Goal: Task Accomplishment & Management: Manage account settings

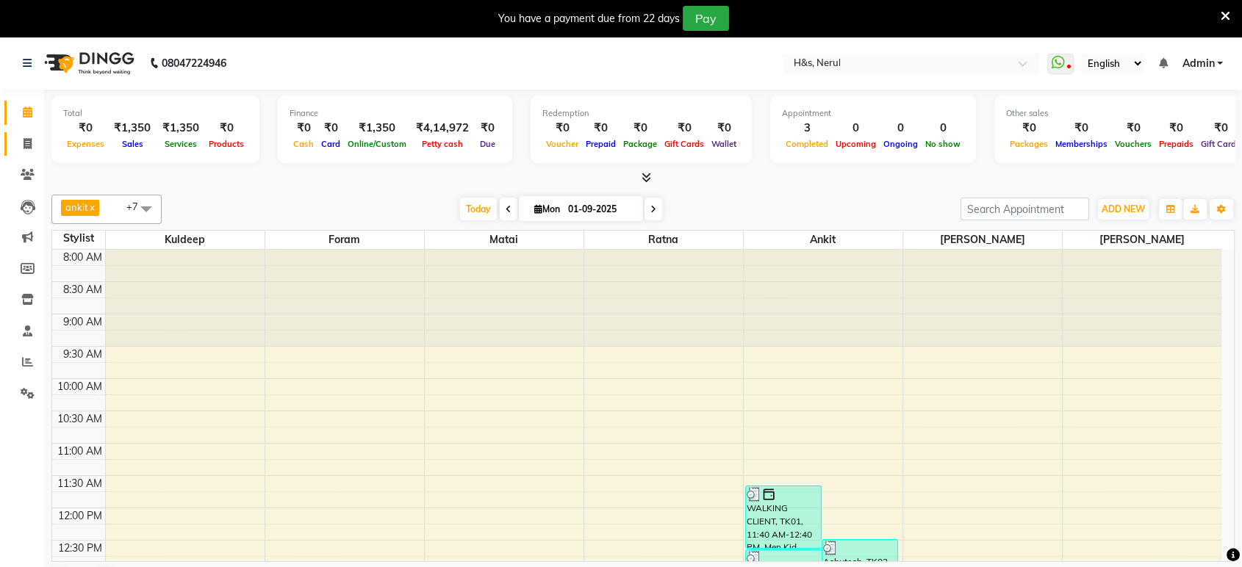
click at [21, 149] on span at bounding box center [28, 144] width 26 height 17
select select "service"
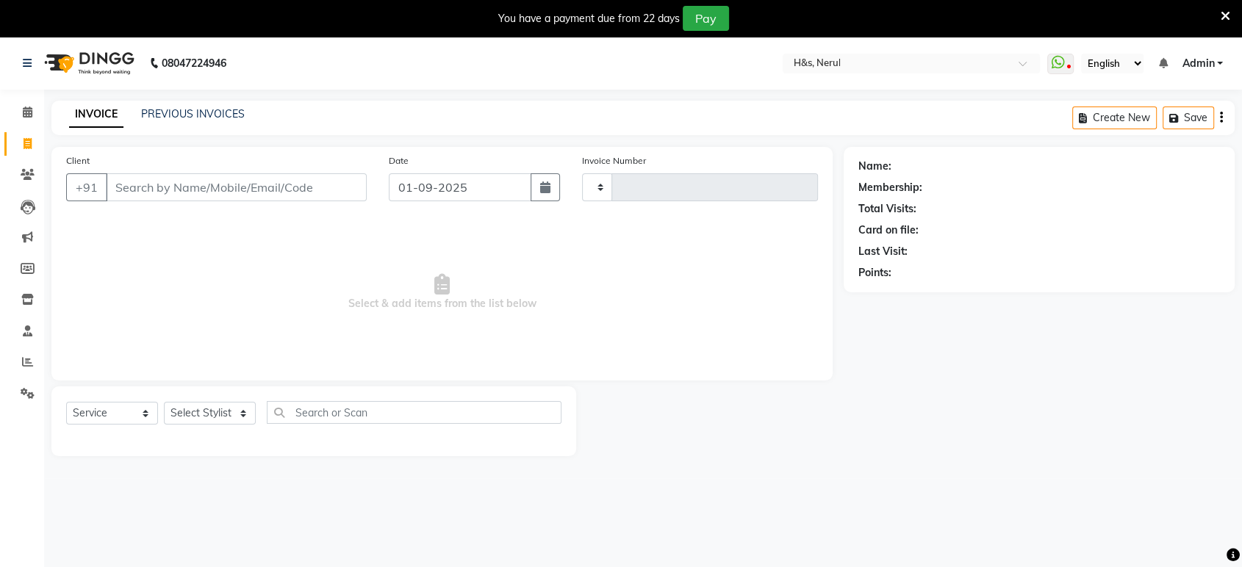
type input "2050"
select select "6419"
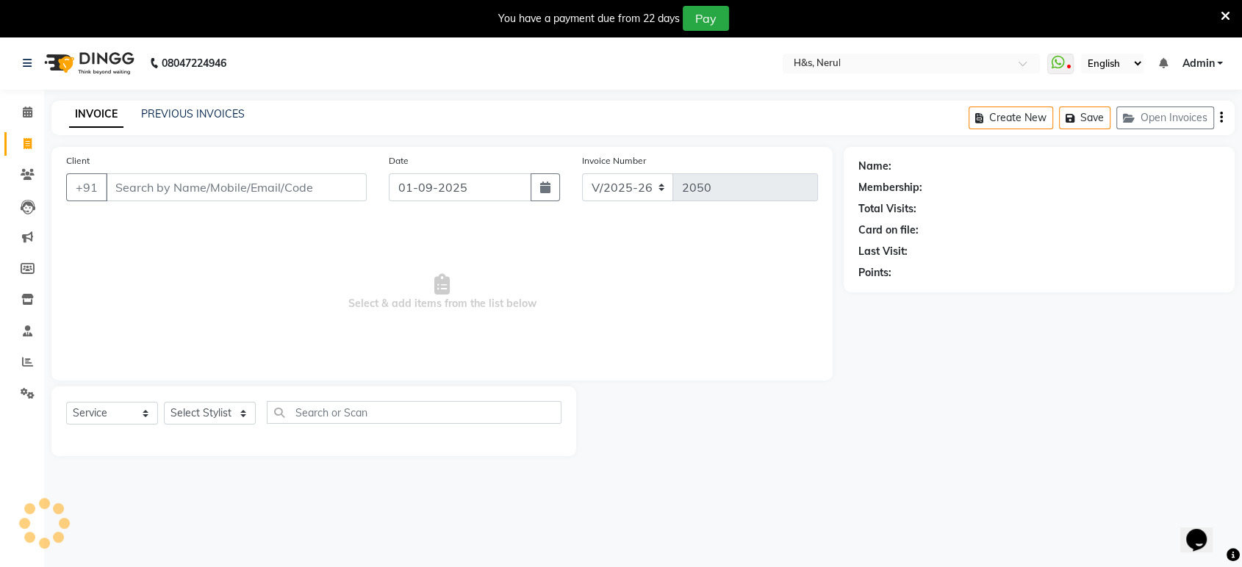
click at [181, 428] on div "Select Service Product Membership Package Voucher Prepaid Gift Card Select Styl…" at bounding box center [313, 418] width 495 height 35
click at [185, 410] on select "Select Stylist ankit [PERSON_NAME] Foram [PERSON_NAME] [PERSON_NAME] [PERSON_NA…" at bounding box center [210, 413] width 92 height 23
select select "61692"
click at [164, 402] on select "Select Stylist ankit [PERSON_NAME] Foram [PERSON_NAME] [PERSON_NAME] [PERSON_NA…" at bounding box center [210, 413] width 92 height 23
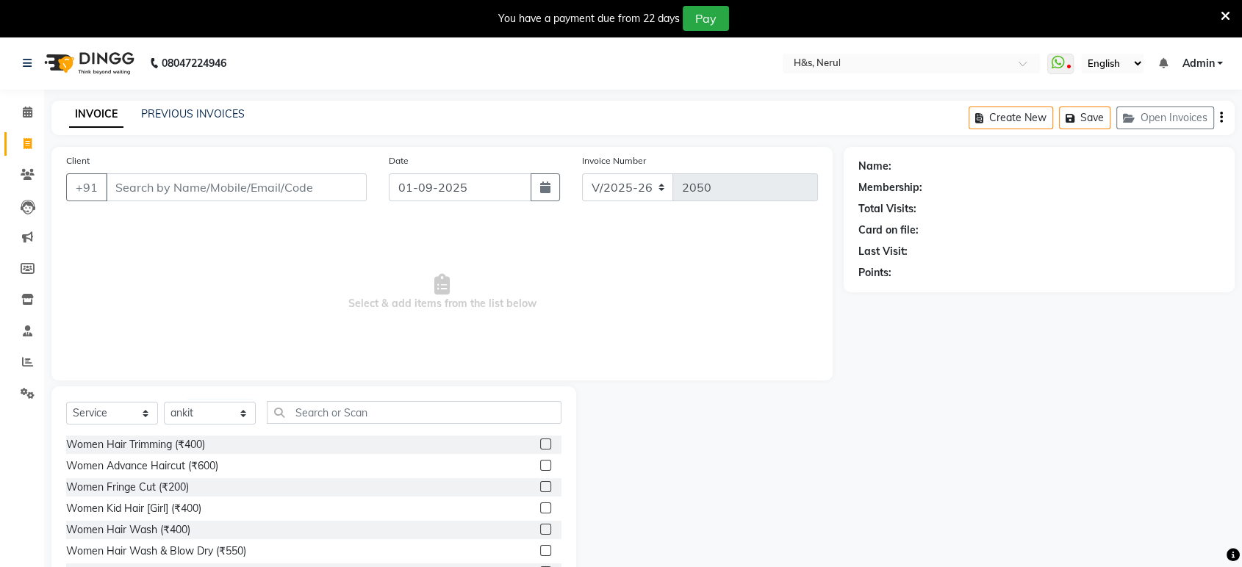
click at [540, 550] on label at bounding box center [545, 550] width 11 height 11
click at [540, 550] on input "checkbox" at bounding box center [545, 552] width 10 height 10
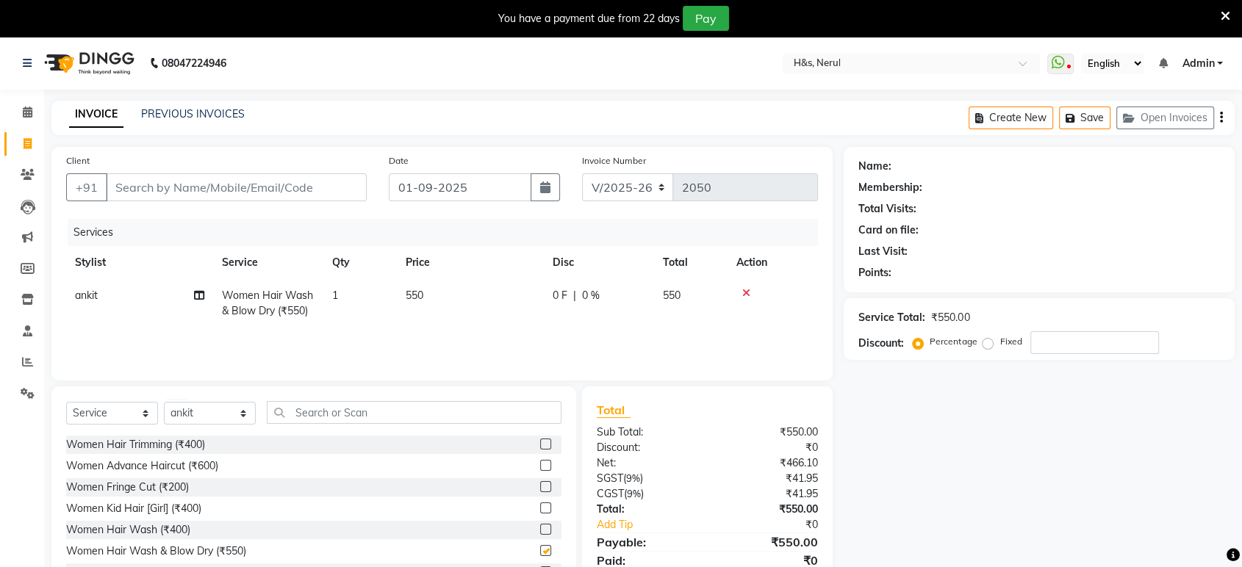
checkbox input "false"
click at [230, 193] on input "Client" at bounding box center [236, 187] width 261 height 28
type input "7"
type input "0"
type input "7021248448"
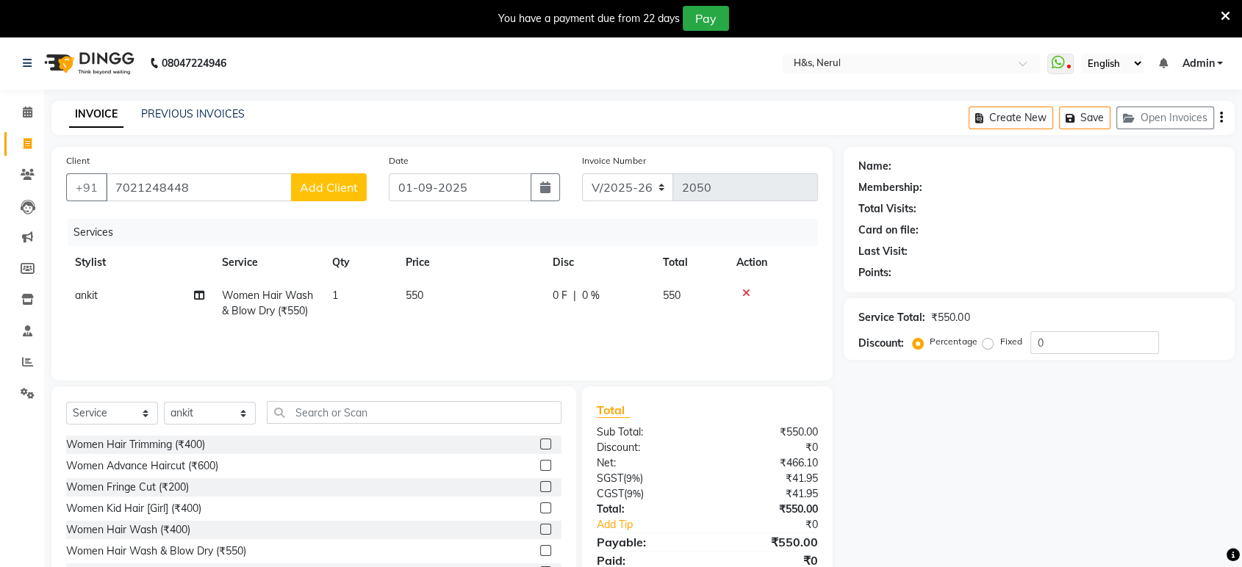
click at [305, 189] on span "Add Client" at bounding box center [329, 187] width 58 height 15
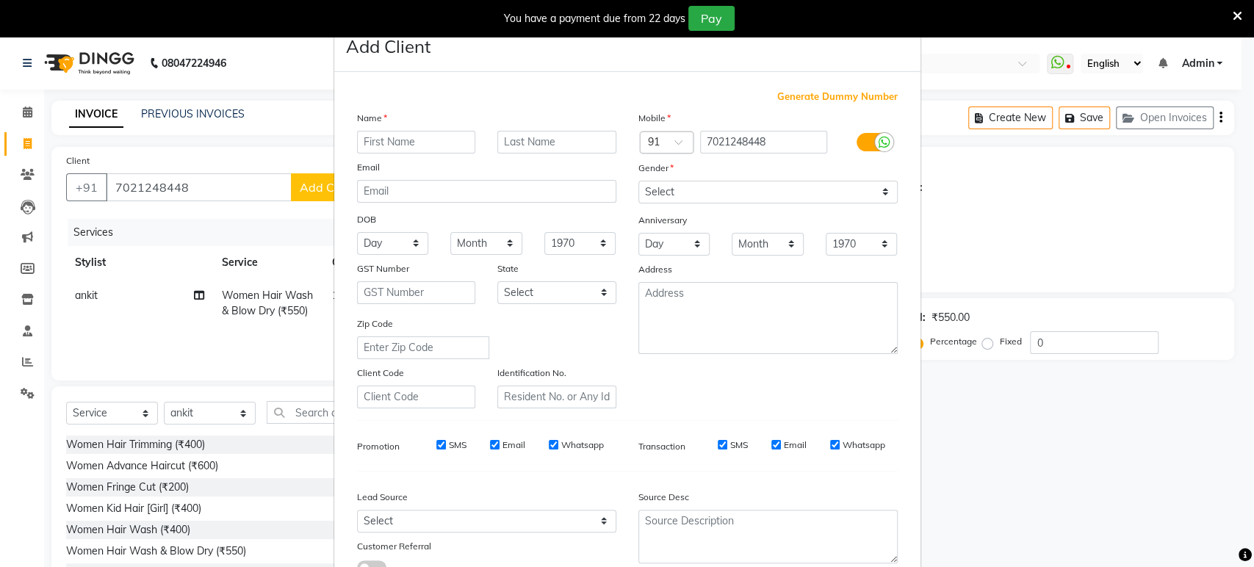
click at [416, 140] on input "text" at bounding box center [416, 142] width 119 height 23
type input "nidhi"
click at [749, 200] on select "Select Male Female Other Prefer Not To Say" at bounding box center [768, 192] width 259 height 23
select select "female"
click at [639, 181] on select "Select Male Female Other Prefer Not To Say" at bounding box center [768, 192] width 259 height 23
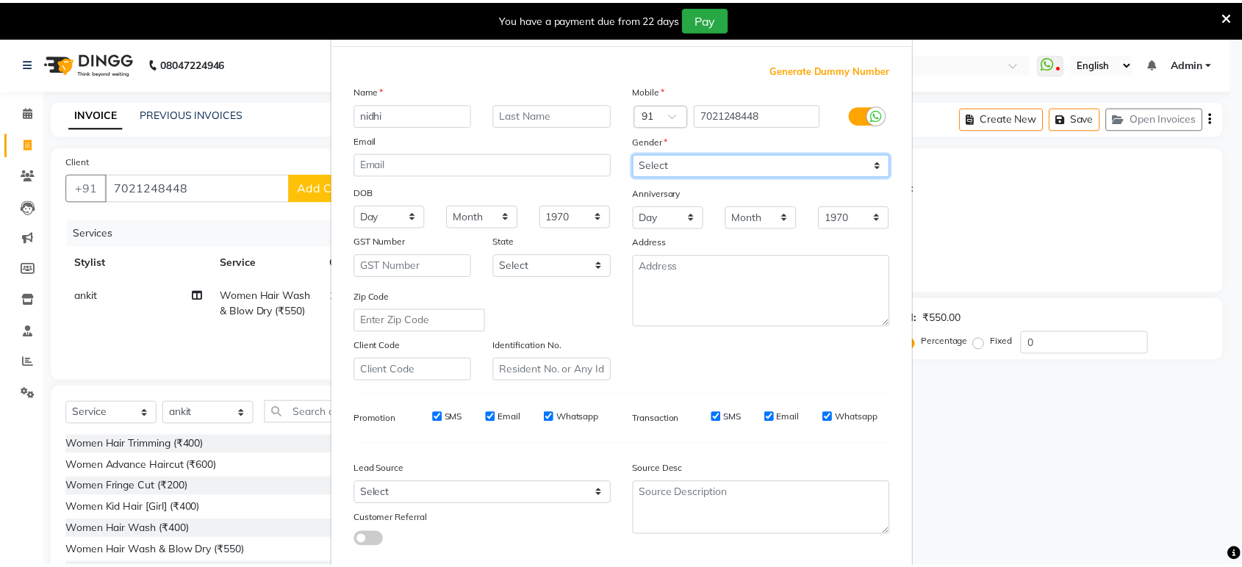
scroll to position [107, 0]
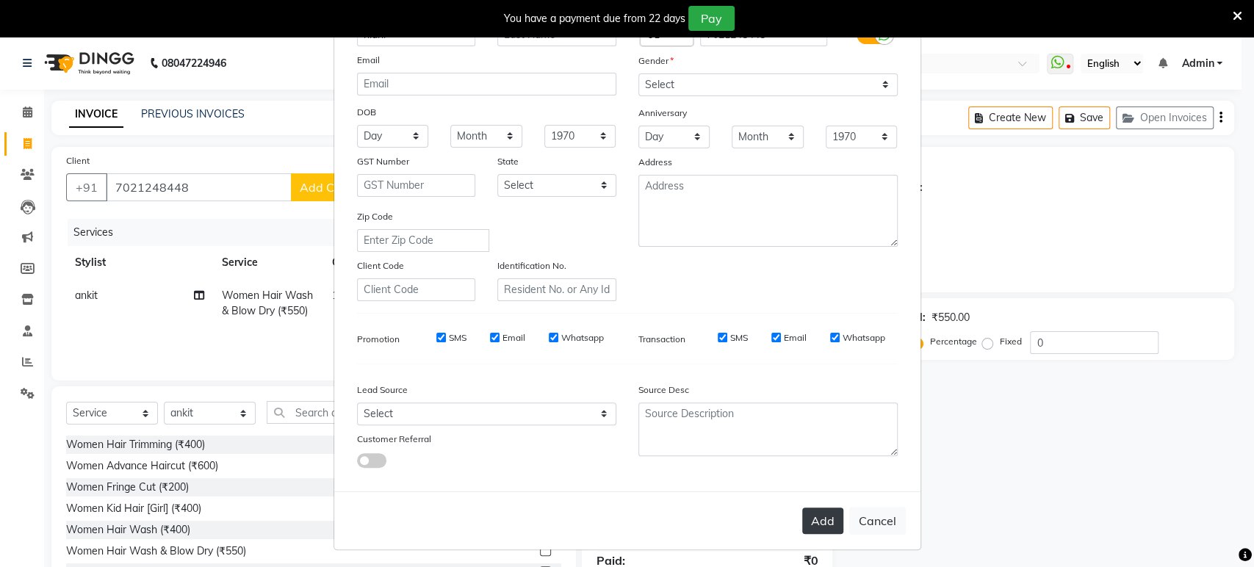
click at [802, 511] on button "Add" at bounding box center [822, 521] width 41 height 26
select select
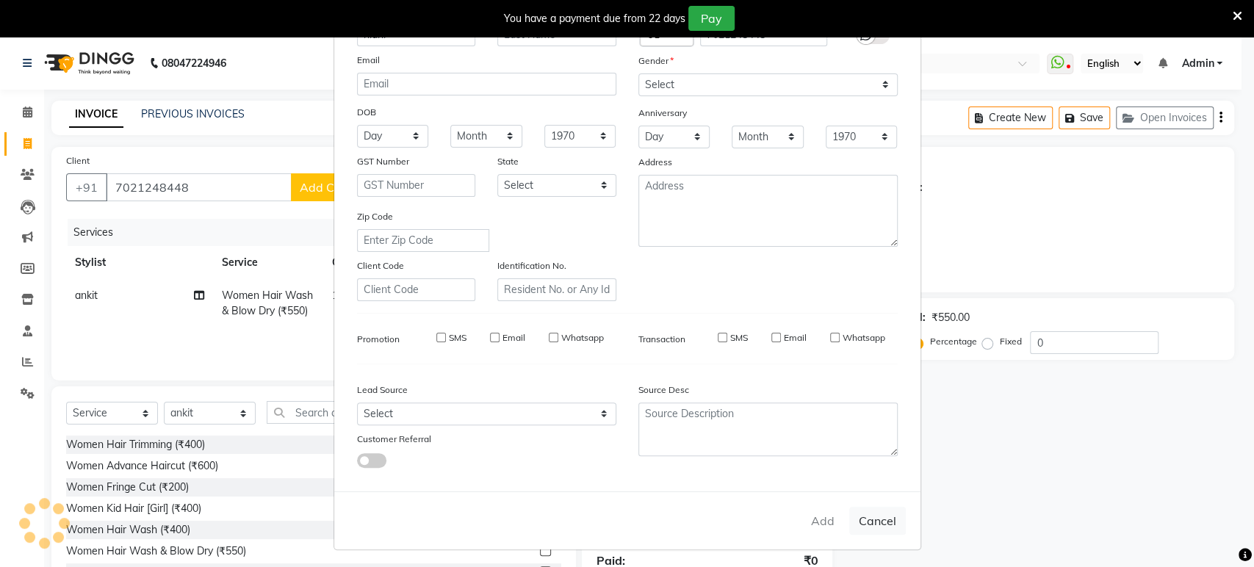
select select
checkbox input "false"
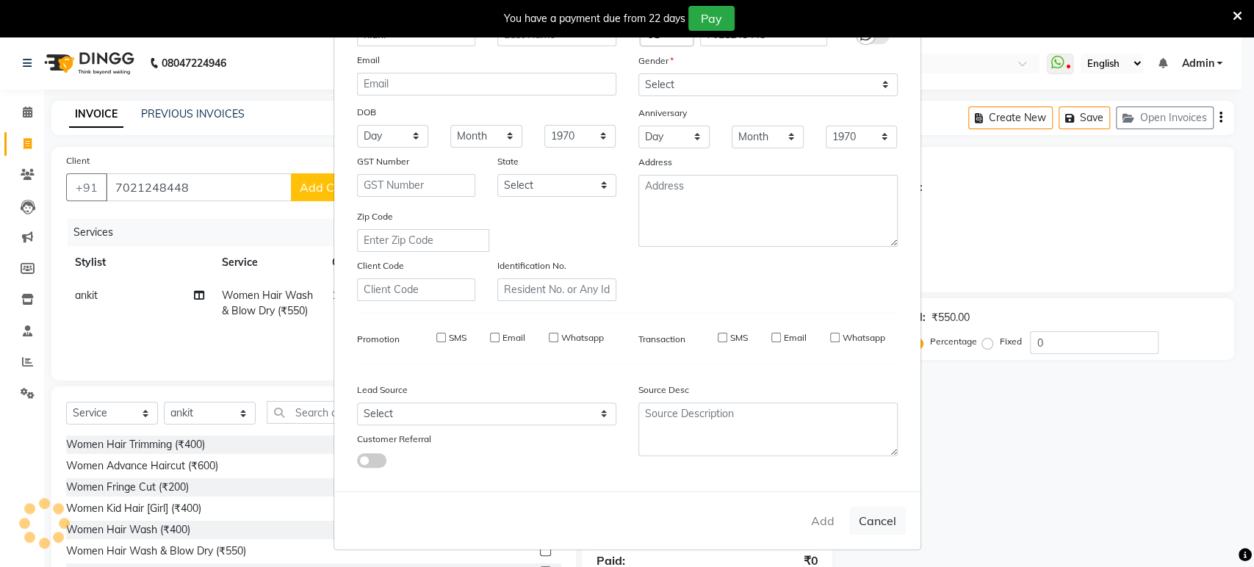
checkbox input "false"
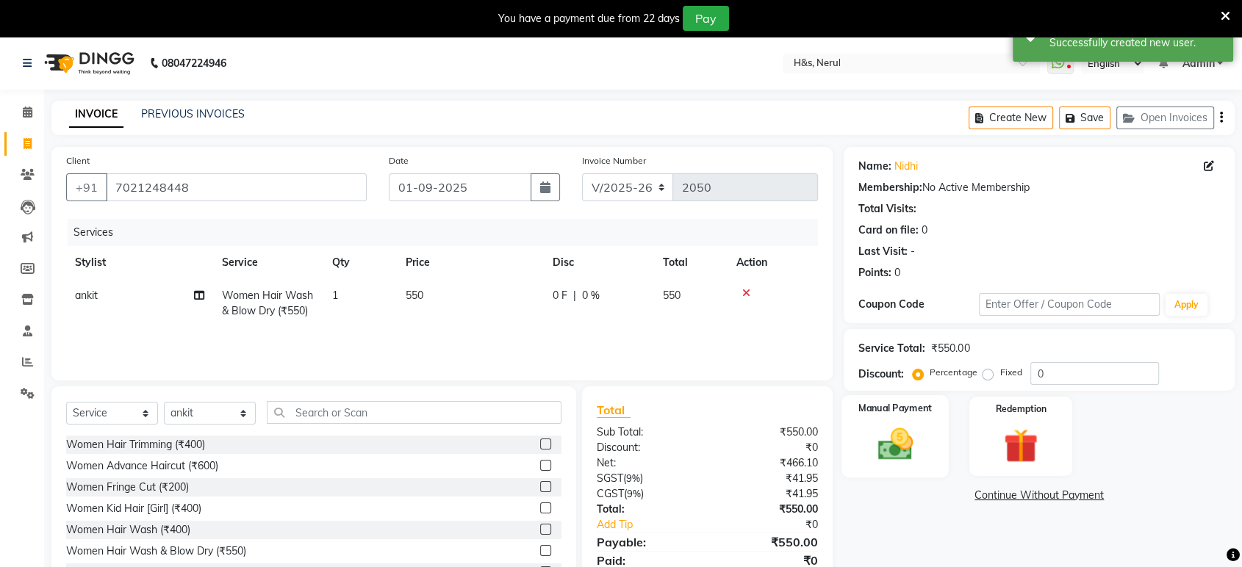
click at [907, 450] on img at bounding box center [894, 444] width 57 height 41
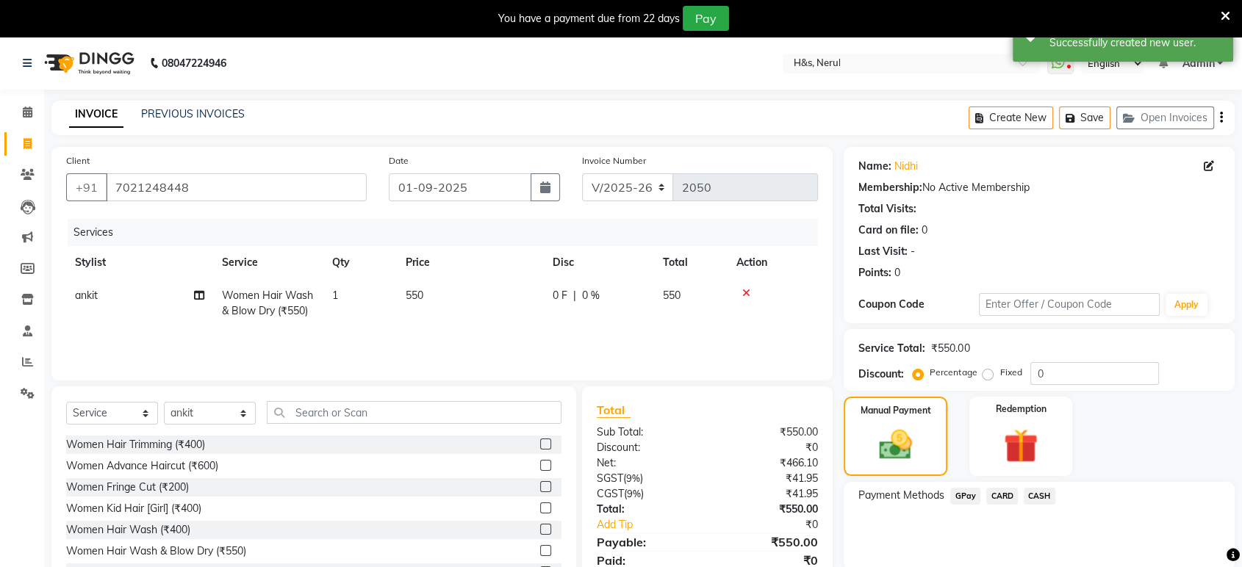
click at [963, 496] on span "GPay" at bounding box center [965, 496] width 30 height 17
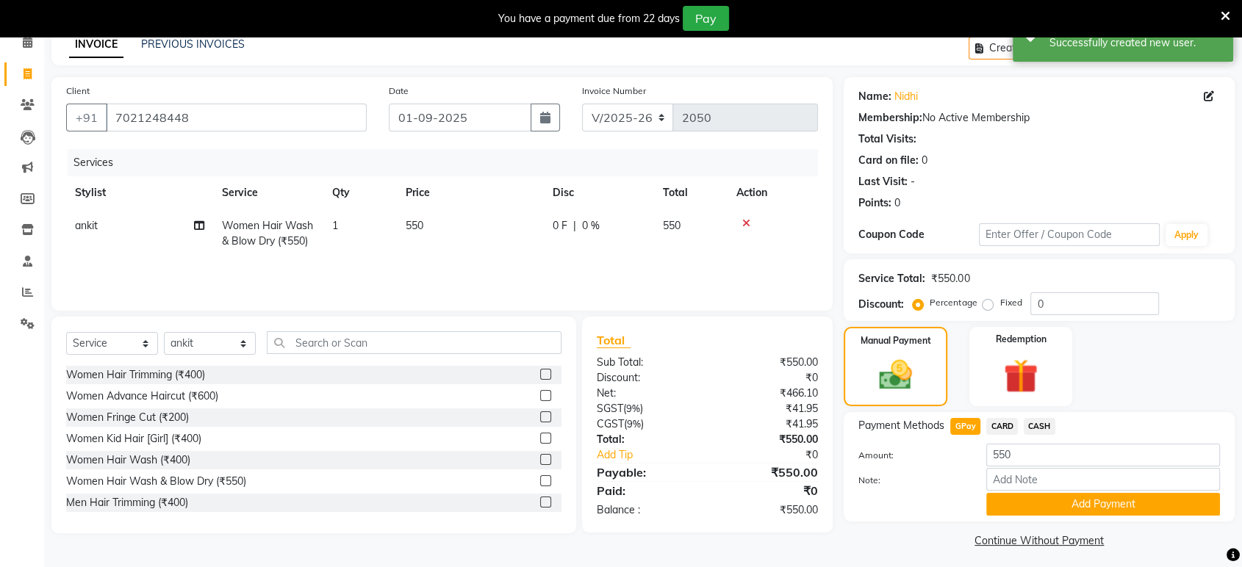
scroll to position [76, 0]
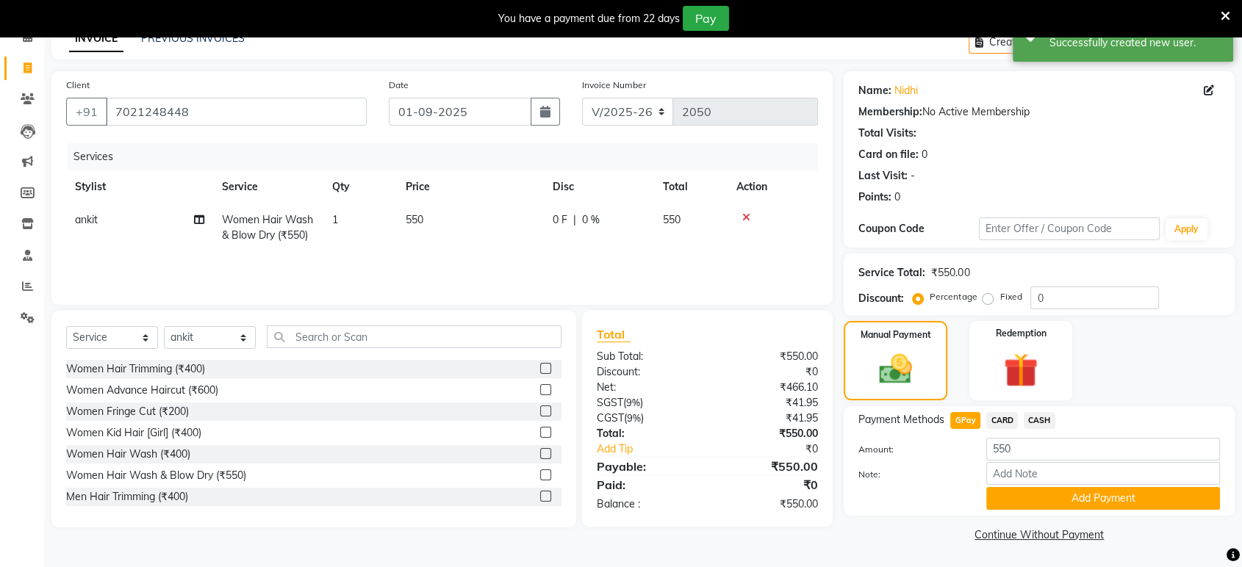
click at [1035, 486] on div "Note:" at bounding box center [1039, 474] width 384 height 25
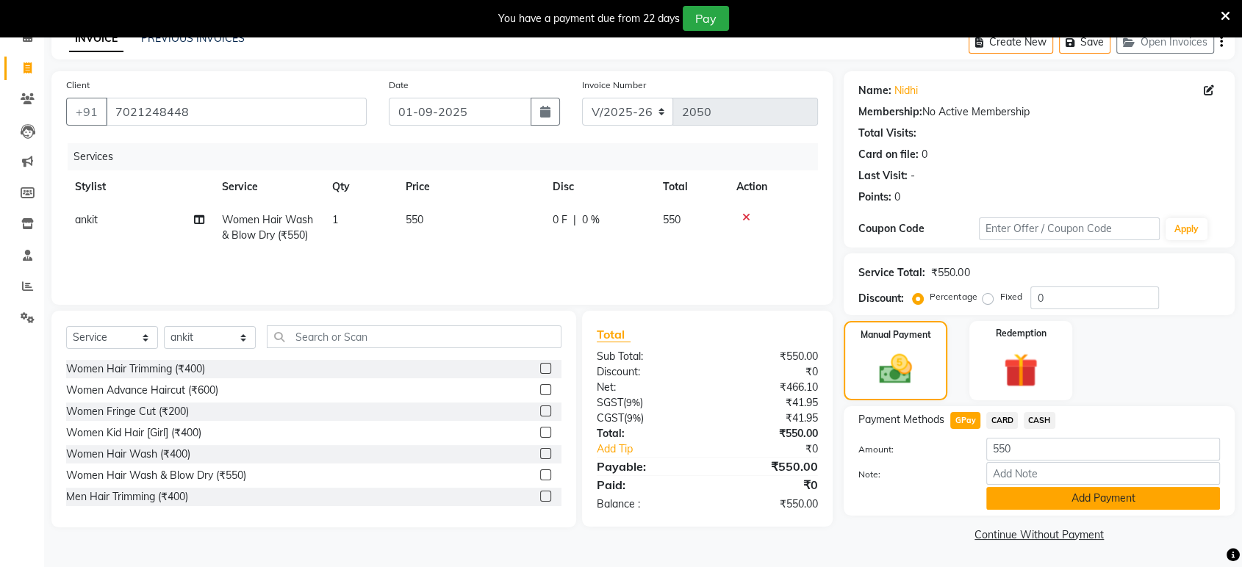
click at [1037, 488] on button "Add Payment" at bounding box center [1103, 498] width 234 height 23
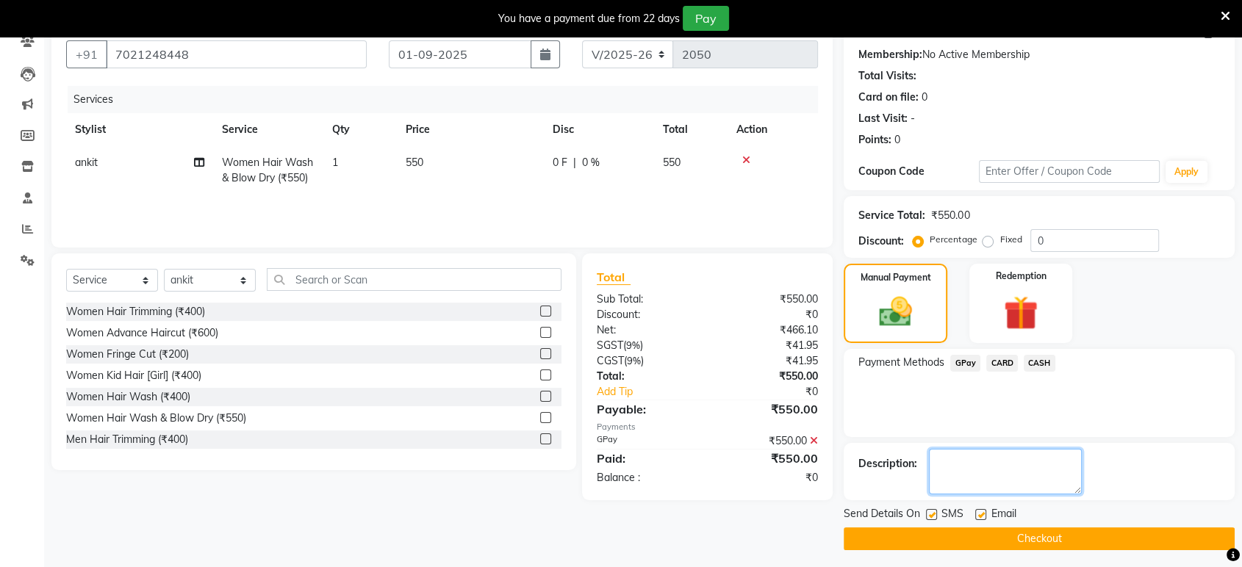
scroll to position [137, 0]
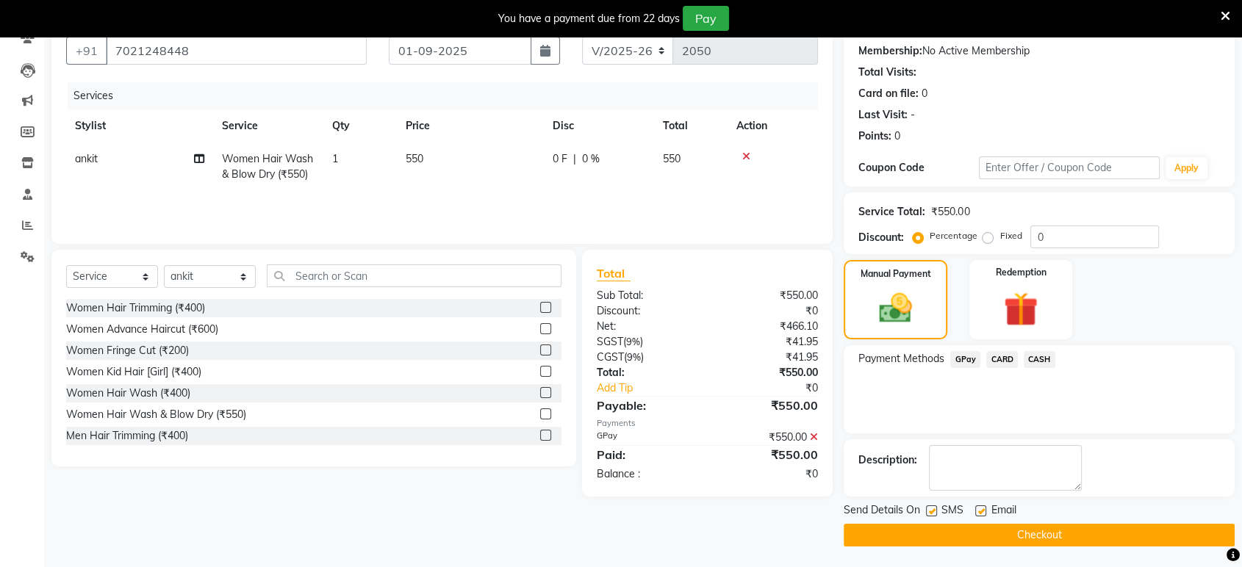
click at [979, 514] on label at bounding box center [980, 511] width 11 height 11
click at [979, 514] on input "checkbox" at bounding box center [980, 512] width 10 height 10
checkbox input "false"
click at [929, 506] on label at bounding box center [931, 511] width 11 height 11
click at [929, 507] on input "checkbox" at bounding box center [931, 512] width 10 height 10
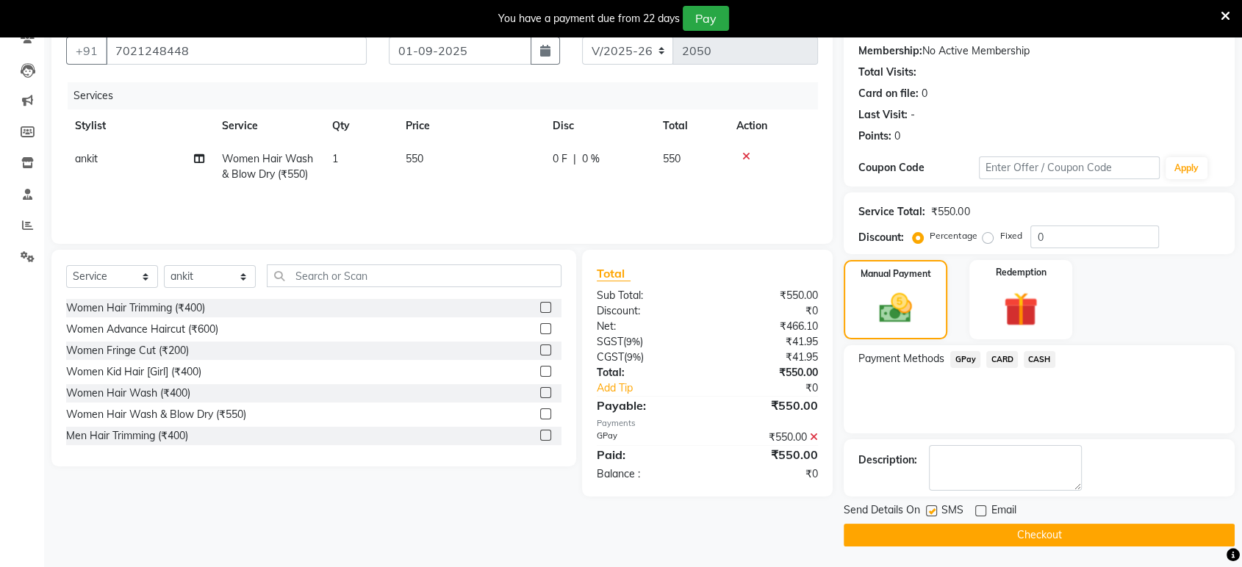
checkbox input "false"
click at [946, 536] on button "Checkout" at bounding box center [1039, 535] width 391 height 23
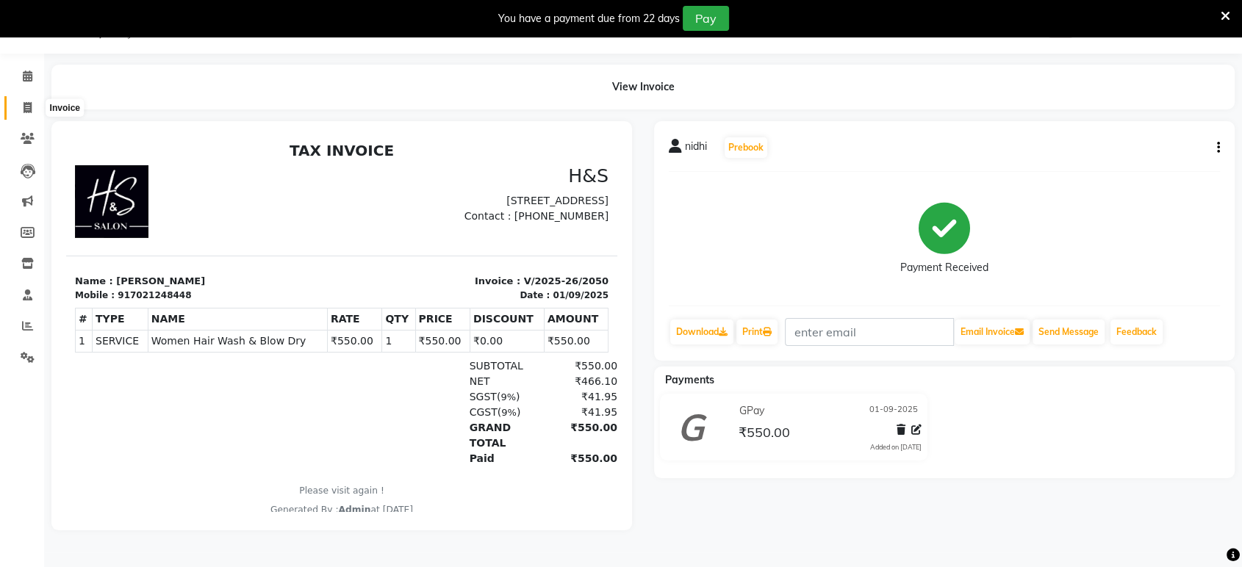
click at [35, 105] on span at bounding box center [28, 108] width 26 height 17
select select "service"
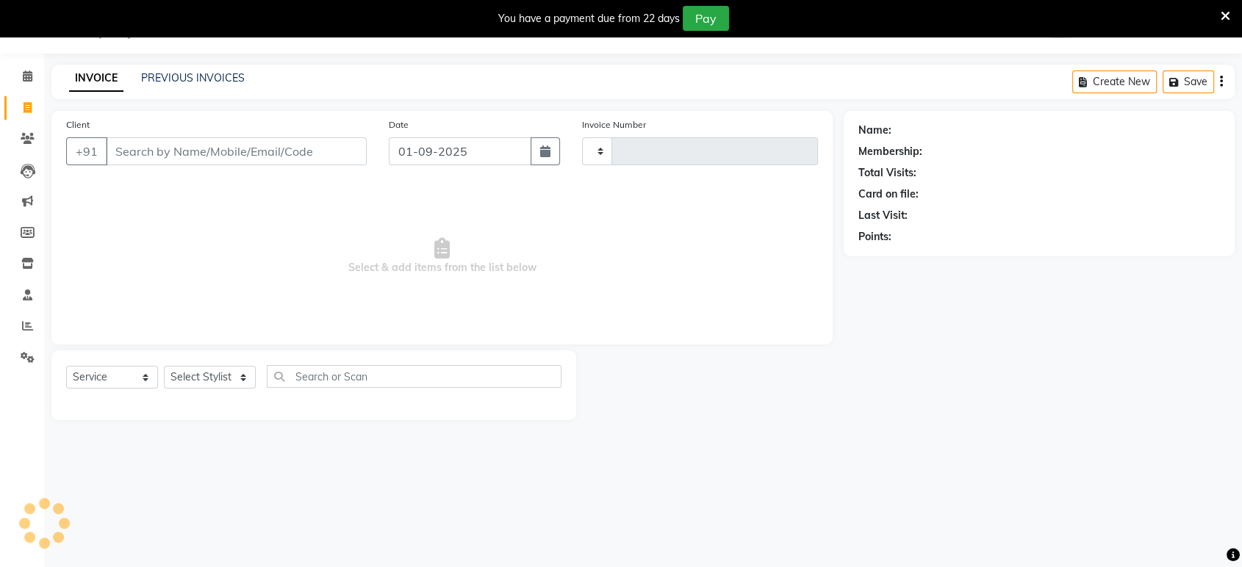
type input "2051"
select select "6419"
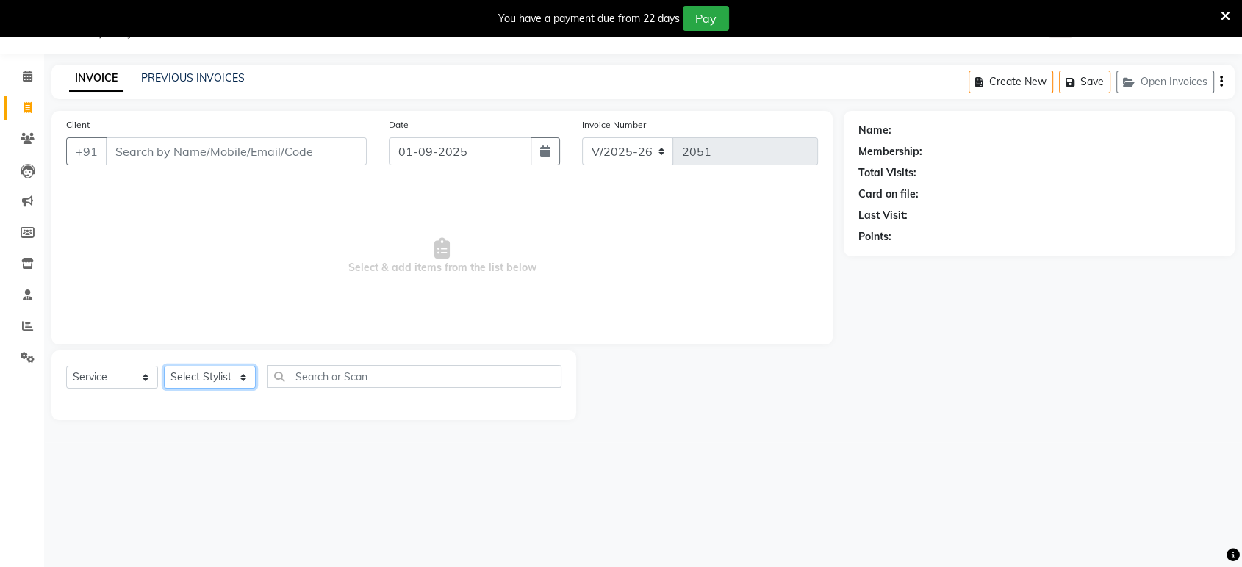
click at [198, 375] on select "Select Stylist ankit [PERSON_NAME] Foram [PERSON_NAME] [PERSON_NAME] [PERSON_NA…" at bounding box center [210, 377] width 92 height 23
select select "49331"
click at [164, 366] on select "Select Stylist ankit [PERSON_NAME] Foram [PERSON_NAME] [PERSON_NAME] [PERSON_NA…" at bounding box center [210, 377] width 92 height 23
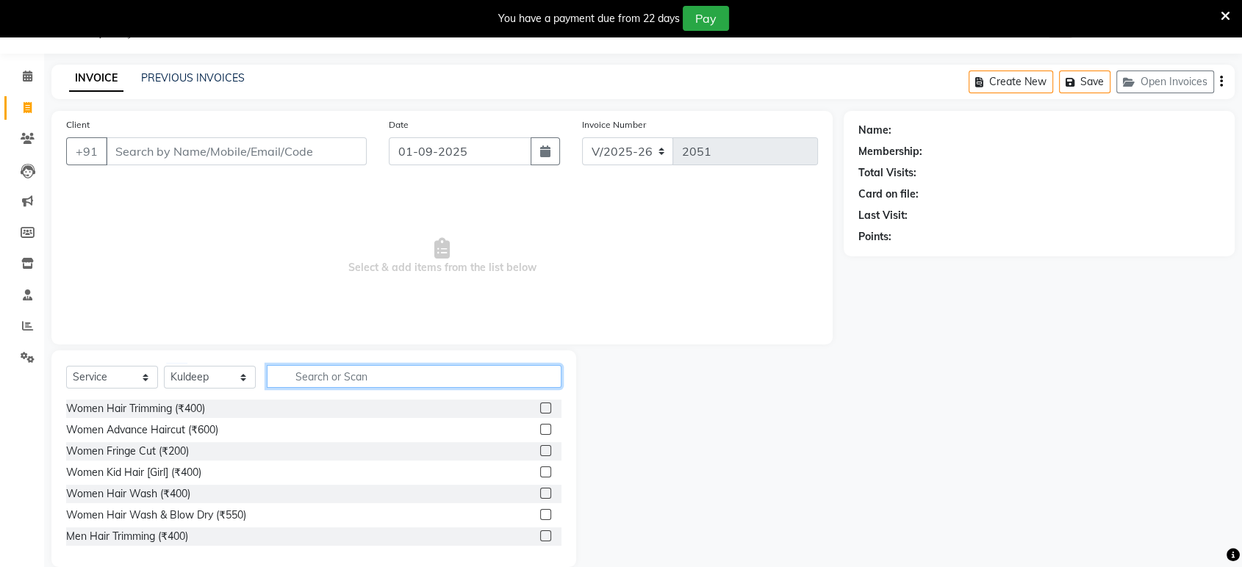
click at [284, 373] on input "text" at bounding box center [414, 376] width 295 height 23
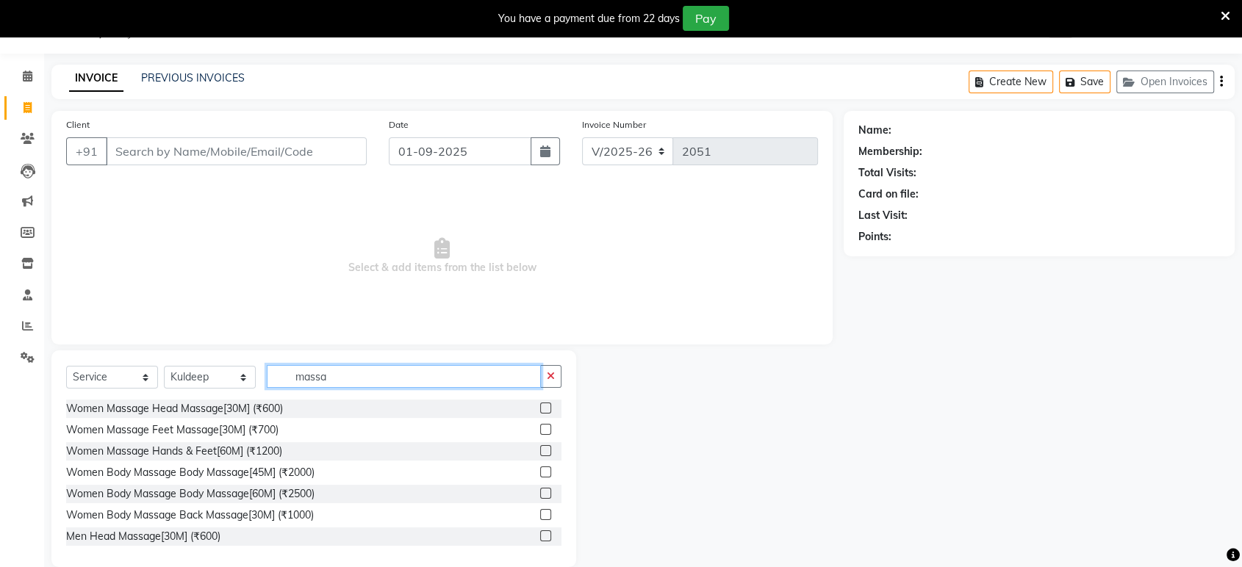
type input "massa"
drag, startPoint x: 537, startPoint y: 405, endPoint x: 517, endPoint y: 422, distance: 26.1
click at [540, 406] on label at bounding box center [545, 408] width 11 height 11
click at [540, 406] on input "checkbox" at bounding box center [545, 409] width 10 height 10
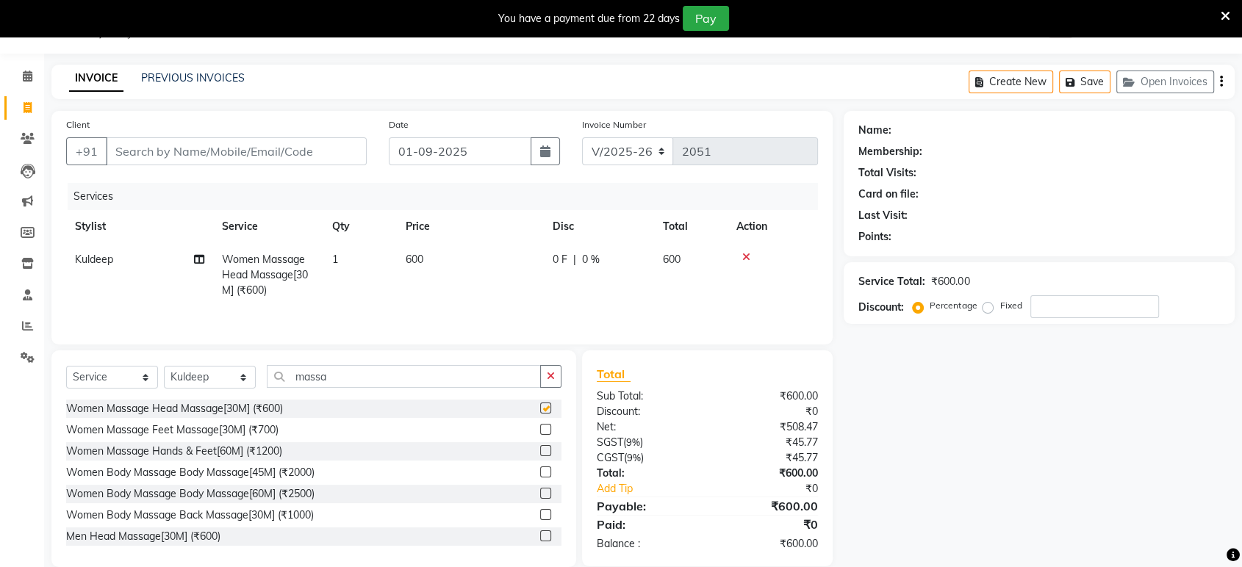
checkbox input "false"
click at [540, 429] on label at bounding box center [545, 429] width 11 height 11
click at [540, 429] on input "checkbox" at bounding box center [545, 430] width 10 height 10
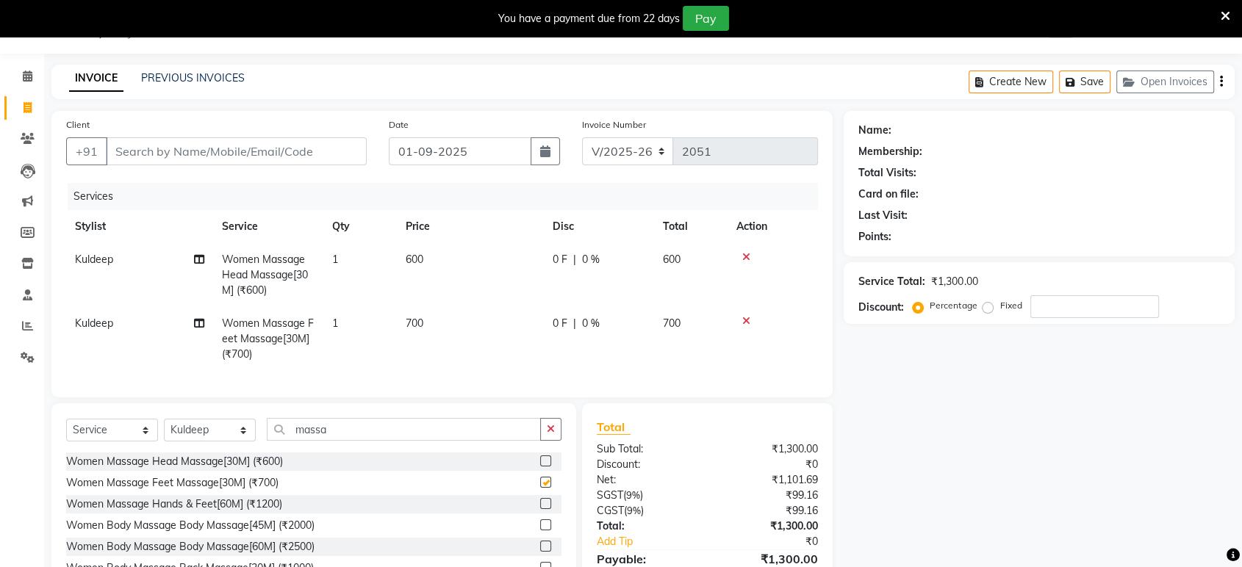
checkbox input "false"
click at [102, 320] on span "Kuldeep" at bounding box center [94, 323] width 38 height 13
select select "49331"
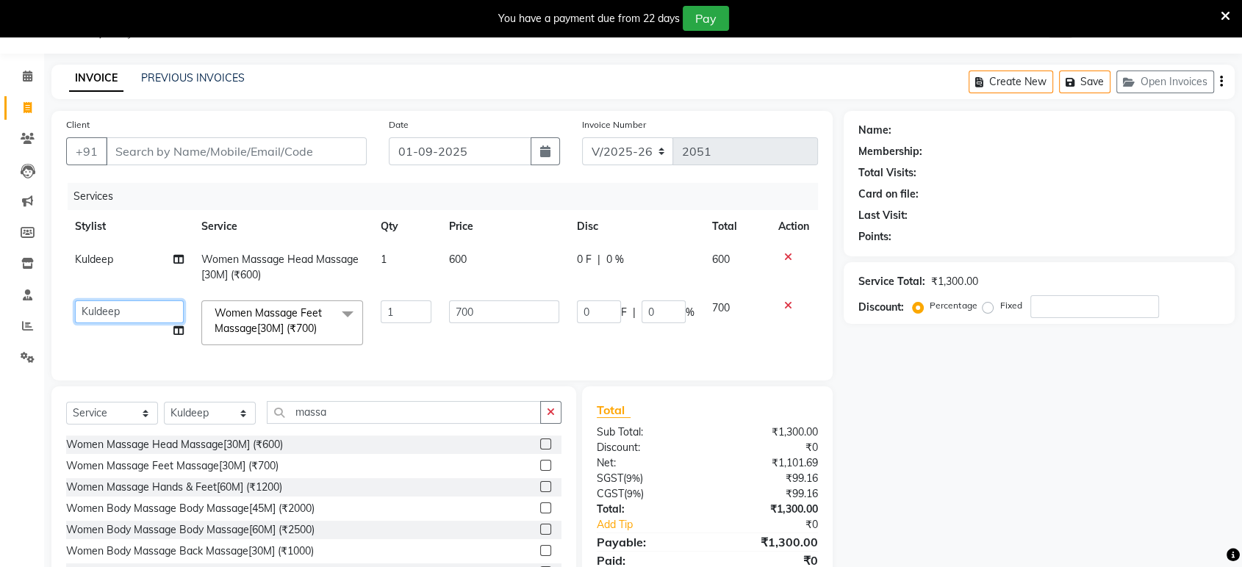
click at [88, 316] on select "ankit Dipeeka Foram Joshua Kuldeep matai Ratna sayli sheetal" at bounding box center [129, 312] width 109 height 23
select select "85495"
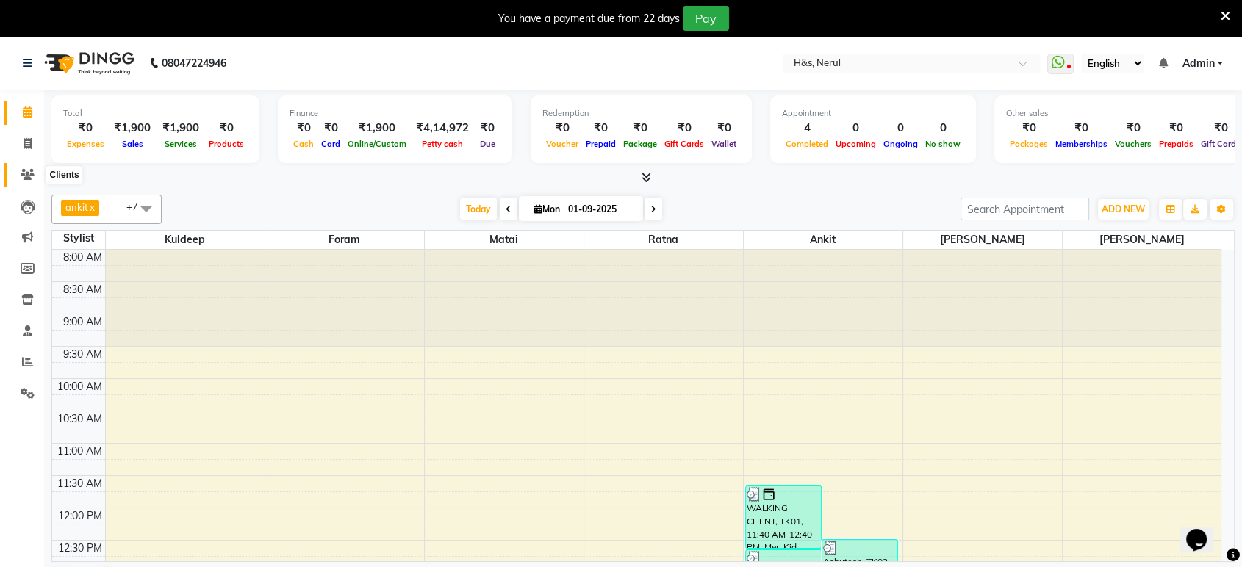
click at [24, 167] on span at bounding box center [28, 175] width 26 height 17
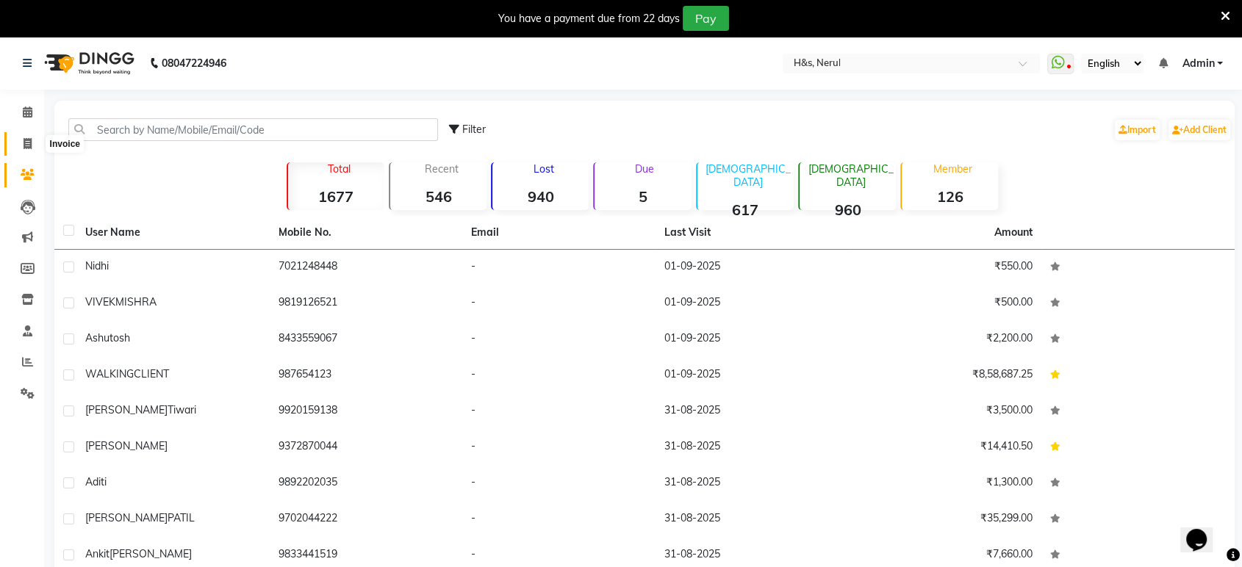
click at [25, 145] on icon at bounding box center [28, 143] width 8 height 11
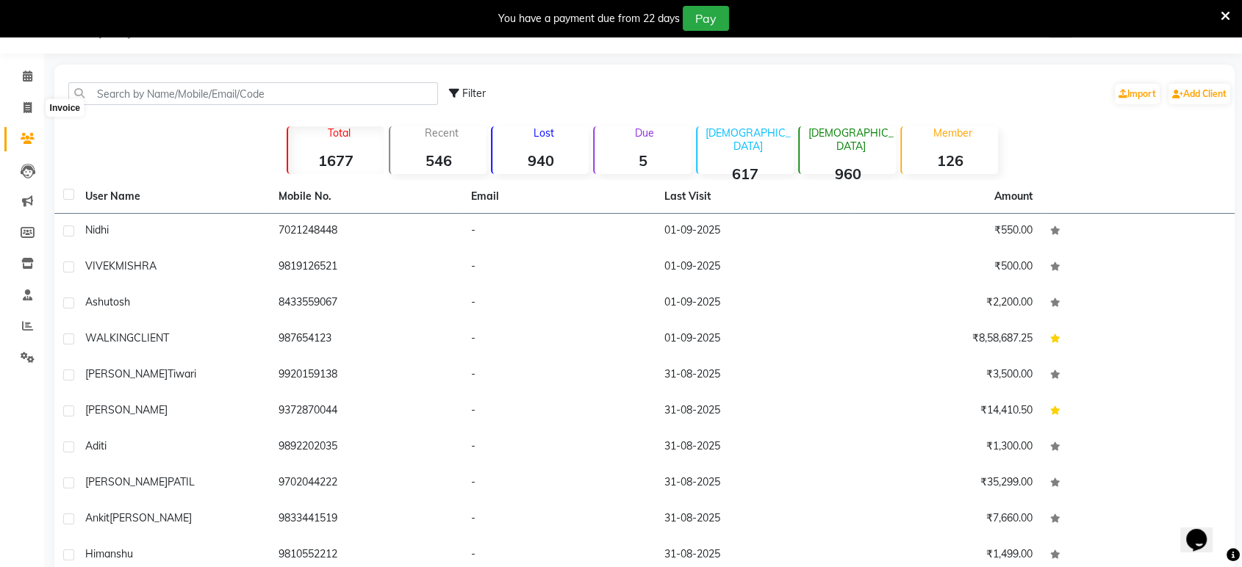
select select "6419"
select select "service"
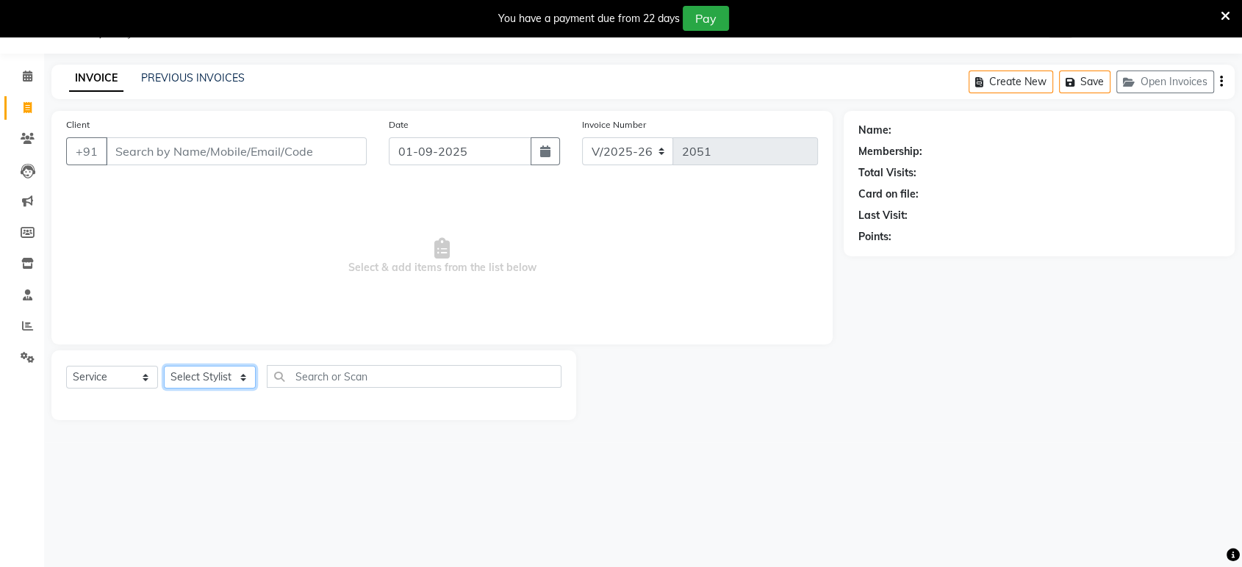
click at [240, 369] on select "Select Stylist ankit [PERSON_NAME] Foram [PERSON_NAME] [PERSON_NAME] [PERSON_NA…" at bounding box center [210, 377] width 92 height 23
select select "61692"
click at [164, 366] on select "Select Stylist ankit [PERSON_NAME] Foram [PERSON_NAME] [PERSON_NAME] [PERSON_NA…" at bounding box center [210, 377] width 92 height 23
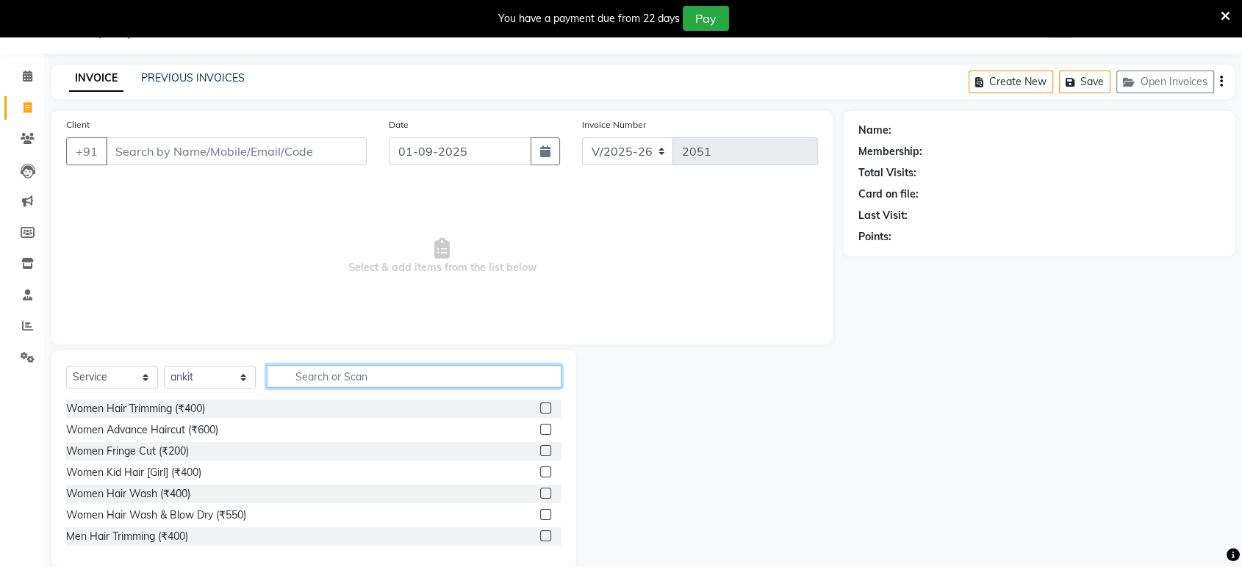
click at [394, 370] on input "text" at bounding box center [414, 376] width 295 height 23
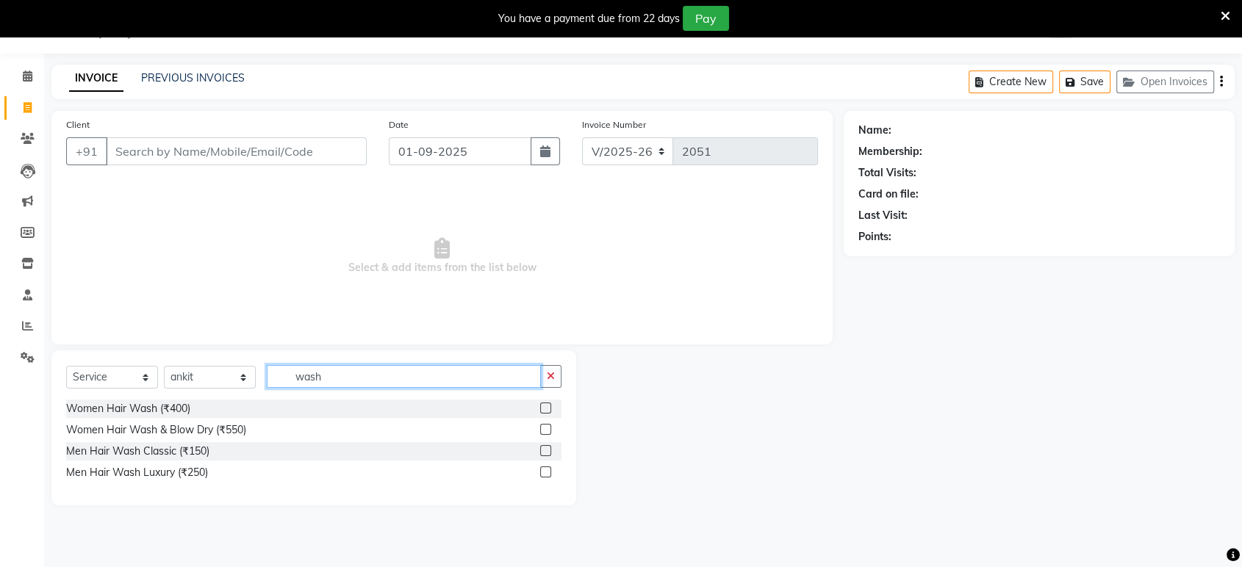
type input "wash"
click at [544, 447] on label at bounding box center [545, 450] width 11 height 11
click at [544, 447] on input "checkbox" at bounding box center [545, 452] width 10 height 10
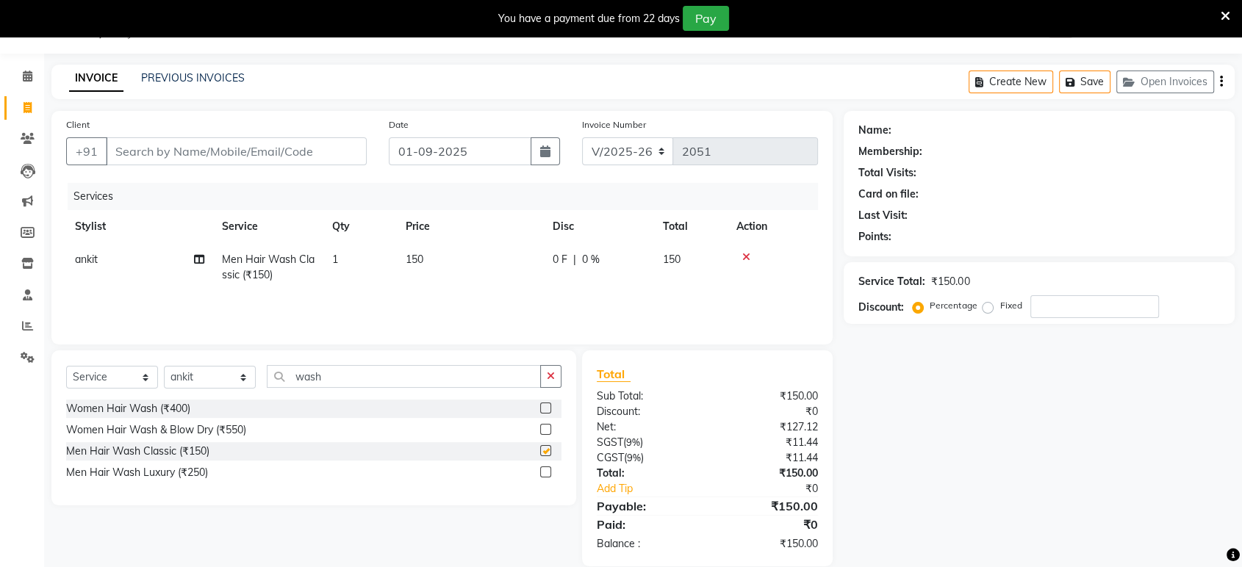
checkbox input "false"
click at [546, 382] on button "button" at bounding box center [550, 376] width 21 height 23
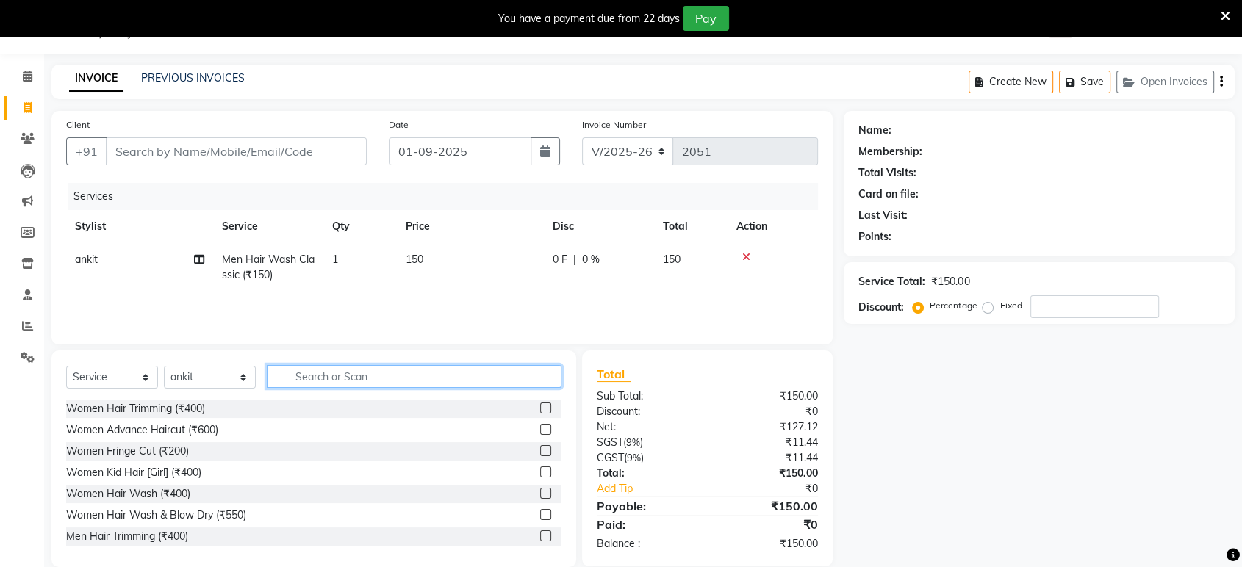
click at [531, 379] on input "text" at bounding box center [414, 376] width 295 height 23
type input "cut"
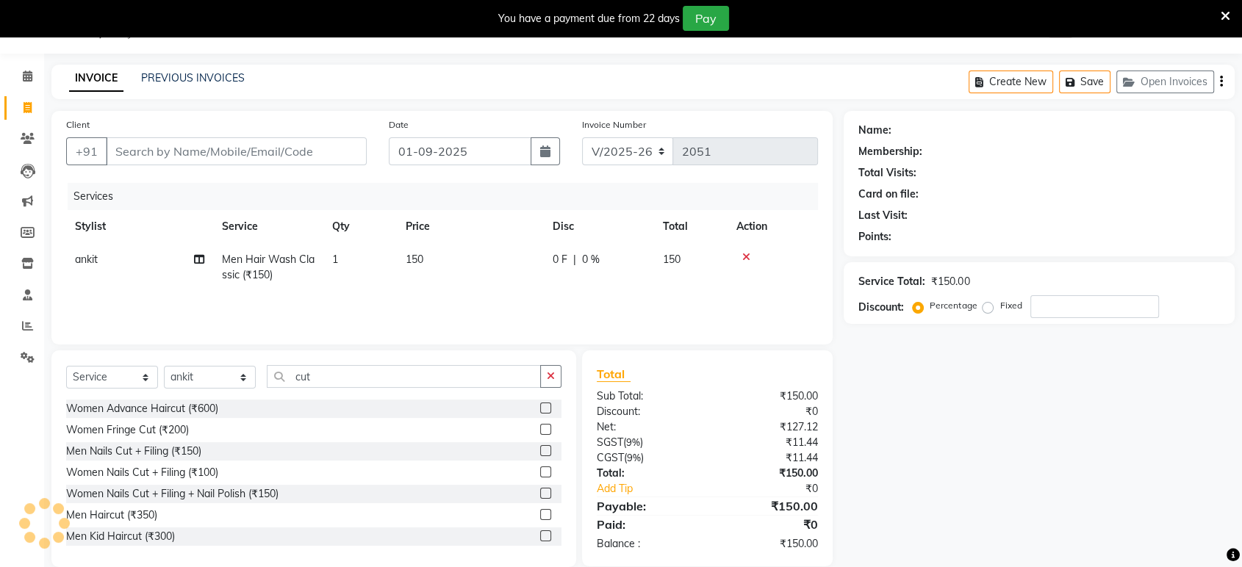
click at [540, 511] on label at bounding box center [545, 514] width 11 height 11
click at [540, 511] on input "checkbox" at bounding box center [545, 516] width 10 height 10
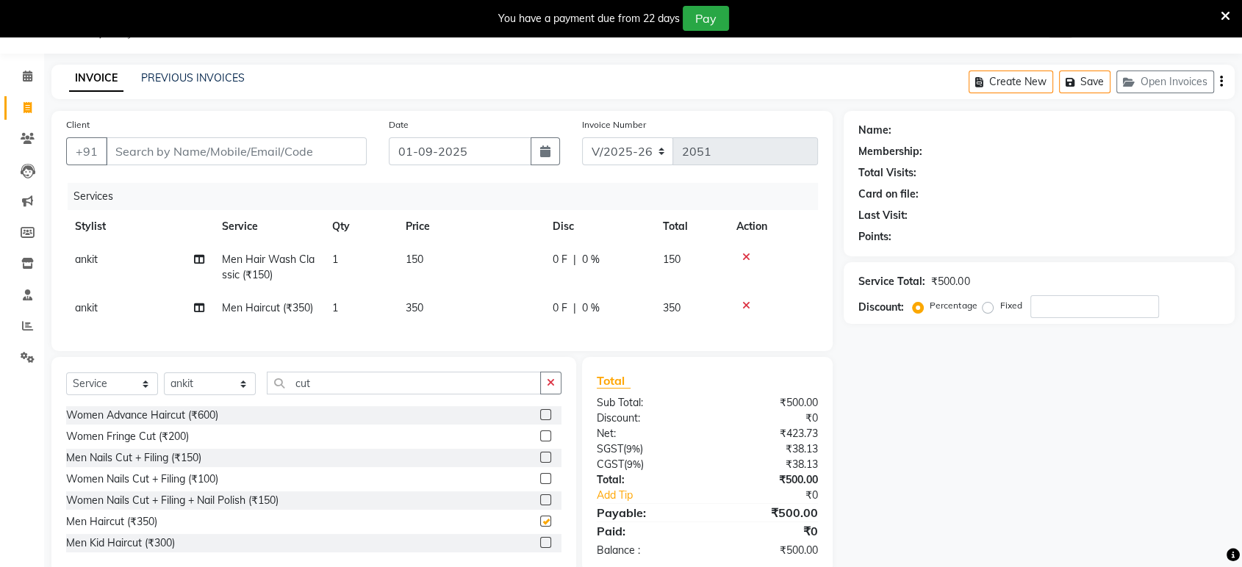
checkbox input "false"
click at [283, 155] on input "Client" at bounding box center [236, 151] width 261 height 28
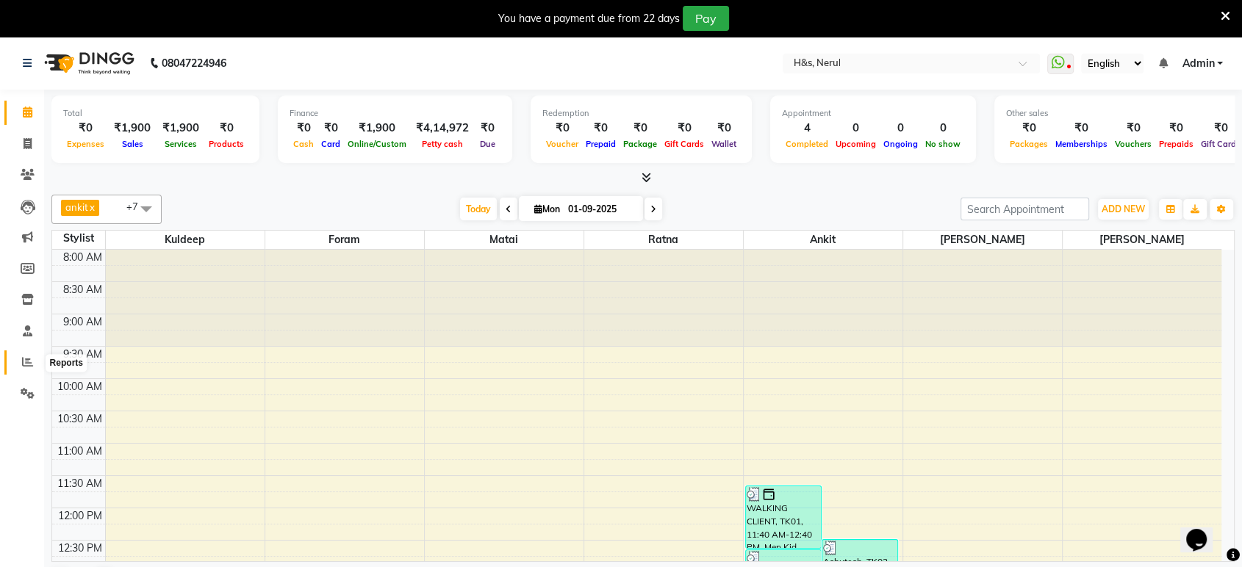
click at [30, 367] on icon at bounding box center [27, 361] width 11 height 11
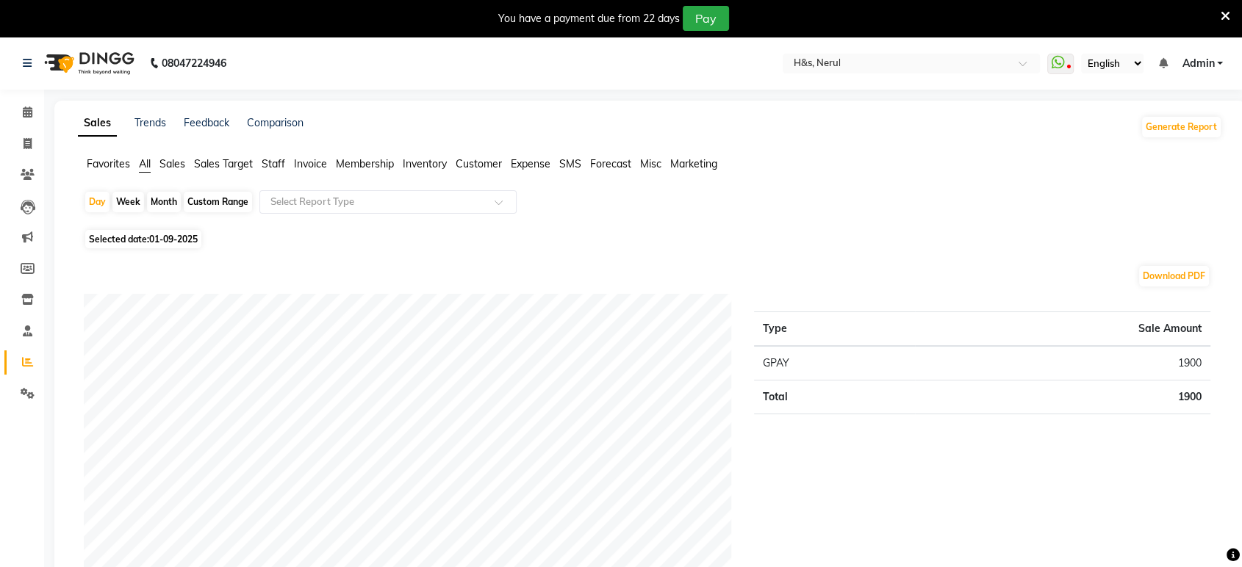
click at [123, 240] on span "Selected date: [DATE]" at bounding box center [143, 239] width 116 height 18
select select "9"
select select "2025"
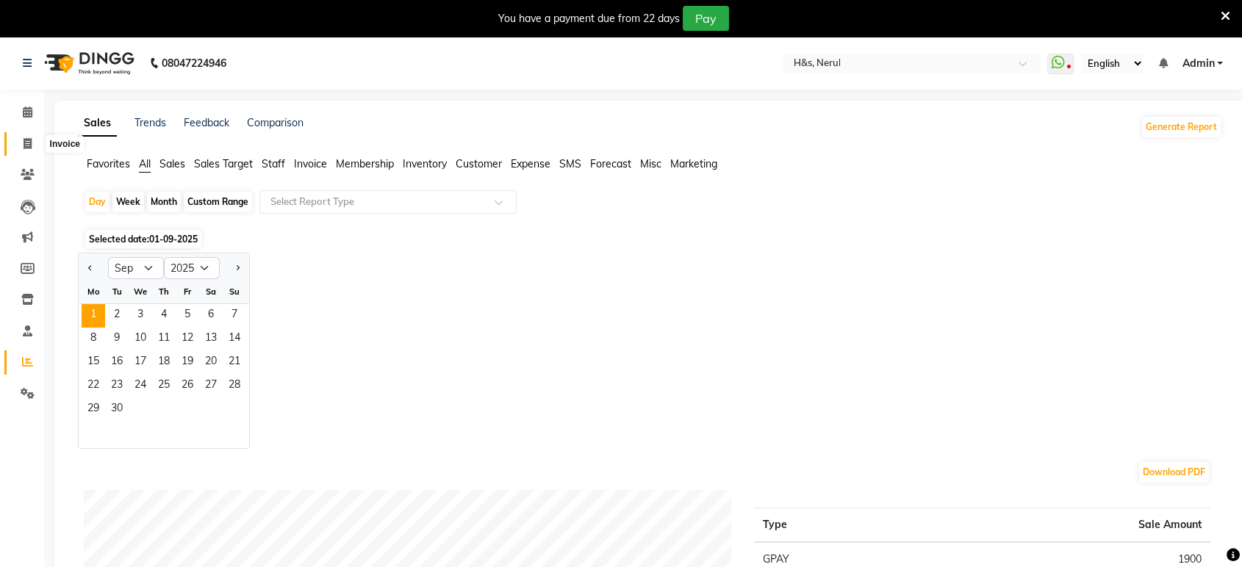
click at [24, 143] on icon at bounding box center [28, 143] width 8 height 11
select select "6419"
select select "service"
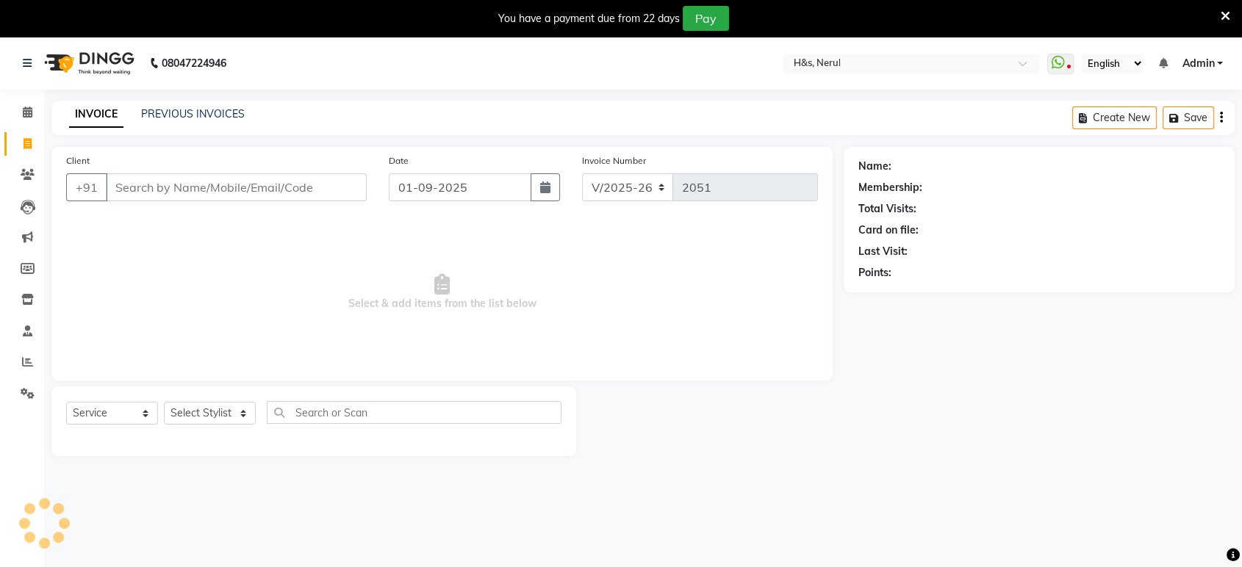
scroll to position [36, 0]
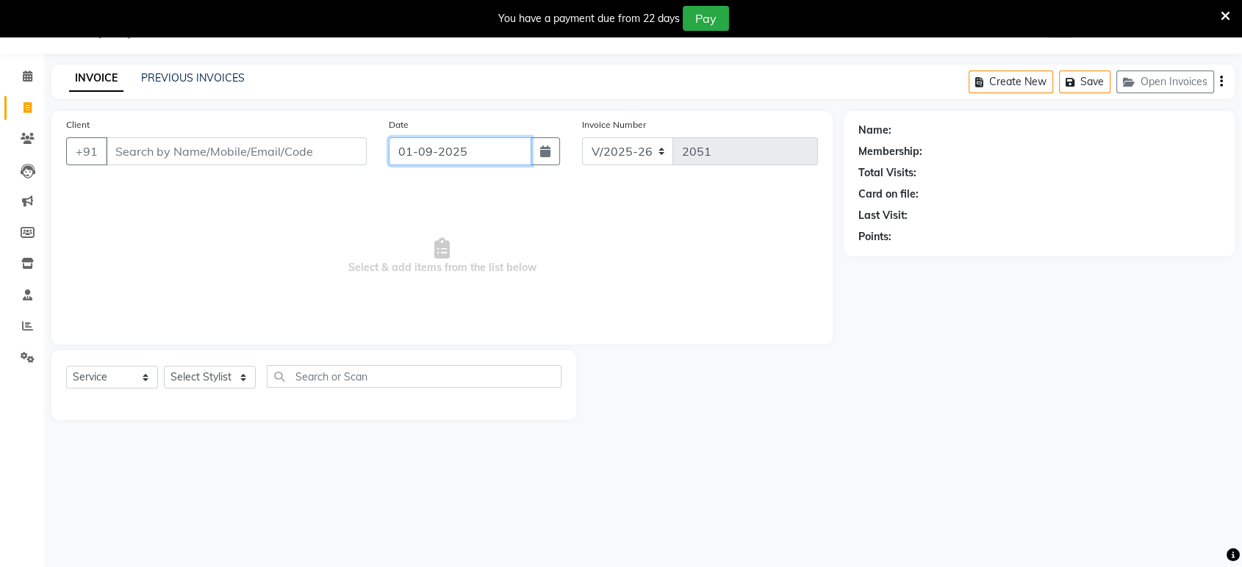
click at [405, 140] on input "01-09-2025" at bounding box center [460, 151] width 143 height 28
select select "9"
select select "2025"
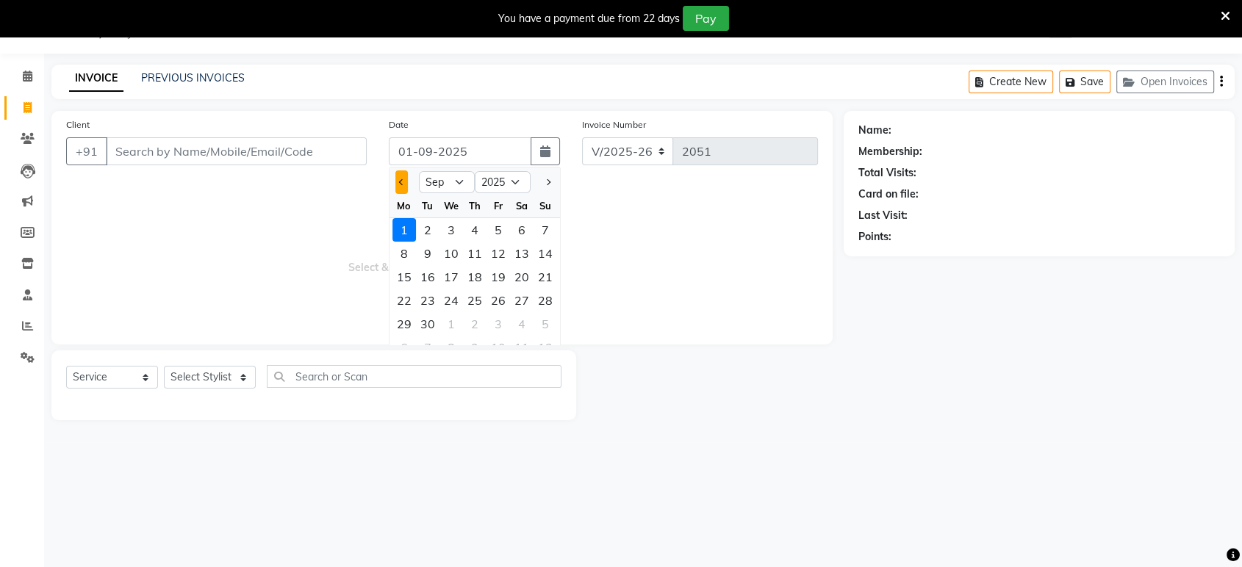
click at [397, 180] on button "Previous month" at bounding box center [401, 182] width 12 height 24
select select "8"
click at [545, 330] on div "31" at bounding box center [545, 324] width 24 height 24
type input "31-08-2025"
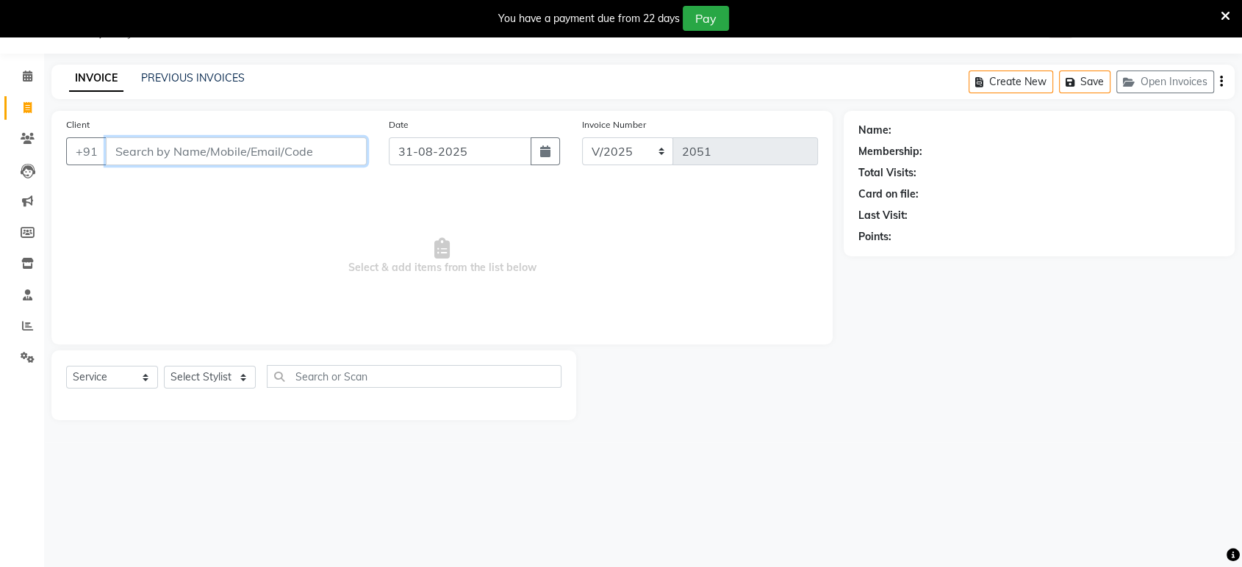
click at [231, 149] on input "Client" at bounding box center [236, 151] width 261 height 28
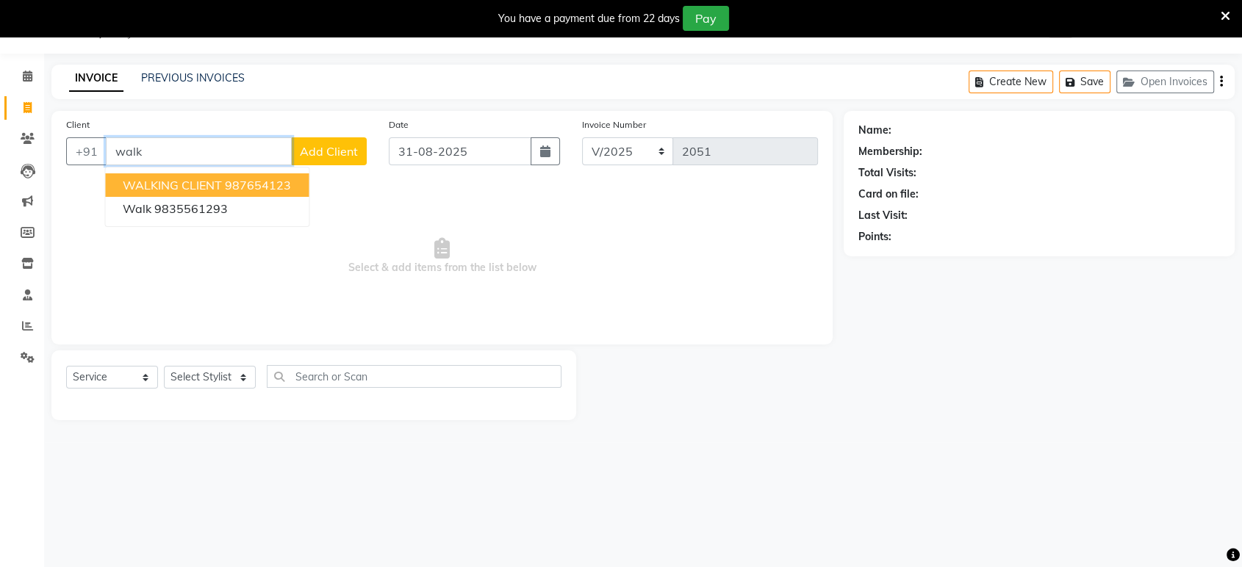
click at [225, 190] on ngb-highlight "987654123" at bounding box center [258, 185] width 66 height 15
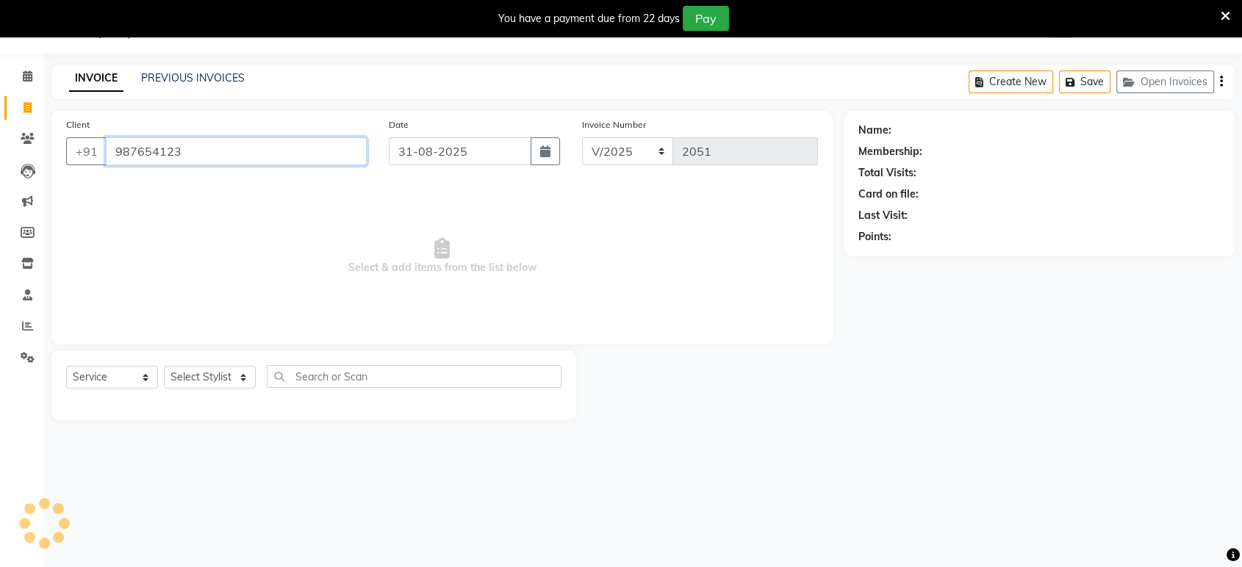
type input "987654123"
click at [210, 375] on select "Select Stylist ankit [PERSON_NAME] Foram [PERSON_NAME] [PERSON_NAME] [PERSON_NA…" at bounding box center [210, 377] width 92 height 23
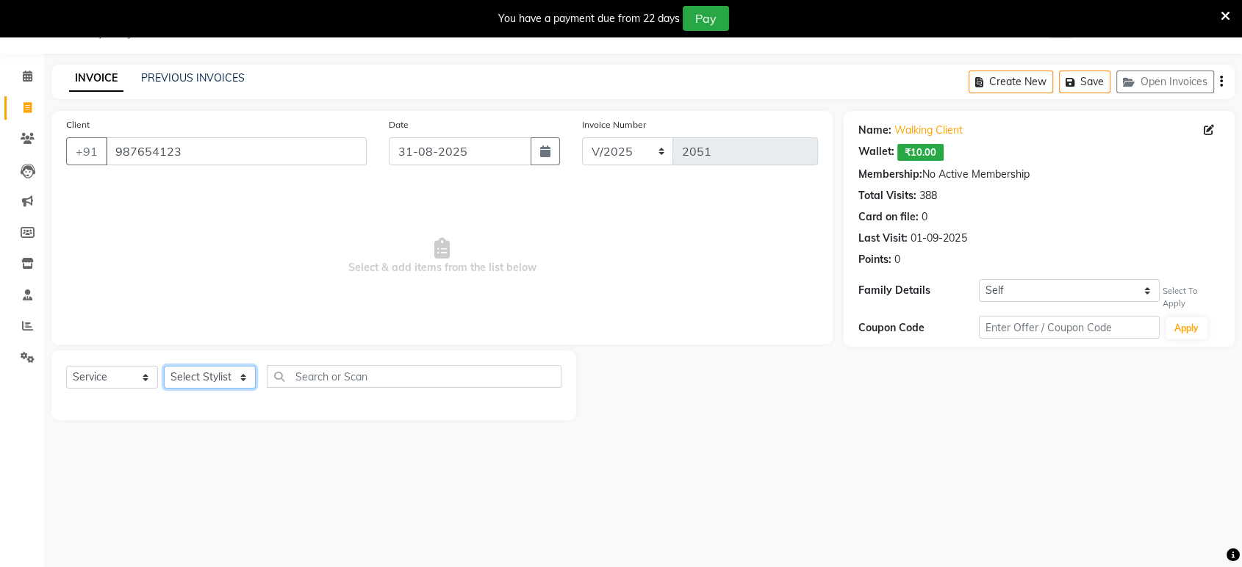
select select "89022"
click at [164, 366] on select "Select Stylist ankit [PERSON_NAME] Foram [PERSON_NAME] [PERSON_NAME] [PERSON_NA…" at bounding box center [210, 377] width 92 height 23
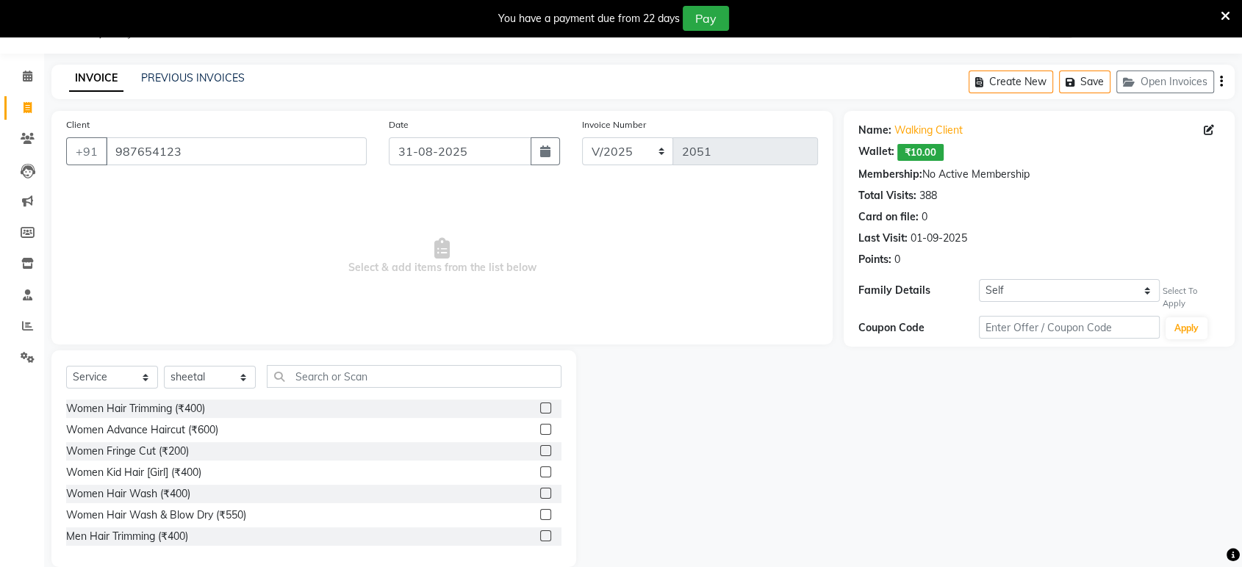
drag, startPoint x: 310, startPoint y: 362, endPoint x: 310, endPoint y: 375, distance: 13.2
click at [310, 361] on div "Select Service Product Membership Package Voucher Prepaid Gift Card Select Styl…" at bounding box center [313, 458] width 525 height 217
click at [310, 375] on input "text" at bounding box center [414, 376] width 295 height 23
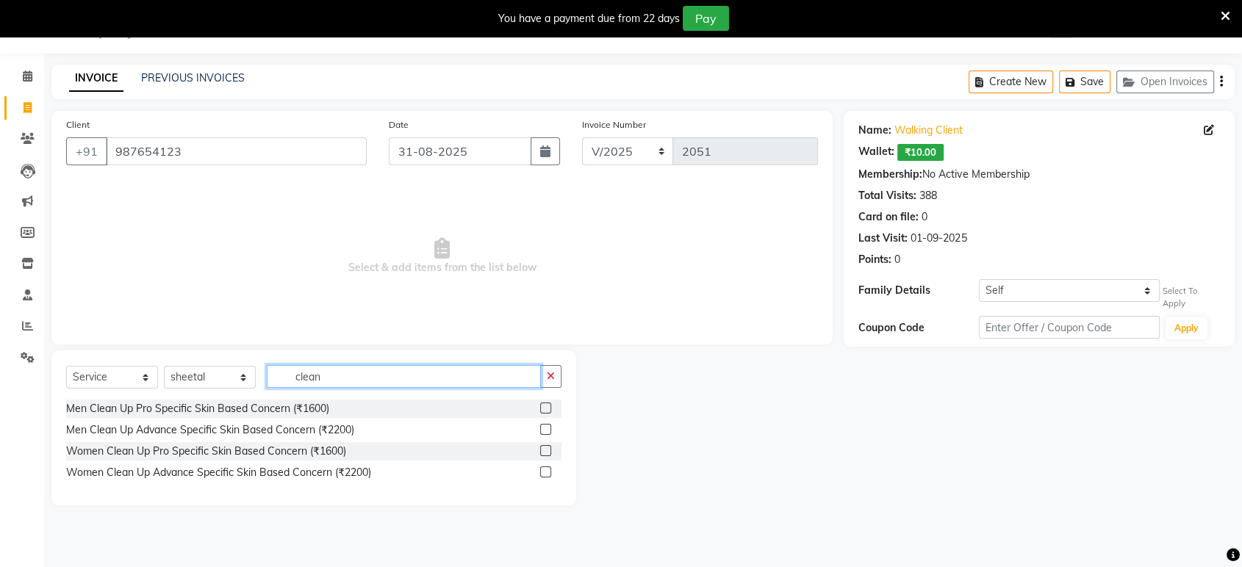
type input "clean"
click at [540, 451] on label at bounding box center [545, 450] width 11 height 11
click at [540, 451] on input "checkbox" at bounding box center [545, 452] width 10 height 10
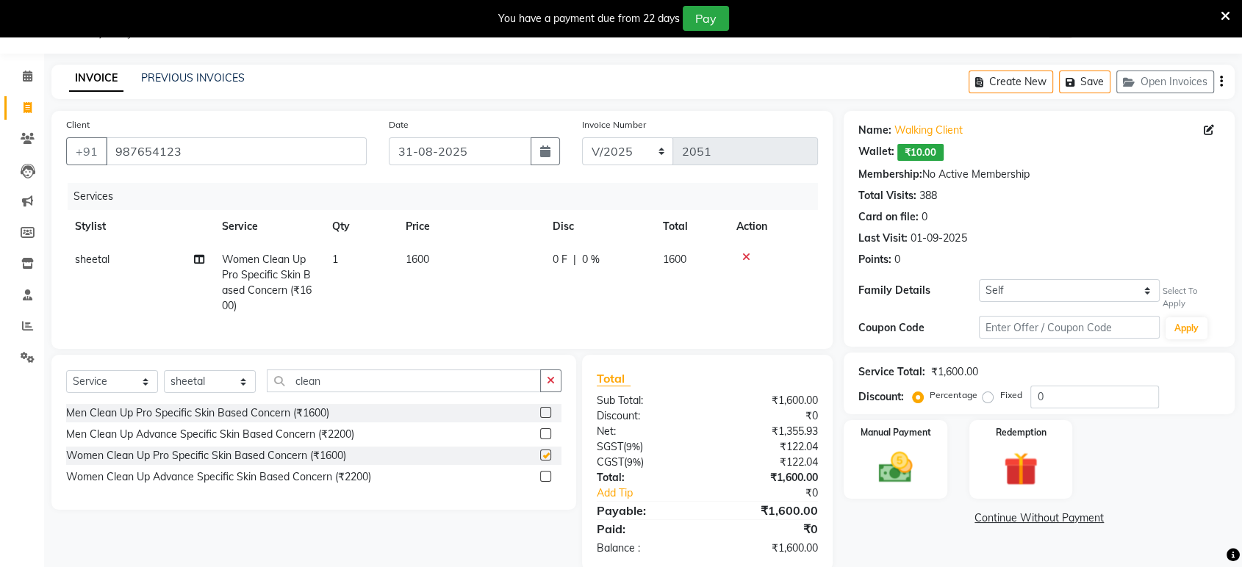
checkbox input "false"
click at [860, 455] on div "Manual Payment" at bounding box center [895, 459] width 107 height 82
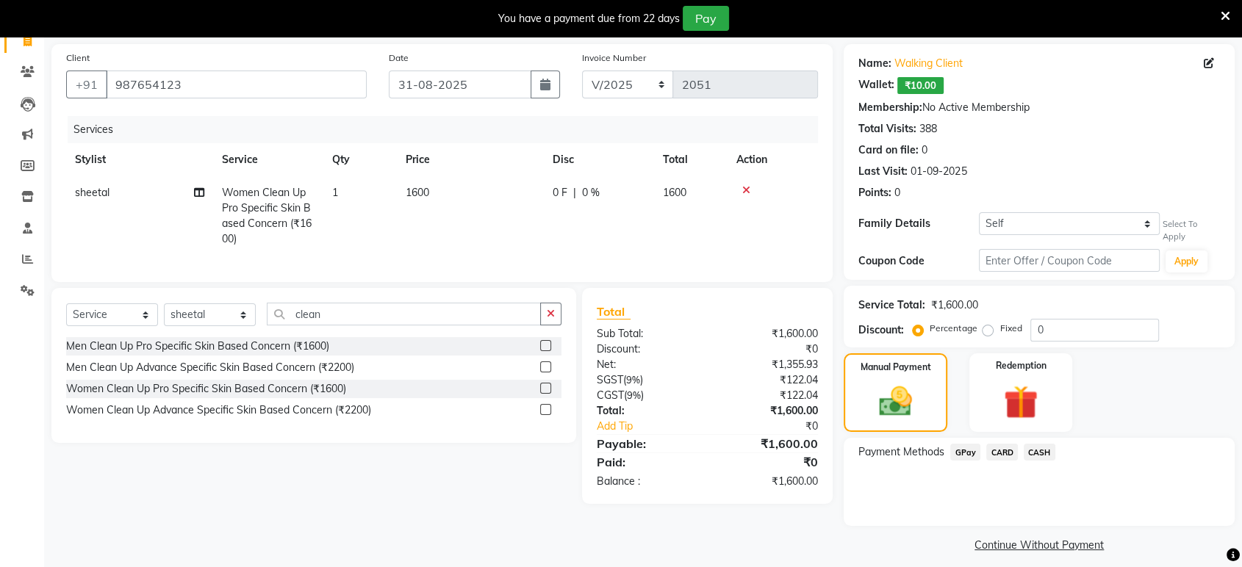
scroll to position [112, 0]
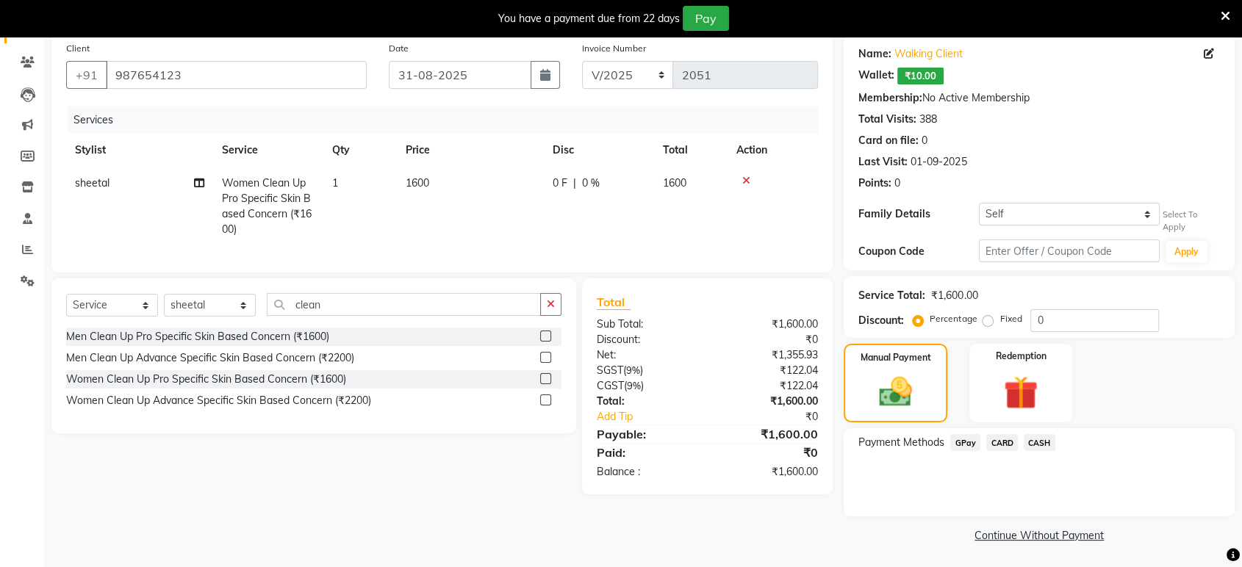
click at [1043, 445] on span "CASH" at bounding box center [1040, 442] width 32 height 17
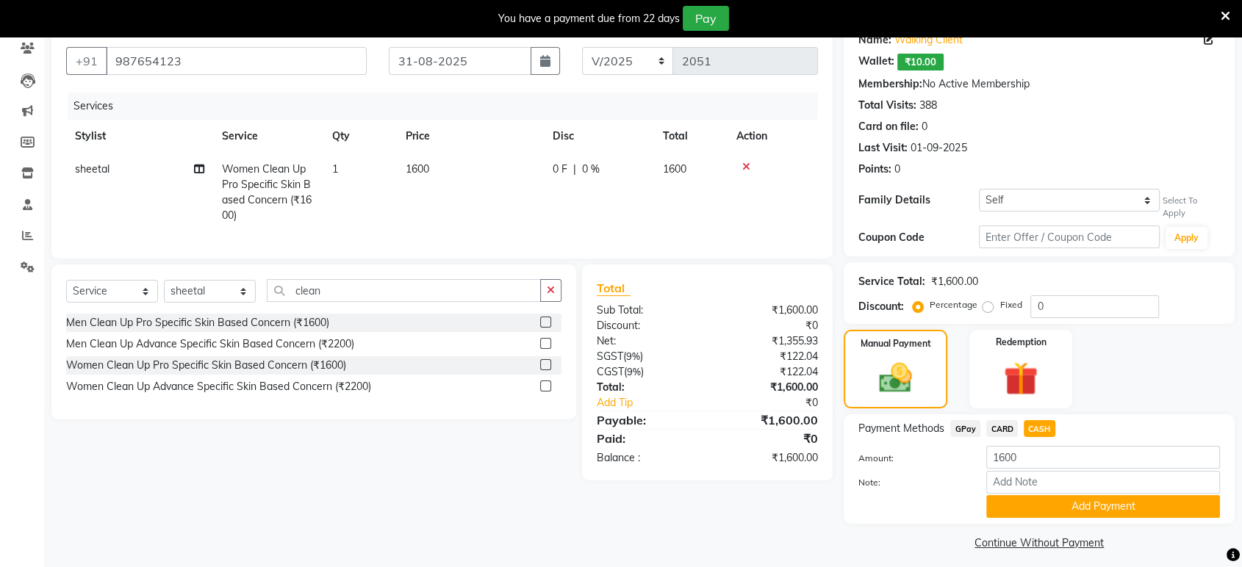
scroll to position [134, 0]
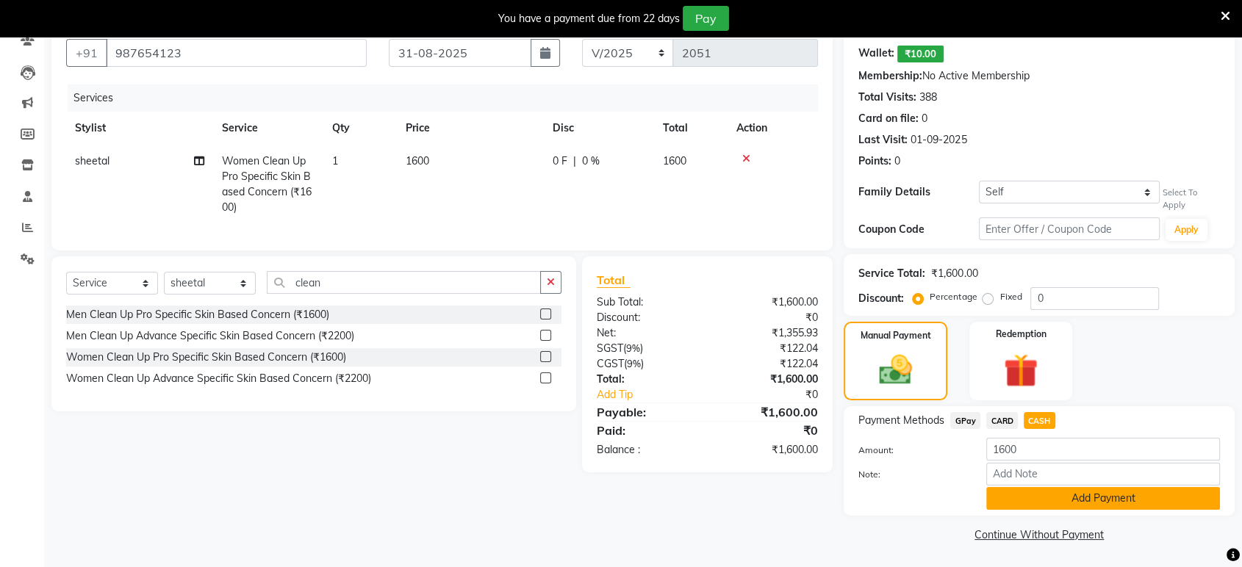
click at [1032, 504] on button "Add Payment" at bounding box center [1103, 498] width 234 height 23
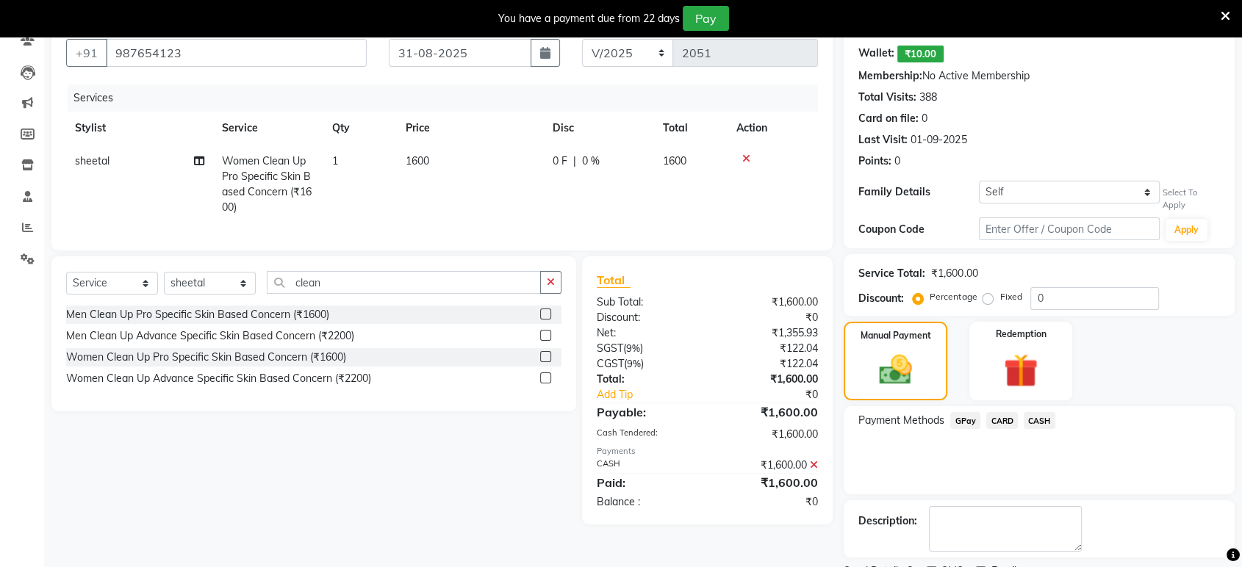
scroll to position [195, 0]
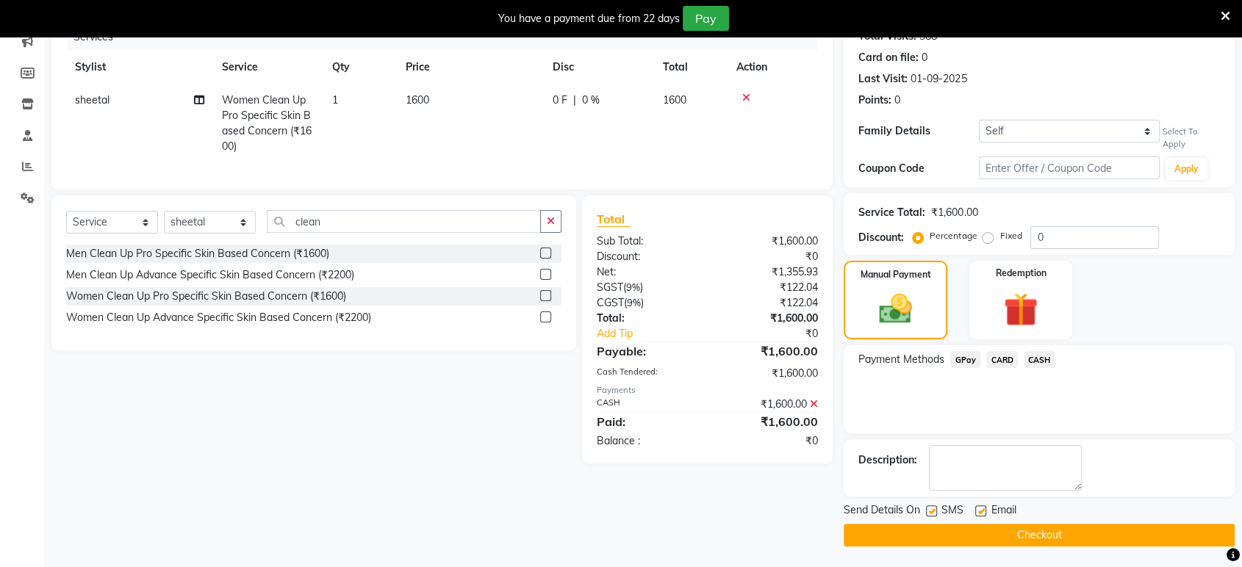
click at [977, 511] on label at bounding box center [980, 511] width 11 height 11
click at [977, 511] on input "checkbox" at bounding box center [980, 512] width 10 height 10
checkbox input "false"
click at [930, 506] on label at bounding box center [931, 511] width 11 height 11
click at [930, 507] on input "checkbox" at bounding box center [931, 512] width 10 height 10
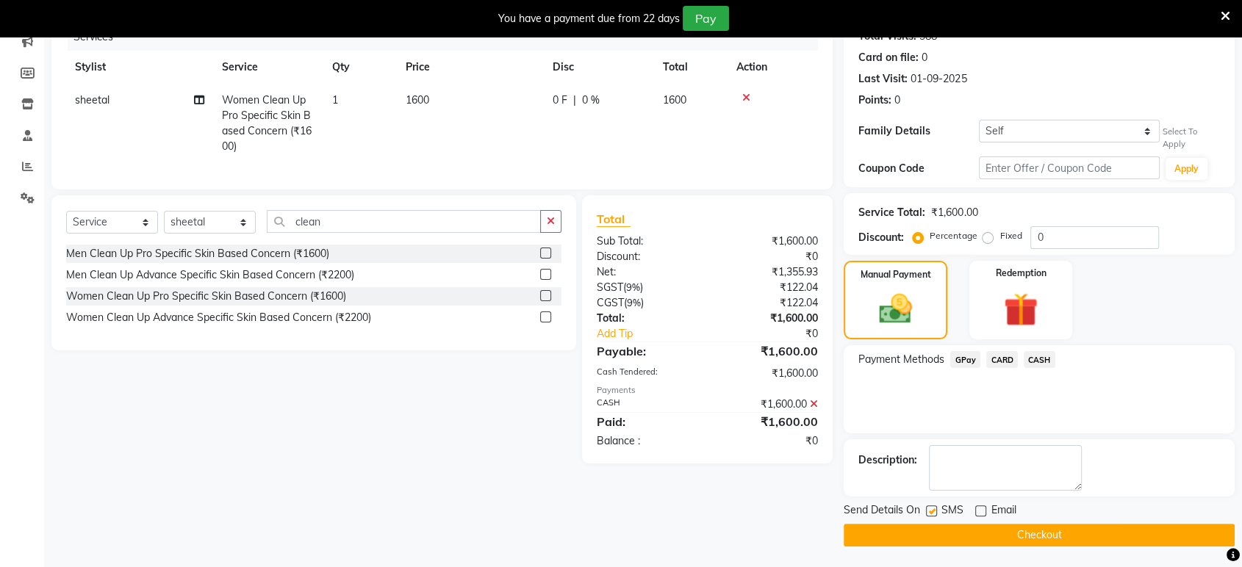
checkbox input "false"
click at [916, 536] on button "Checkout" at bounding box center [1039, 535] width 391 height 23
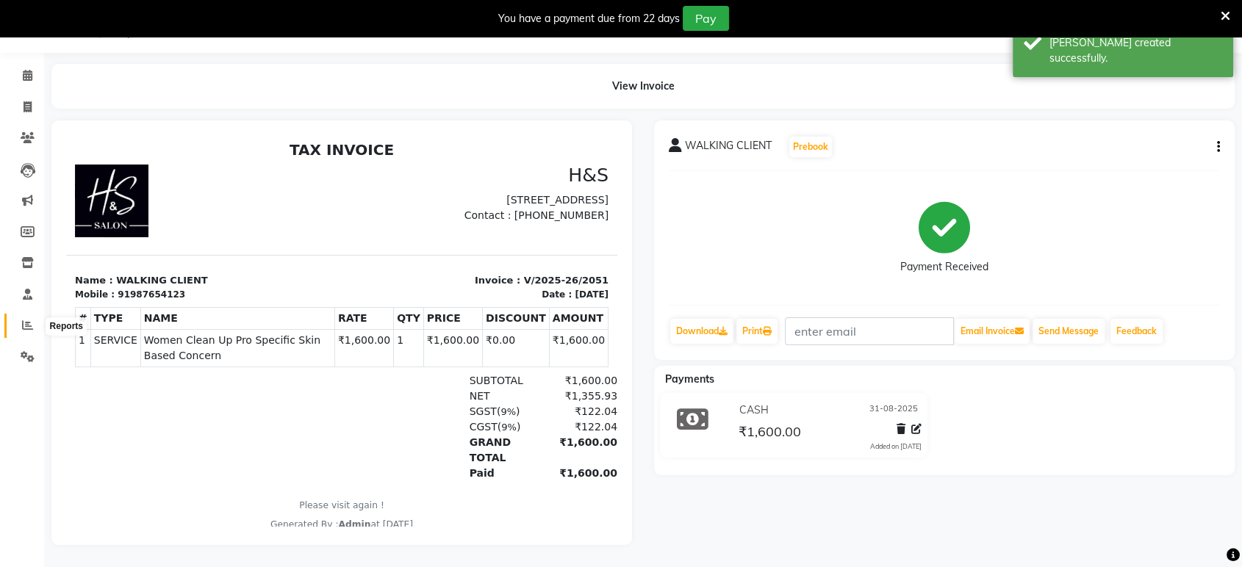
click at [22, 320] on icon at bounding box center [27, 325] width 11 height 11
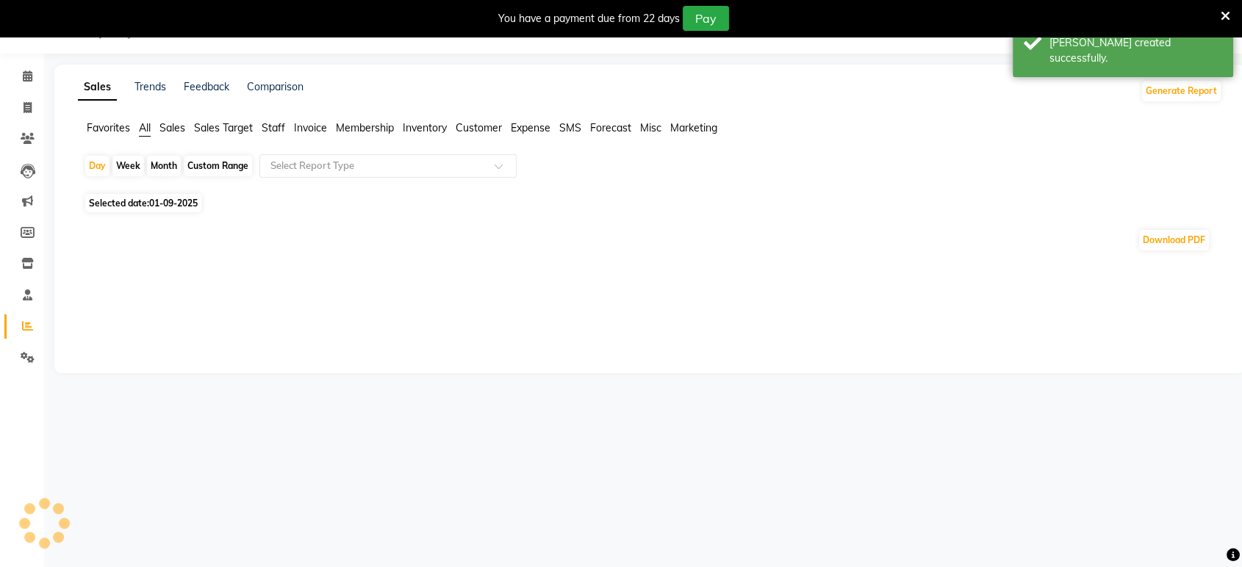
scroll to position [48, 0]
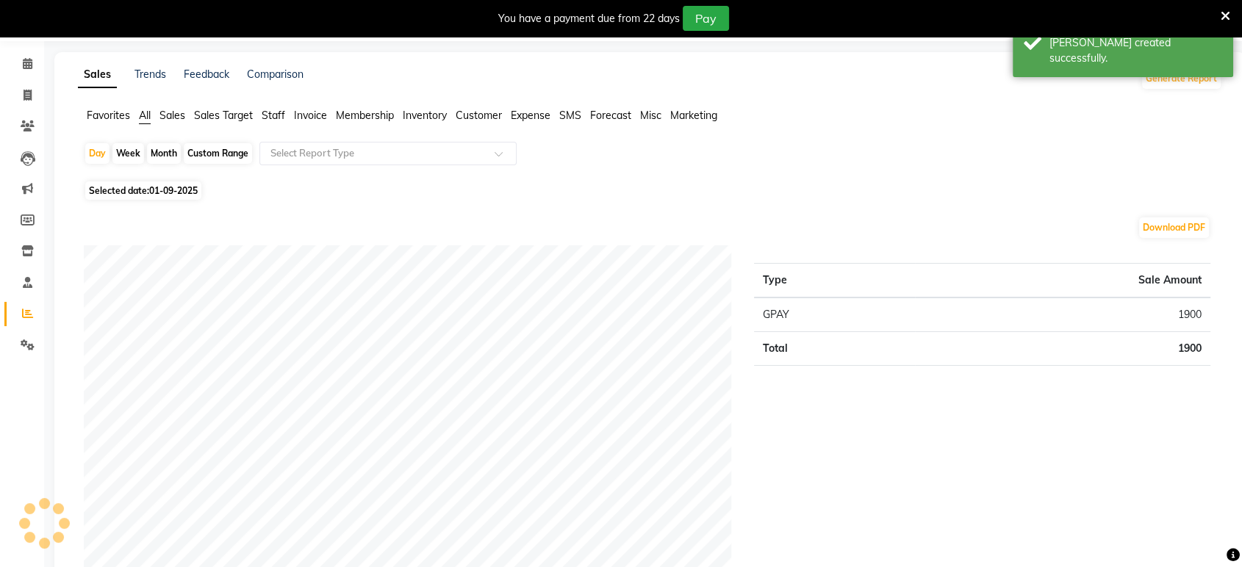
click at [188, 198] on span "Selected date: [DATE]" at bounding box center [143, 190] width 116 height 18
select select "9"
select select "2025"
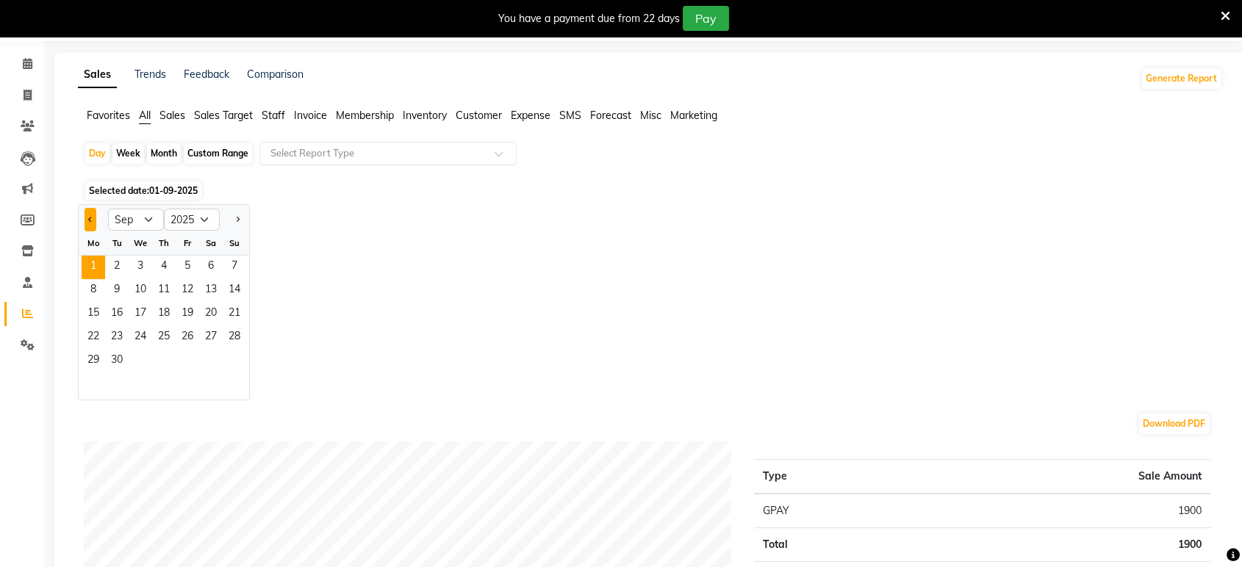
click at [87, 215] on button "Previous month" at bounding box center [90, 220] width 12 height 24
select select "8"
click at [233, 368] on span "31" at bounding box center [235, 362] width 24 height 24
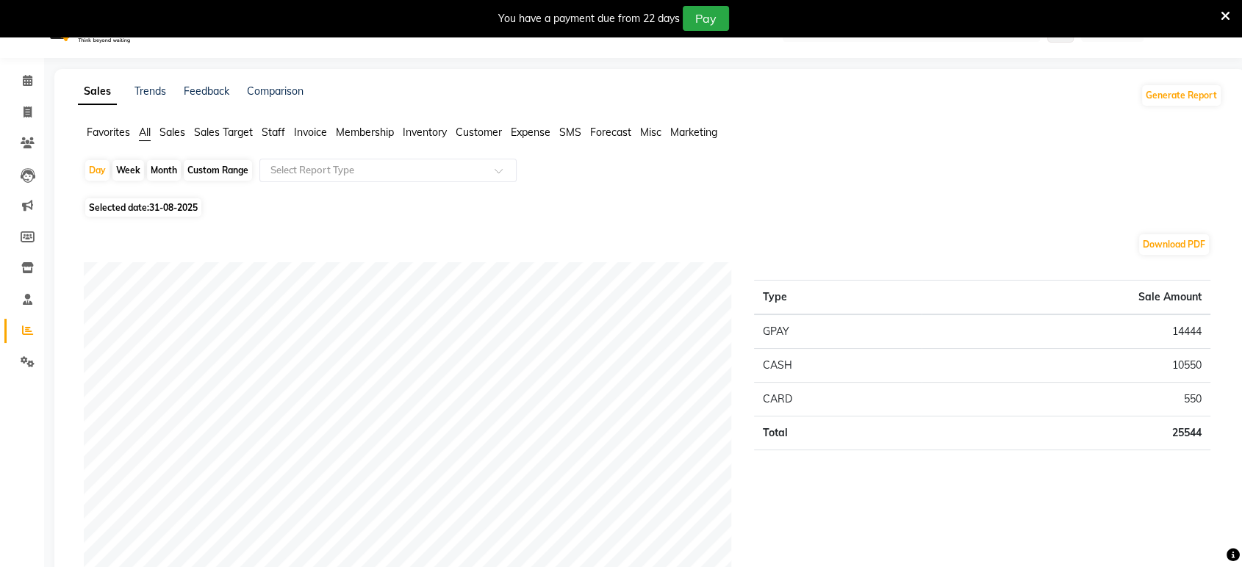
scroll to position [0, 0]
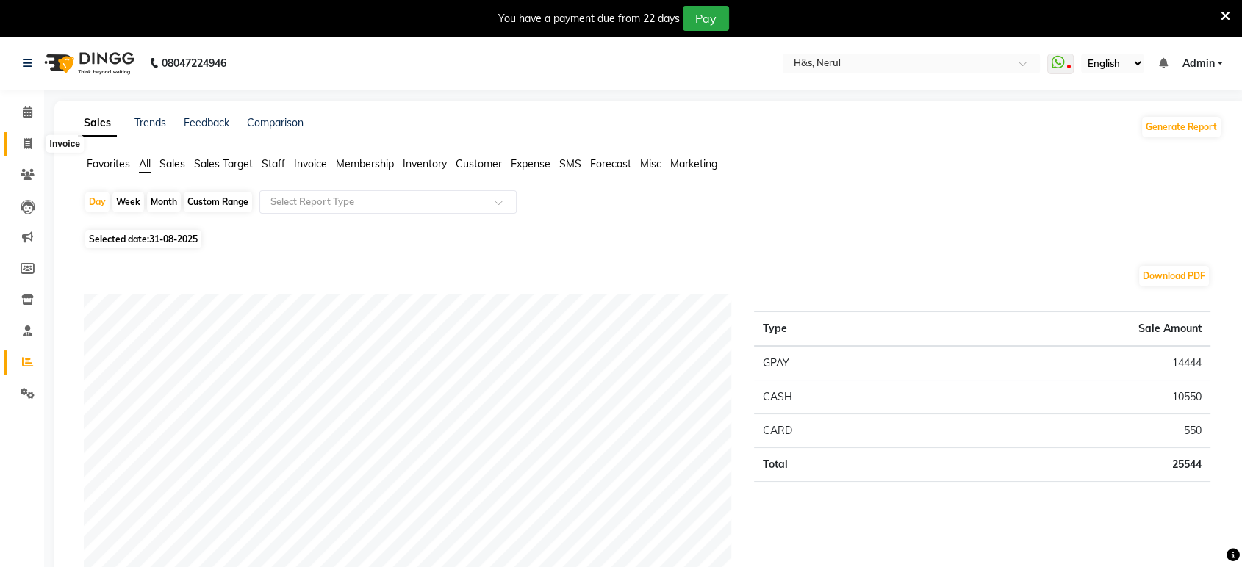
click at [33, 145] on span at bounding box center [28, 144] width 26 height 17
select select "service"
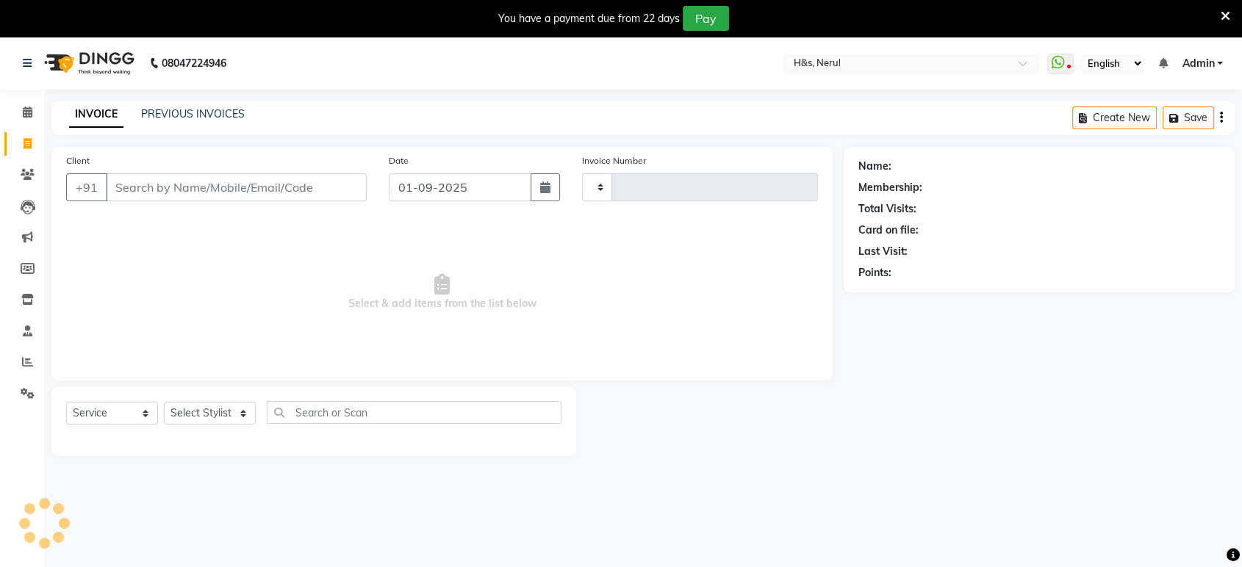
scroll to position [36, 0]
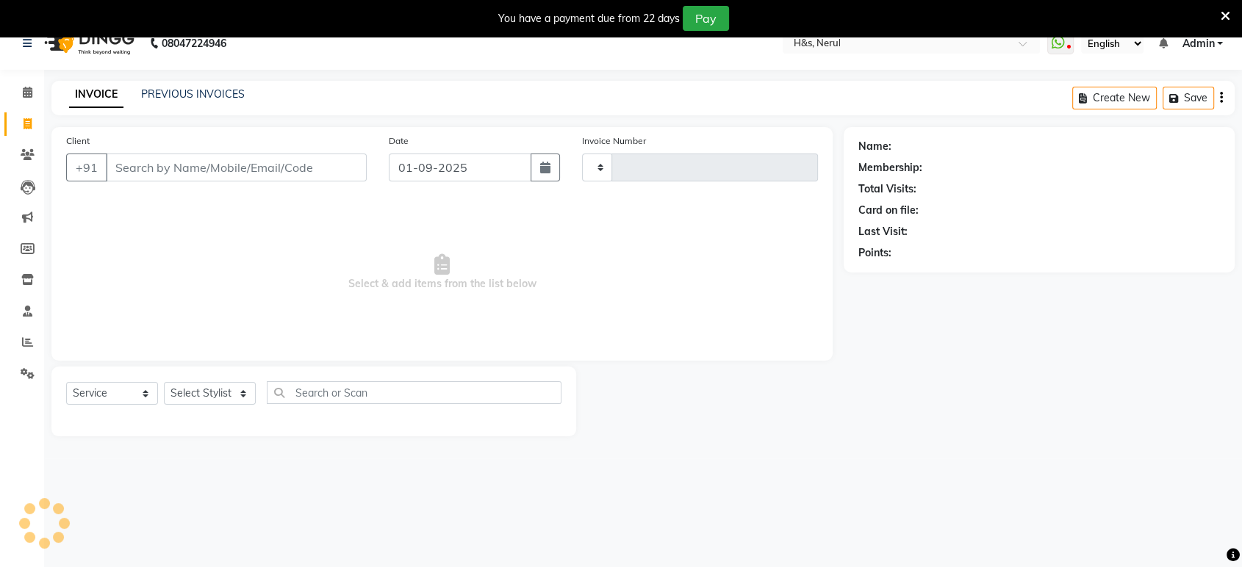
type input "2052"
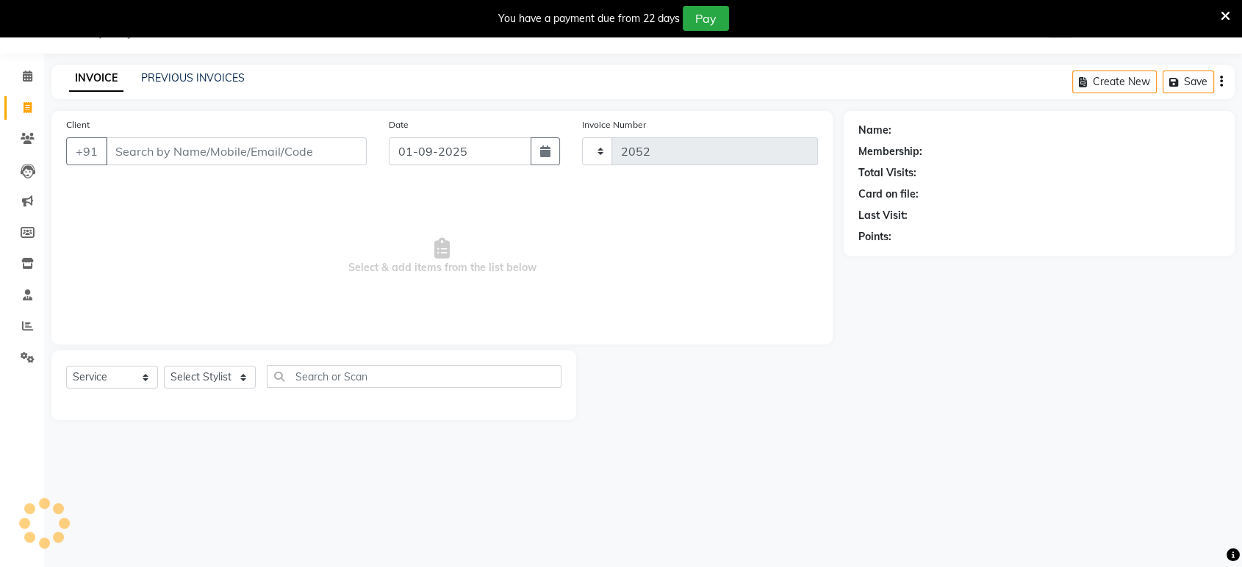
select select "6419"
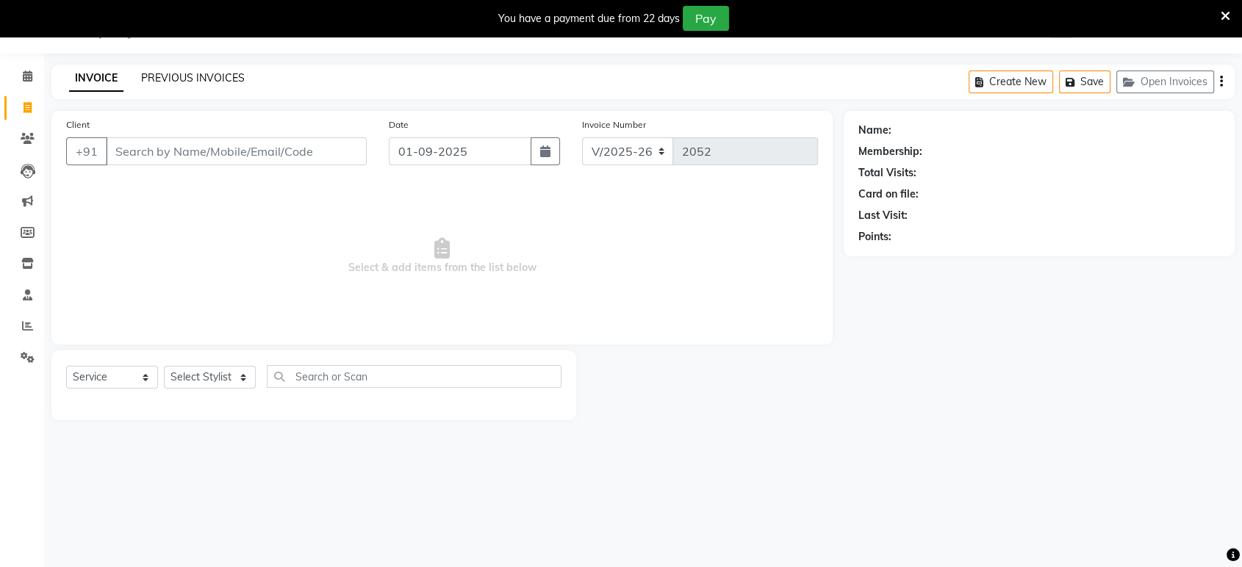
click at [191, 81] on link "PREVIOUS INVOICES" at bounding box center [193, 77] width 104 height 13
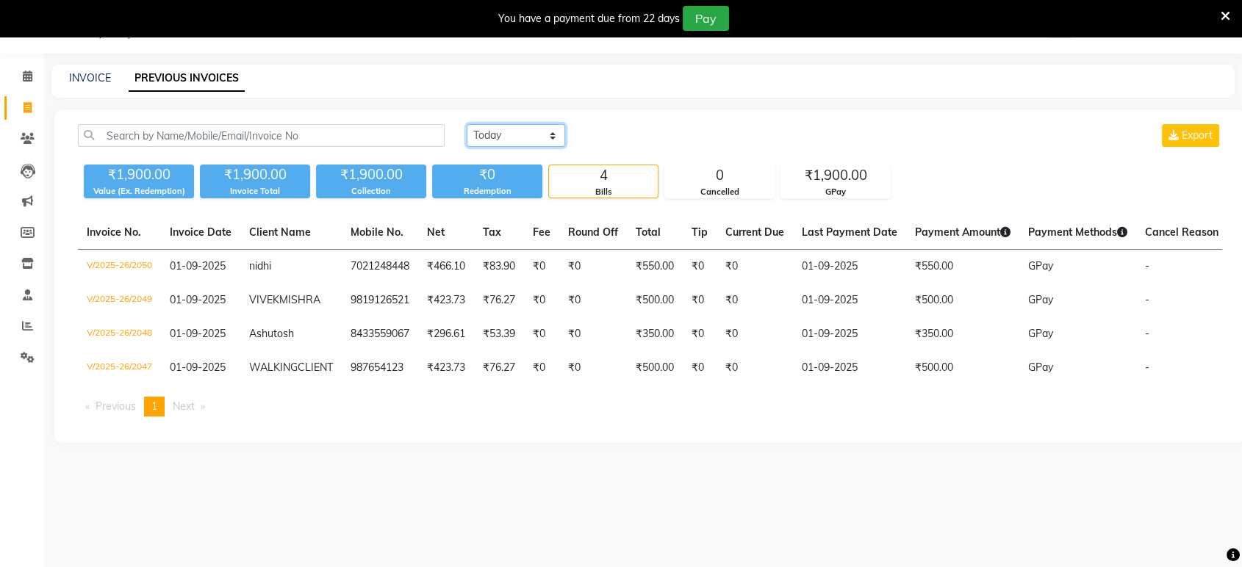
click at [528, 135] on select "[DATE] [DATE] Custom Range" at bounding box center [516, 135] width 98 height 23
select select "[DATE]"
click at [467, 124] on select "[DATE] [DATE] Custom Range" at bounding box center [516, 135] width 98 height 23
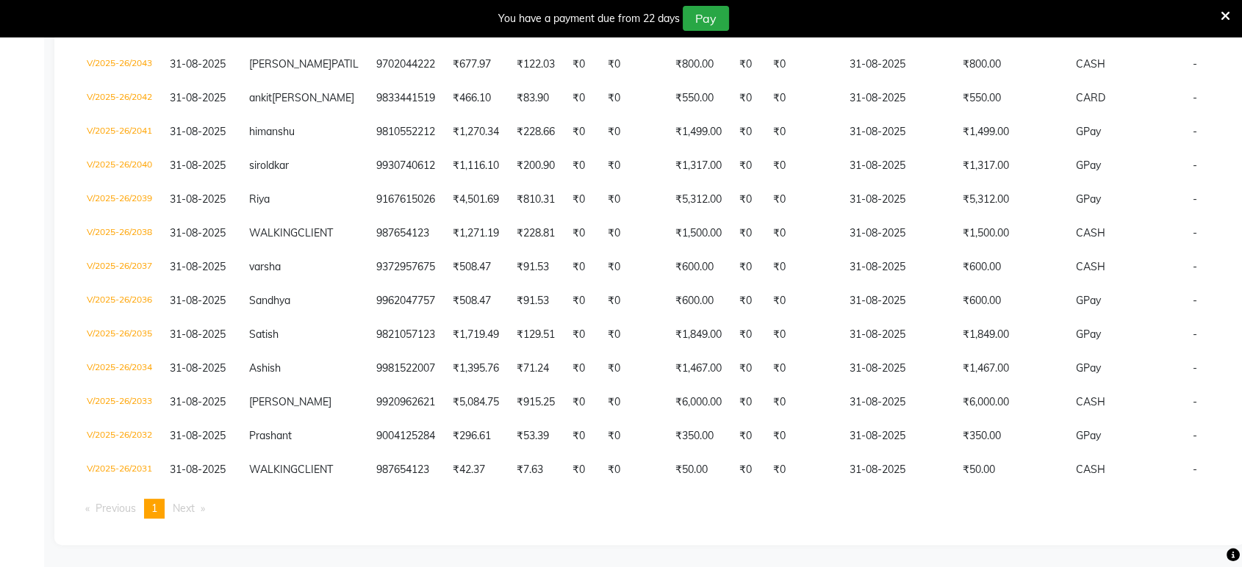
scroll to position [474, 0]
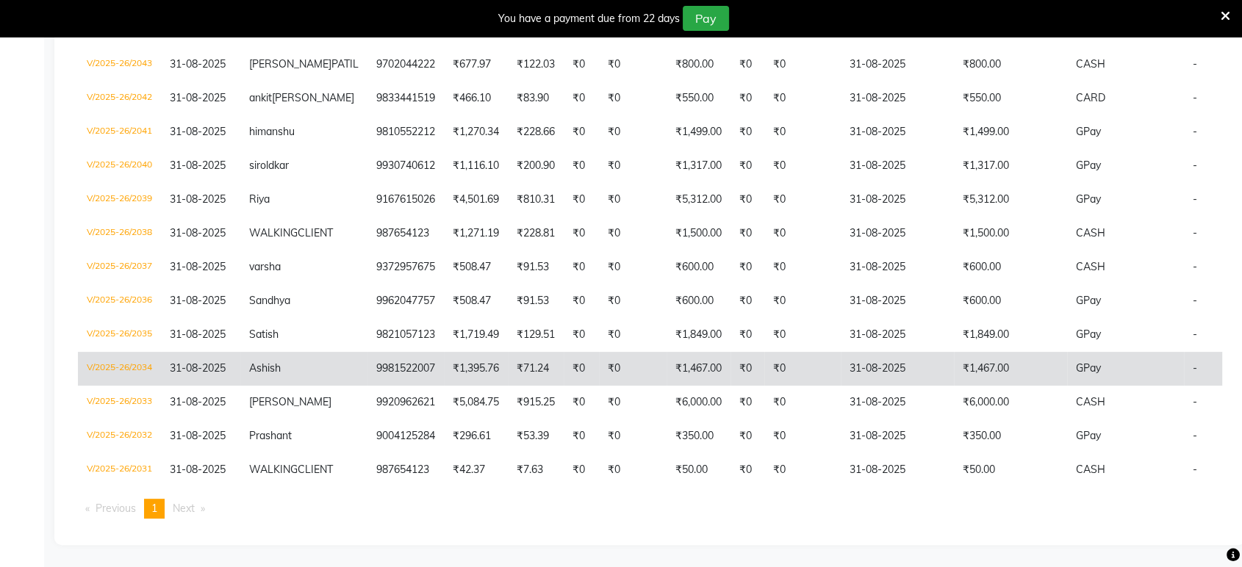
click at [764, 352] on td "₹0" at bounding box center [802, 369] width 76 height 34
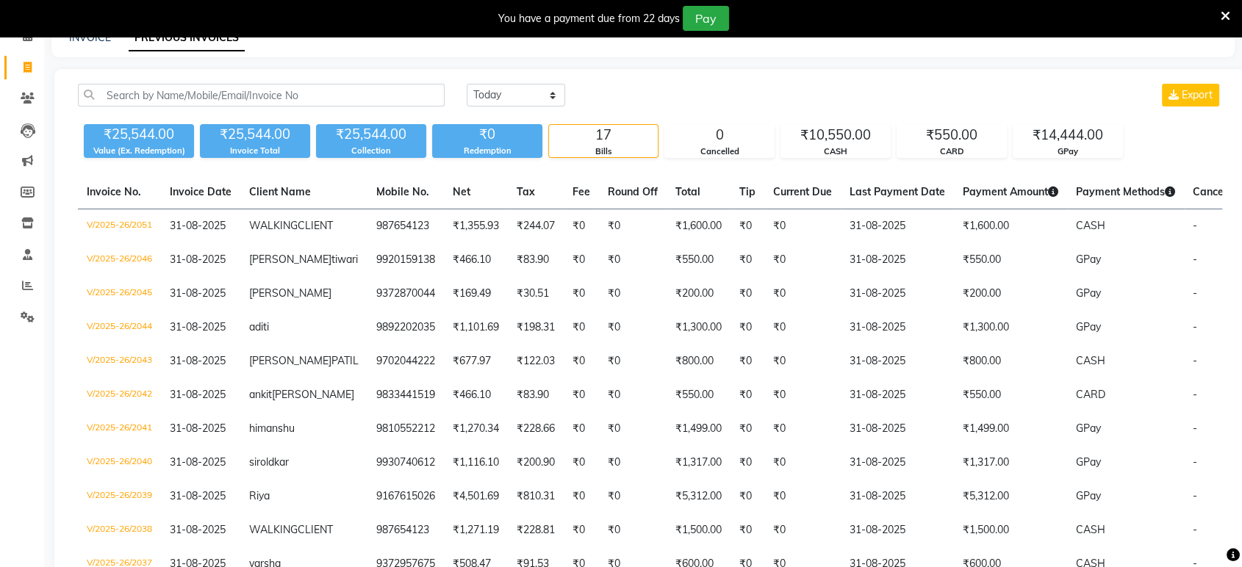
scroll to position [0, 0]
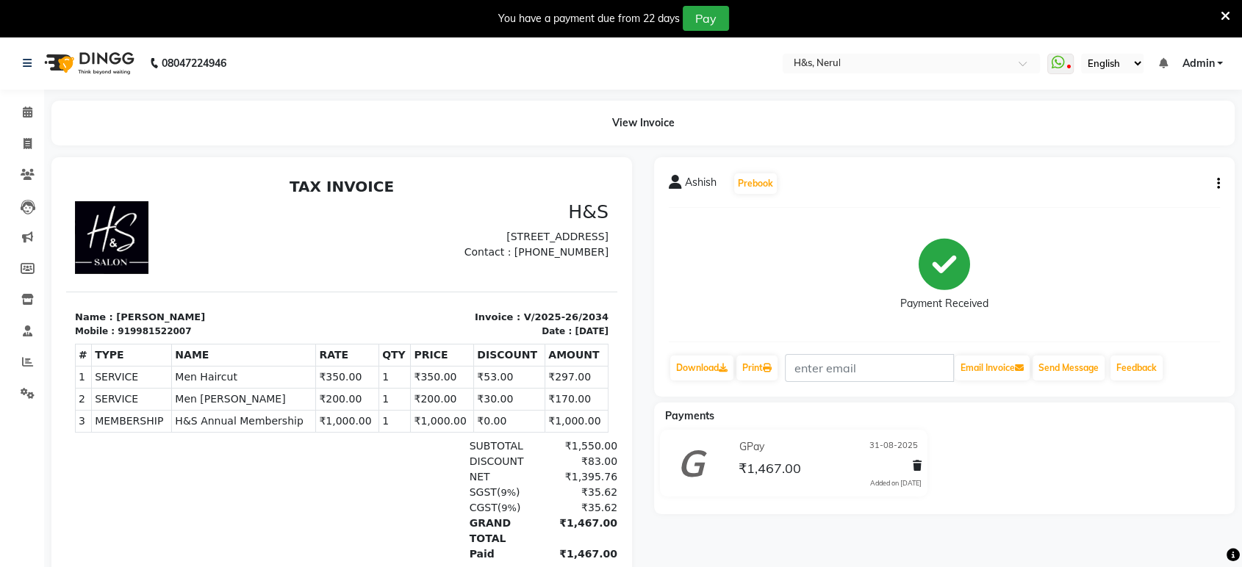
click at [1219, 181] on button "button" at bounding box center [1215, 183] width 9 height 15
click at [1114, 185] on div "Edit Item Staff" at bounding box center [1119, 184] width 151 height 18
select select "61692"
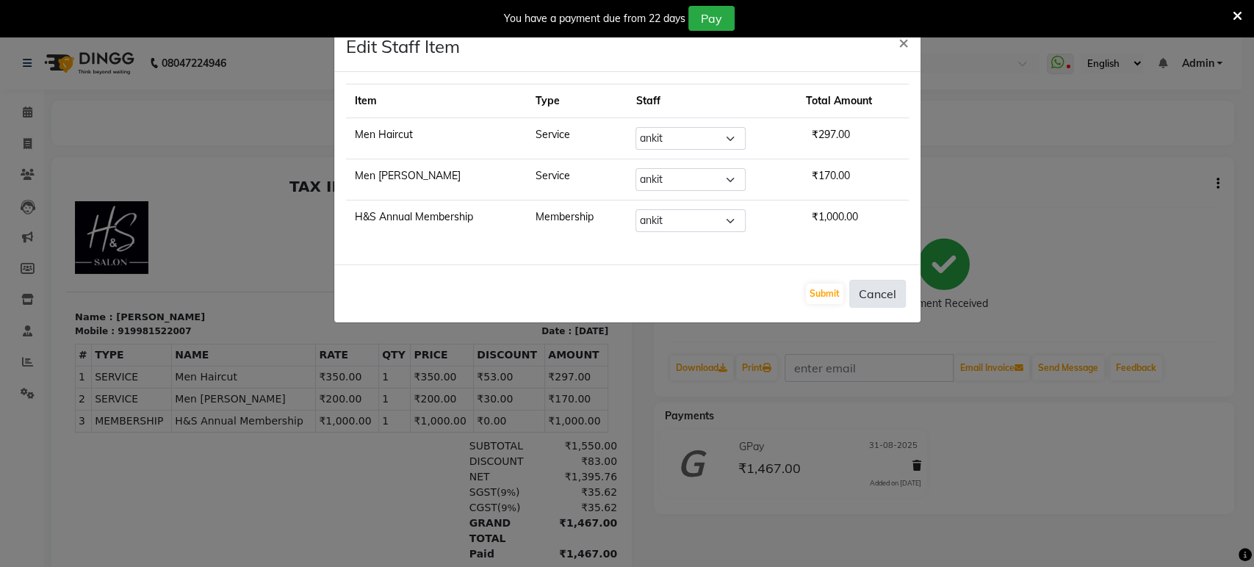
click at [896, 301] on button "Cancel" at bounding box center [877, 294] width 57 height 28
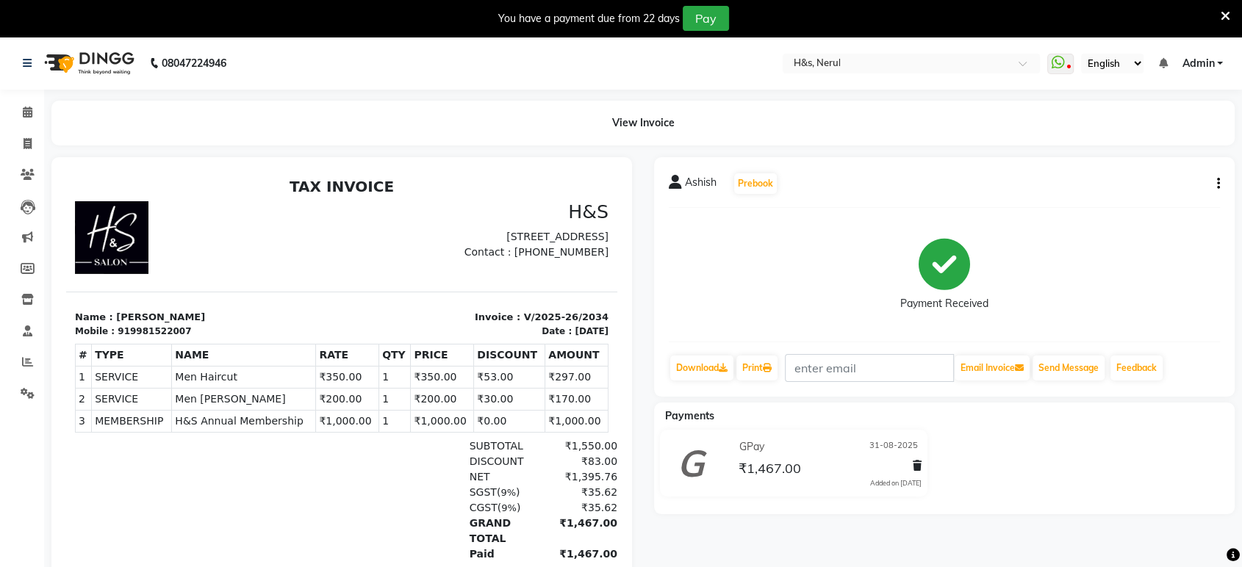
click at [1213, 181] on button "button" at bounding box center [1215, 183] width 9 height 15
click at [1105, 206] on div "Edit Invoice" at bounding box center [1119, 202] width 151 height 18
select select "service"
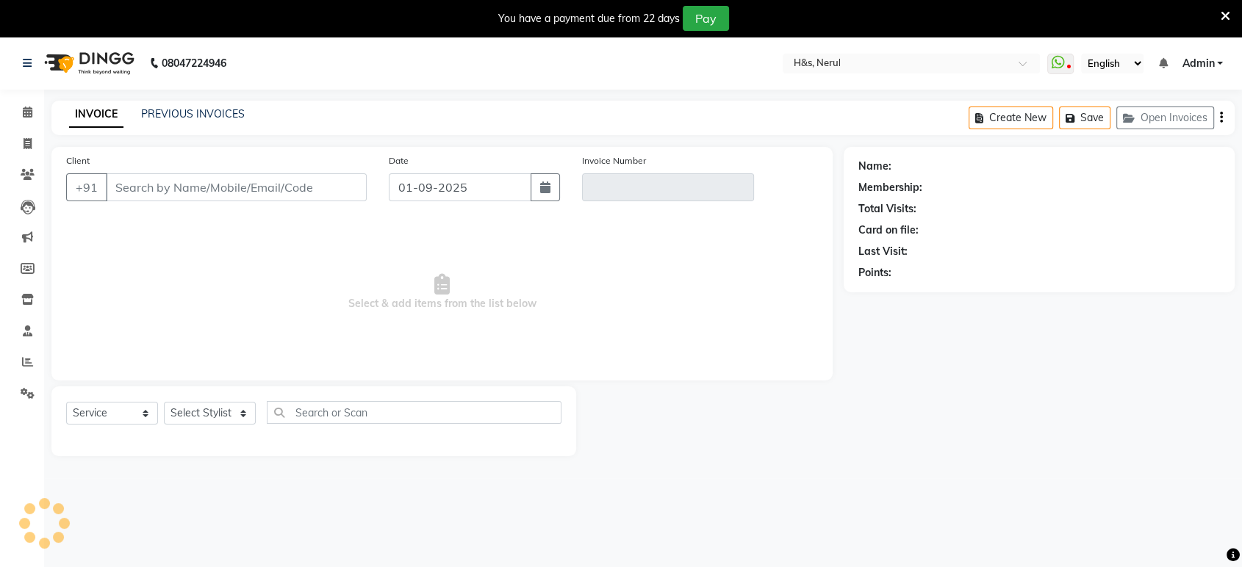
scroll to position [36, 0]
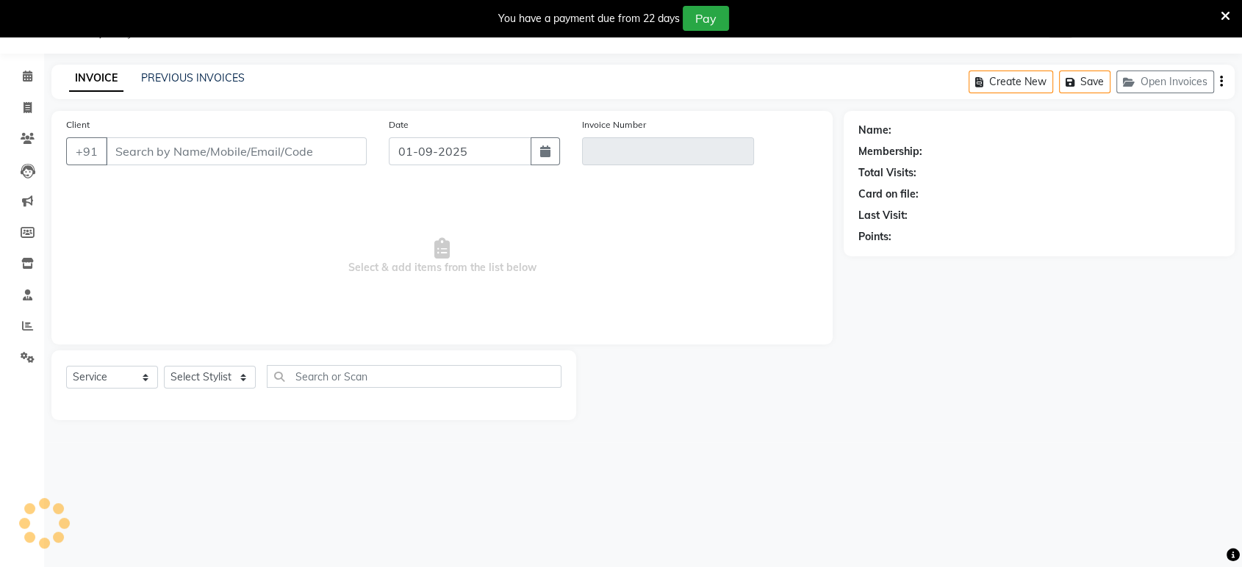
type input "9981522007"
type input "V/2025-26/2034"
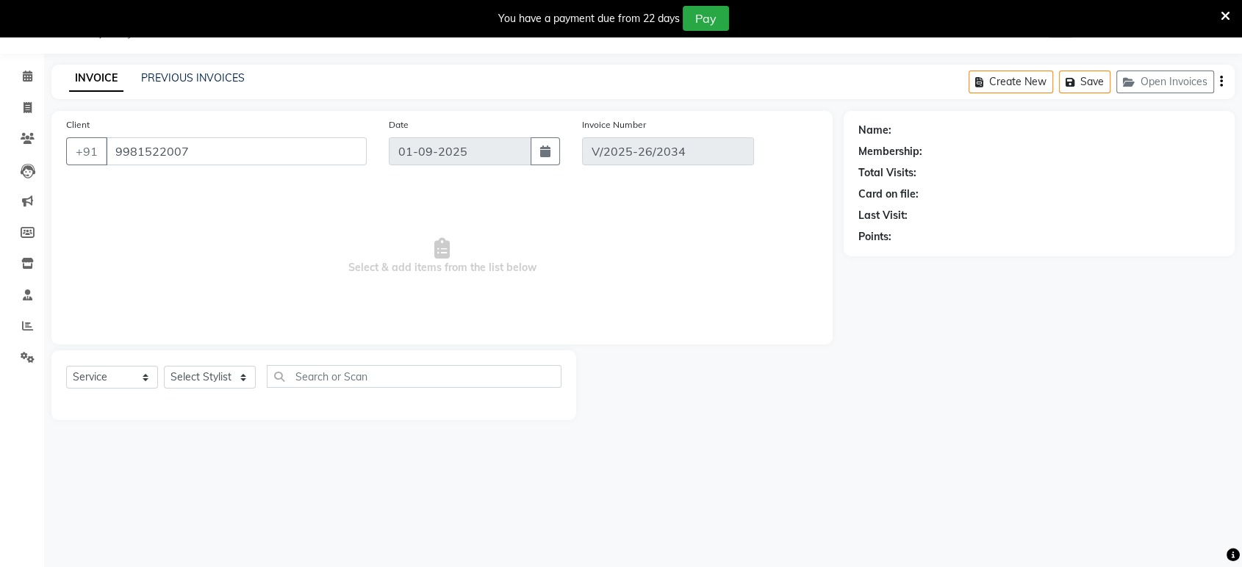
select select "1: Object"
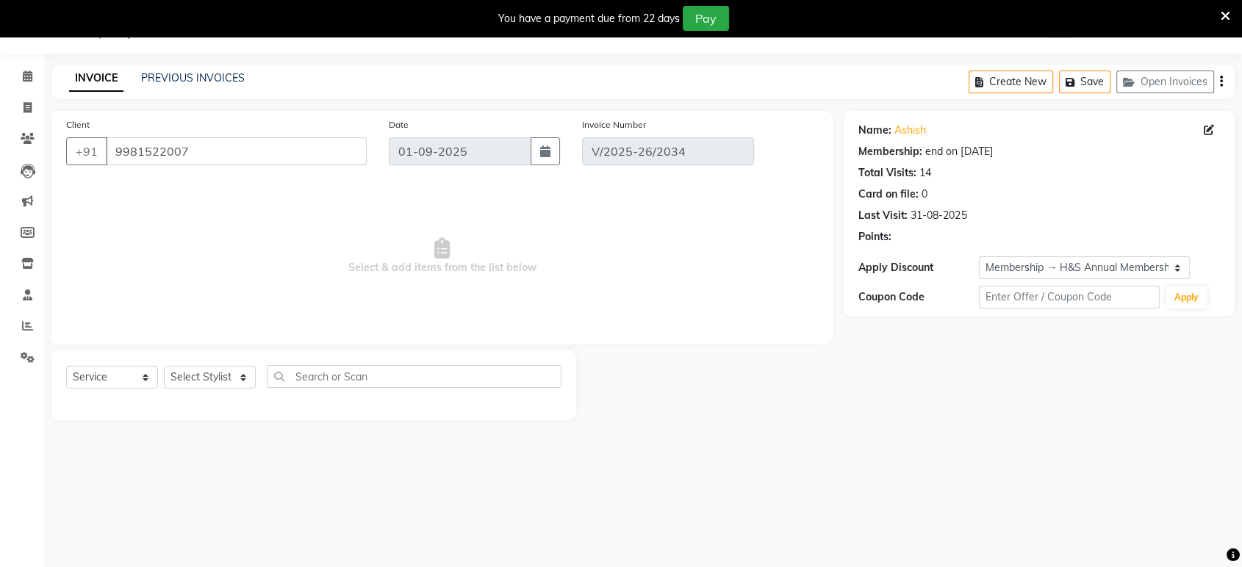
type input "31-08-2025"
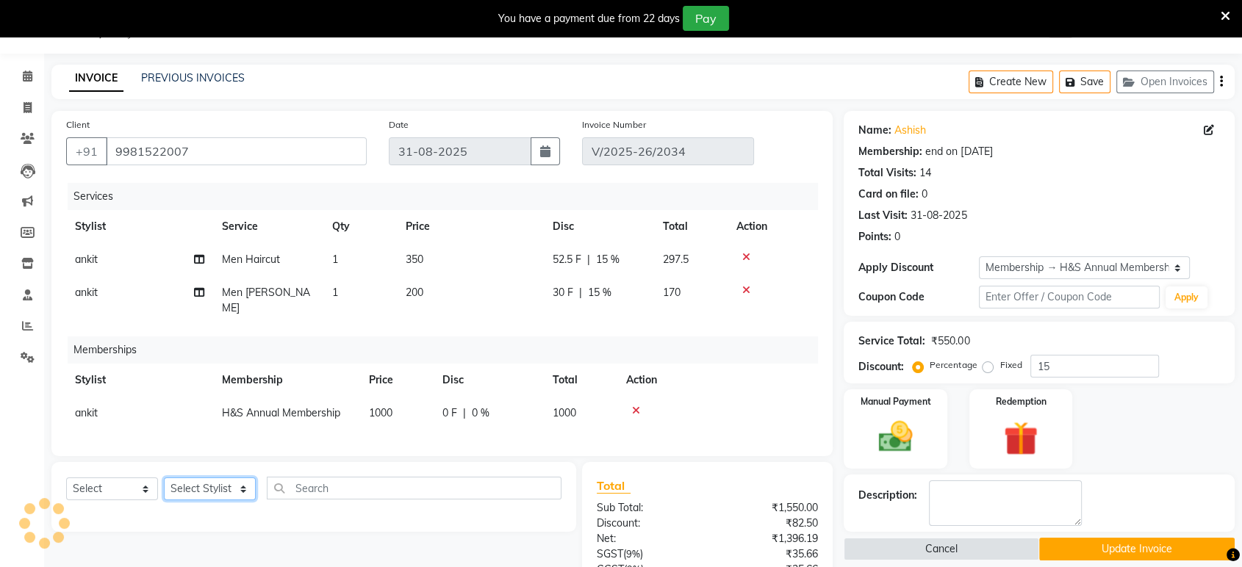
click at [237, 492] on select "Select Stylist ankit [PERSON_NAME] Foram [PERSON_NAME] [PERSON_NAME] [PERSON_NA…" at bounding box center [210, 489] width 92 height 23
click at [635, 406] on icon at bounding box center [636, 411] width 8 height 10
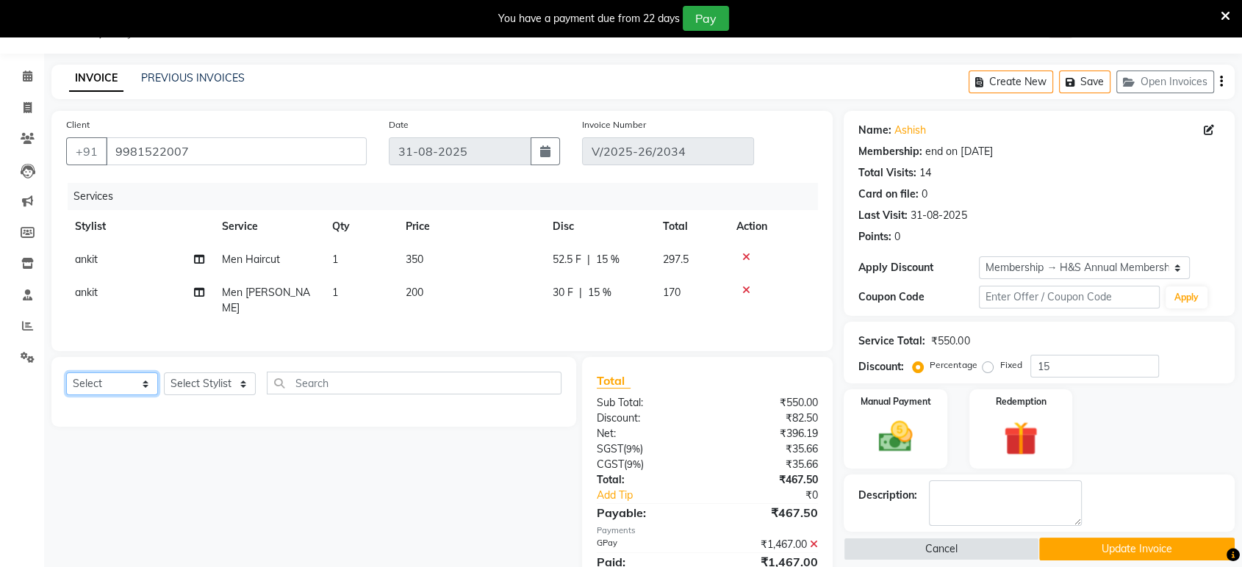
click at [111, 381] on select "Select Service Product Membership Package Voucher Prepaid Gift Card" at bounding box center [112, 384] width 92 height 23
select select "service"
click at [66, 373] on select "Select Service Product Membership Package Voucher Prepaid Gift Card" at bounding box center [112, 384] width 92 height 23
click at [198, 378] on select "Select Stylist ankit [PERSON_NAME] Foram [PERSON_NAME] [PERSON_NAME] [PERSON_NA…" at bounding box center [210, 384] width 92 height 23
select select "49333"
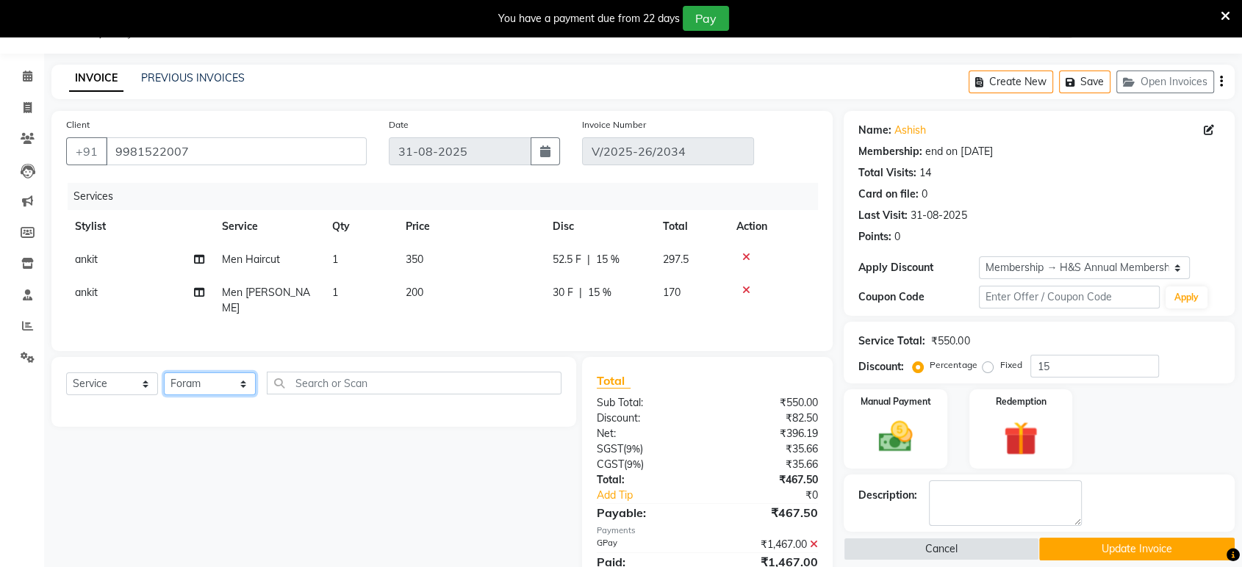
click at [164, 373] on select "Select Stylist ankit [PERSON_NAME] Foram [PERSON_NAME] [PERSON_NAME] [PERSON_NA…" at bounding box center [210, 384] width 92 height 23
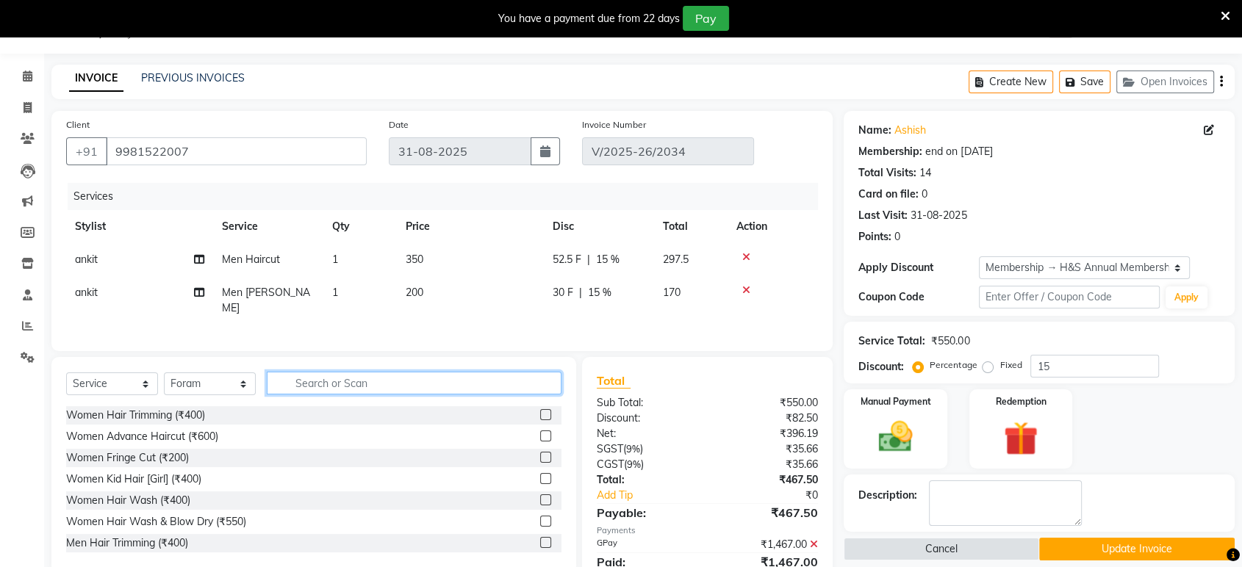
click at [326, 372] on input "text" at bounding box center [414, 383] width 295 height 23
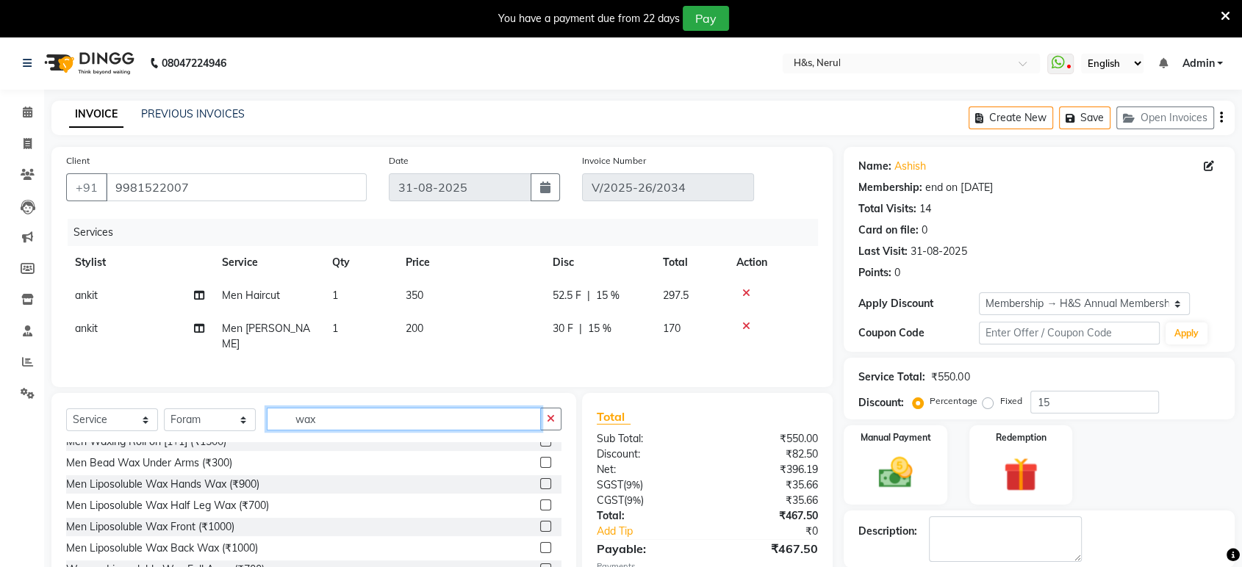
scroll to position [54, 0]
type input "wax"
click at [540, 456] on label at bounding box center [545, 461] width 11 height 11
click at [540, 457] on input "checkbox" at bounding box center [545, 462] width 10 height 10
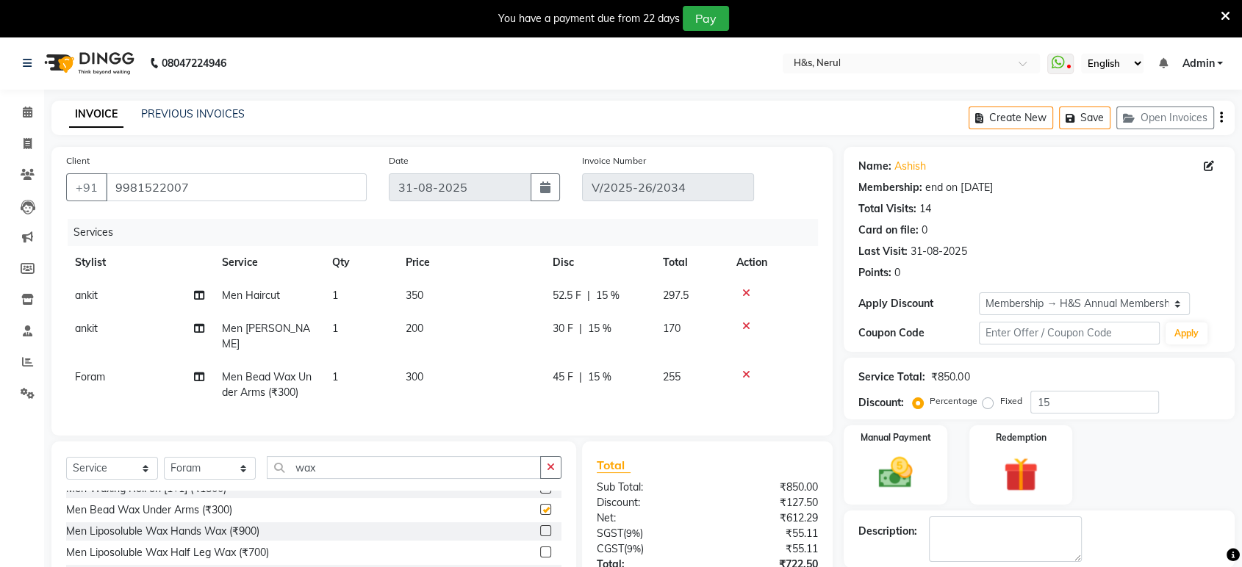
checkbox input "false"
click at [540, 528] on label at bounding box center [545, 530] width 11 height 11
click at [540, 528] on input "checkbox" at bounding box center [545, 532] width 10 height 10
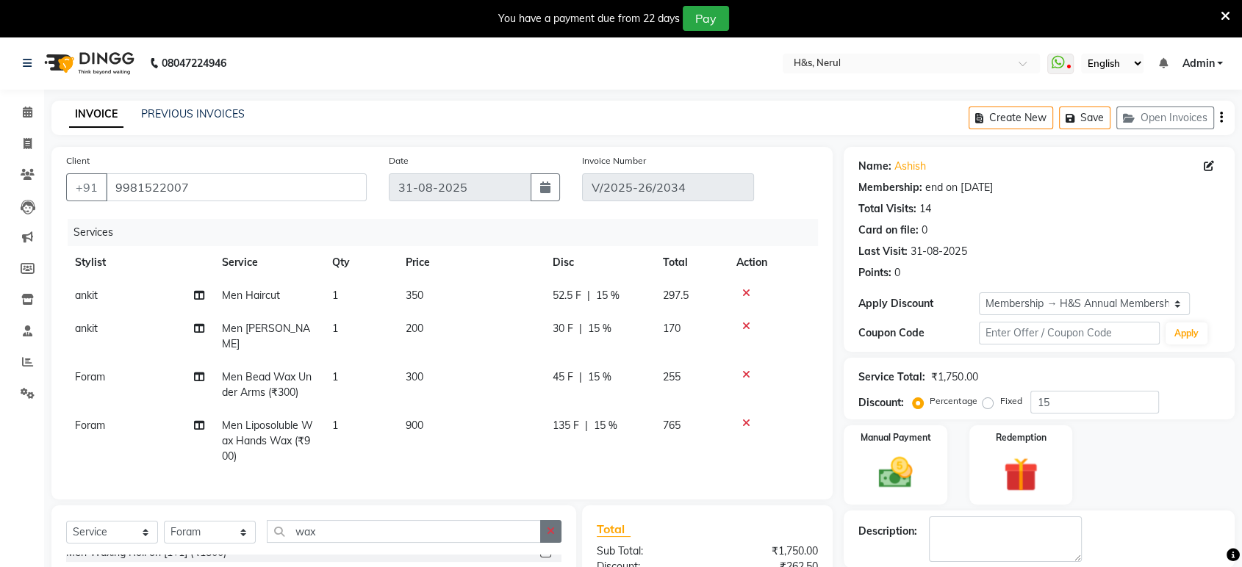
checkbox input "false"
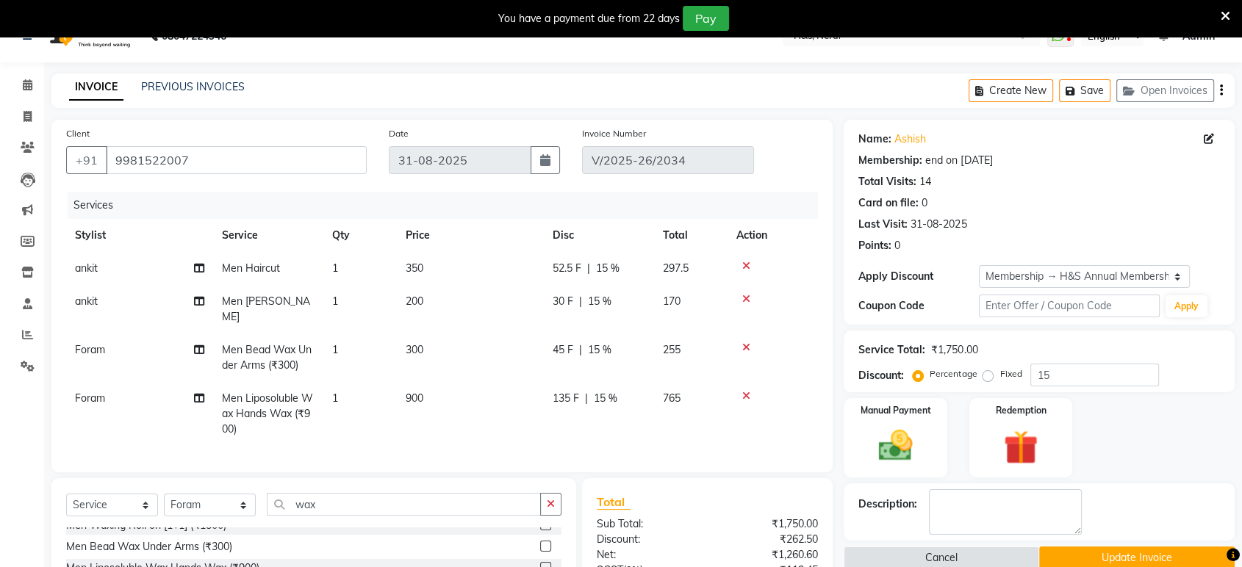
click at [658, 350] on td "255" at bounding box center [690, 358] width 73 height 48
select select "49333"
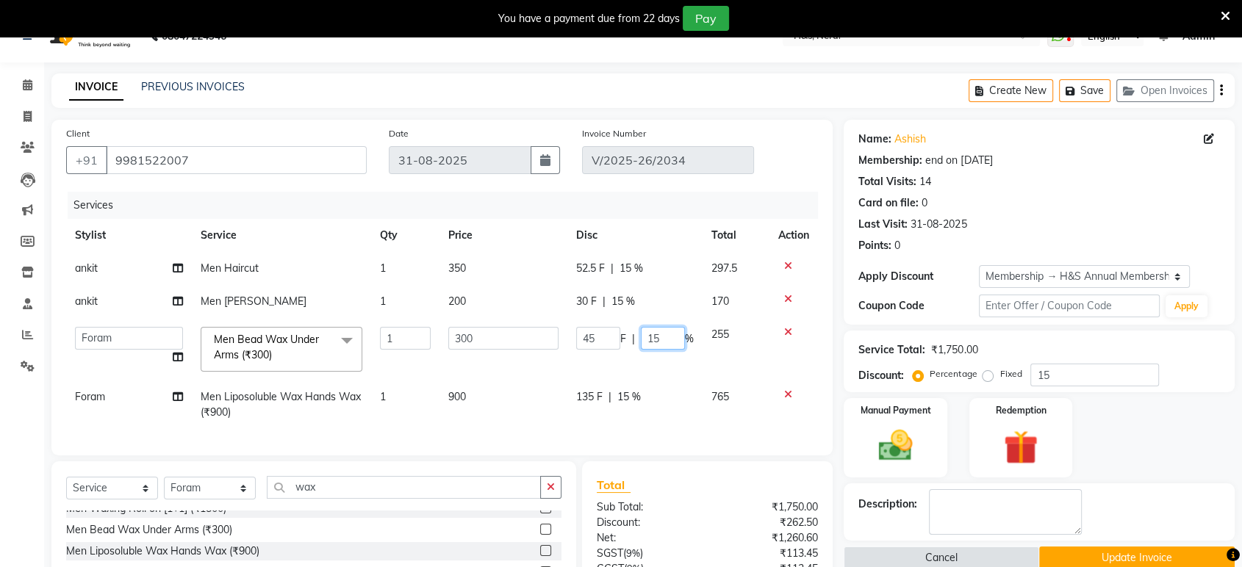
click at [666, 345] on input "15" at bounding box center [663, 338] width 44 height 23
type input "1"
type input "0"
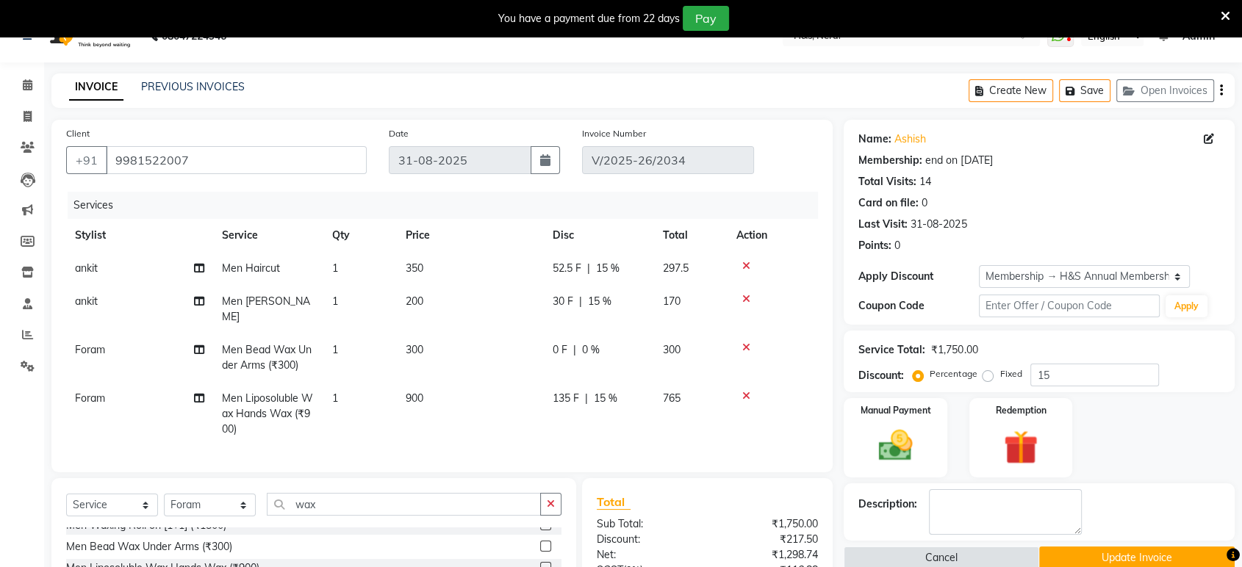
click at [647, 386] on td "135 F | 15 %" at bounding box center [599, 414] width 110 height 64
select select "49333"
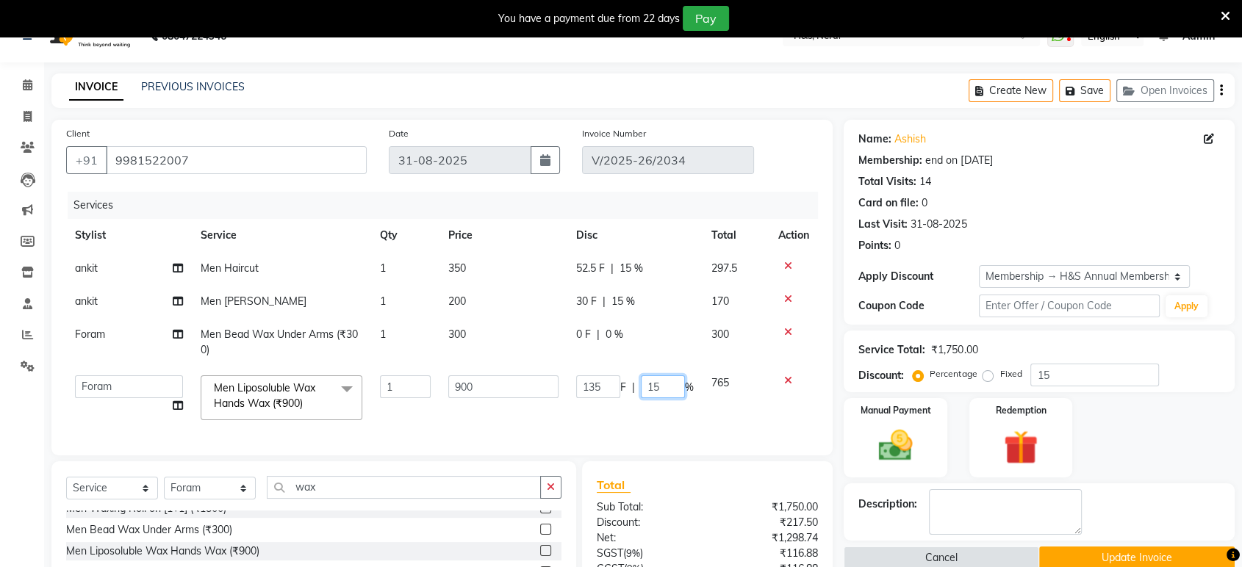
click at [663, 382] on input "15" at bounding box center [663, 386] width 44 height 23
type input "1"
type input "0"
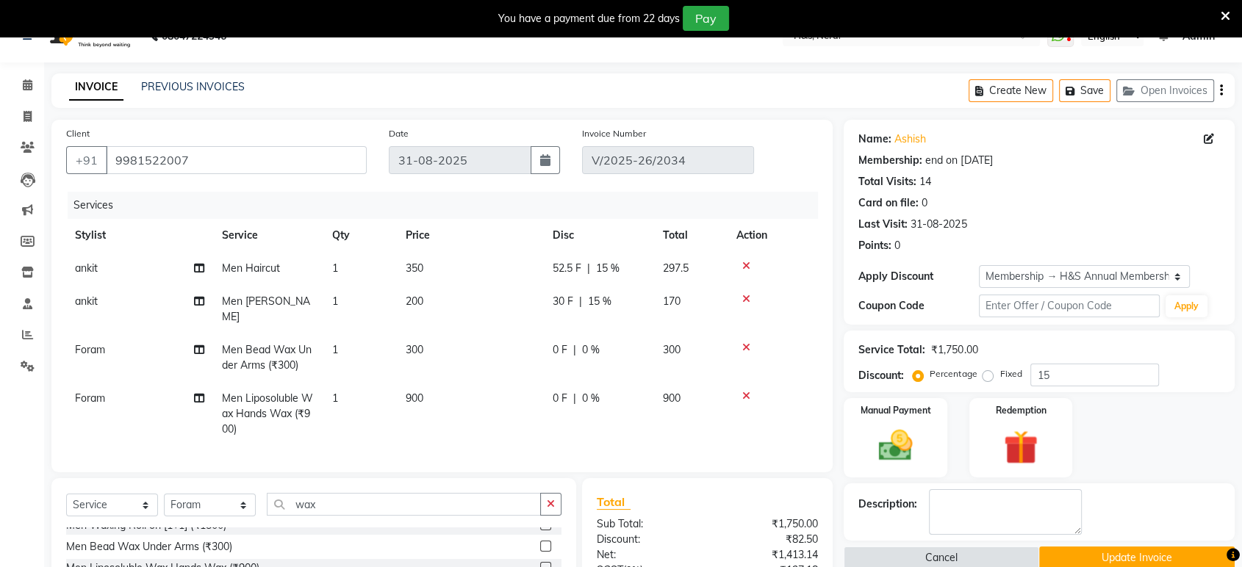
click at [1164, 447] on div "Manual Payment Redemption" at bounding box center [1038, 437] width 413 height 79
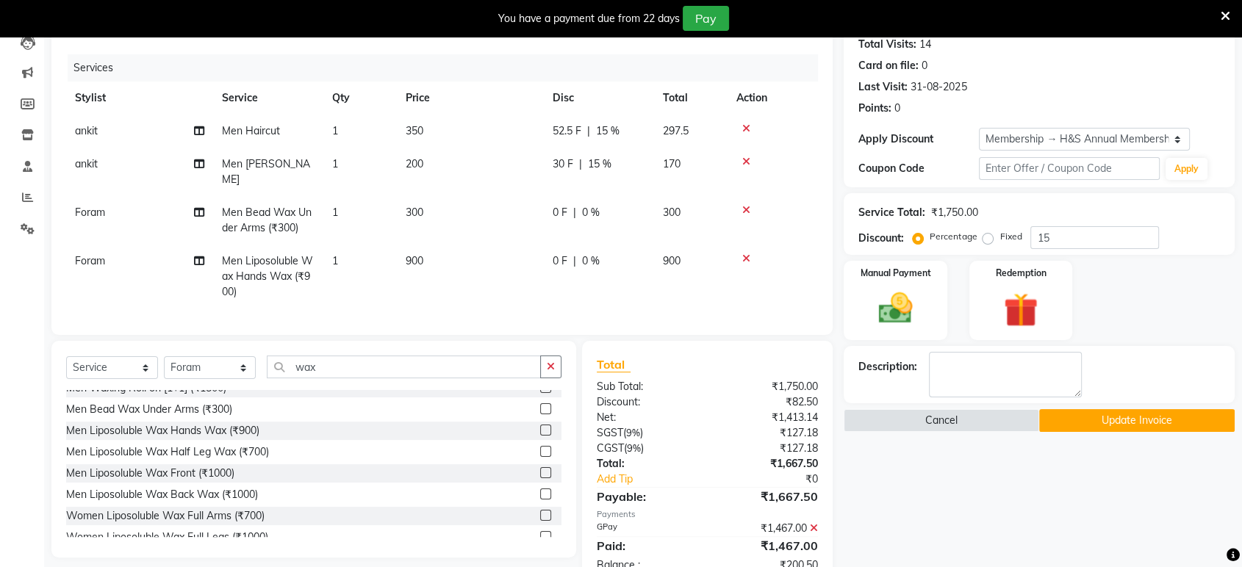
scroll to position [203, 0]
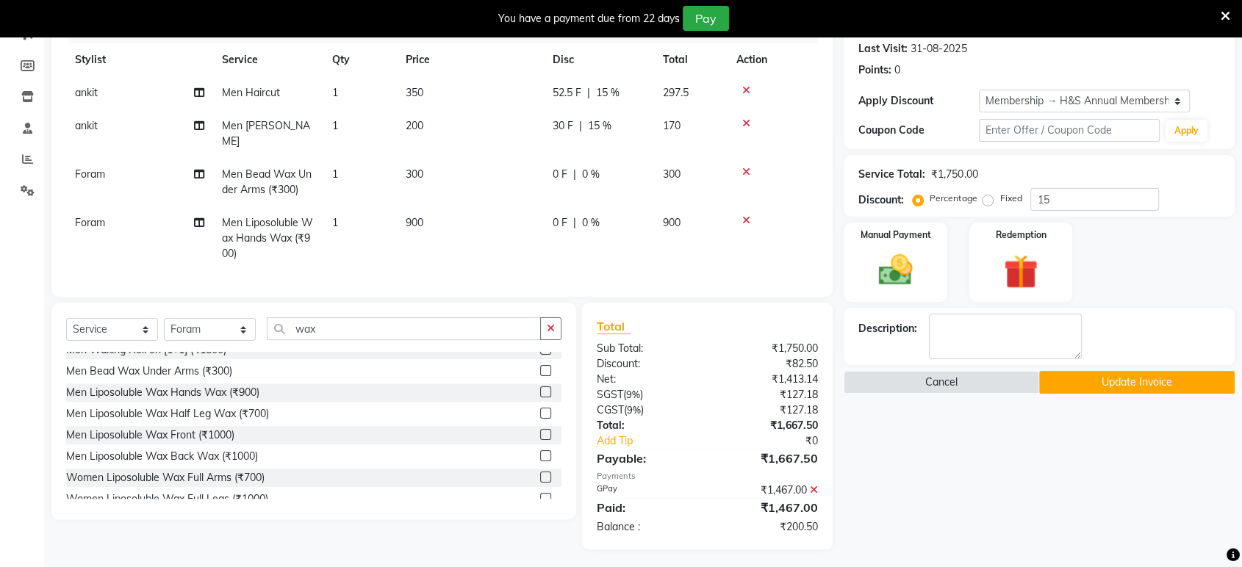
click at [540, 408] on label at bounding box center [545, 413] width 11 height 11
click at [540, 409] on input "checkbox" at bounding box center [545, 414] width 10 height 10
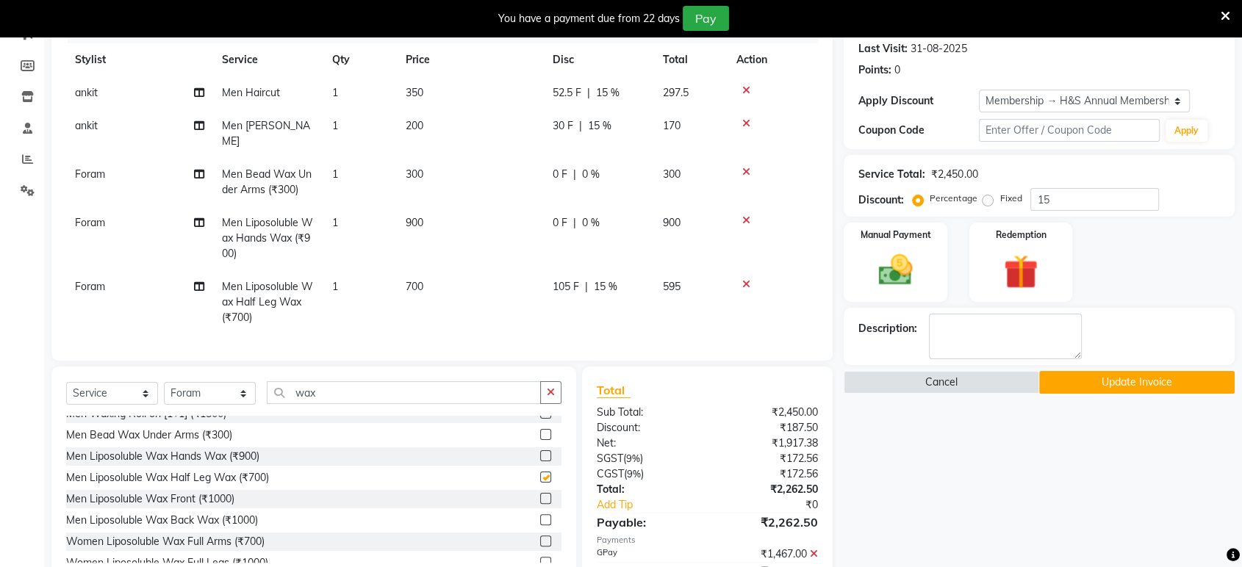
checkbox input "false"
click at [752, 215] on div at bounding box center [772, 220] width 73 height 10
click at [747, 215] on icon at bounding box center [746, 220] width 8 height 10
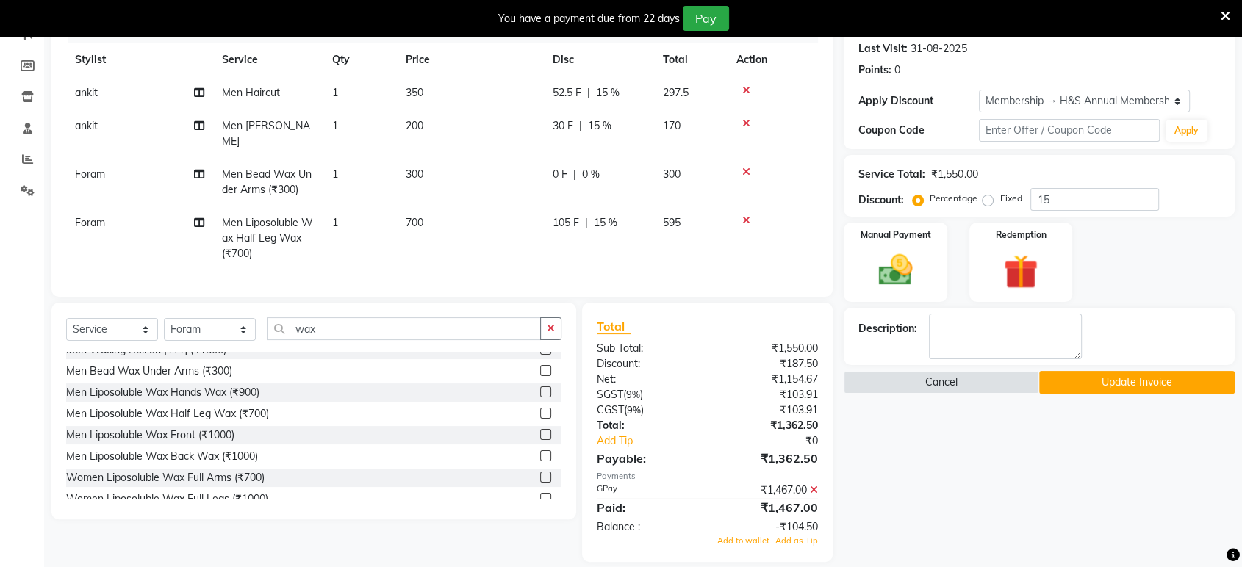
click at [656, 221] on td "595" at bounding box center [690, 238] width 73 height 64
select select "49333"
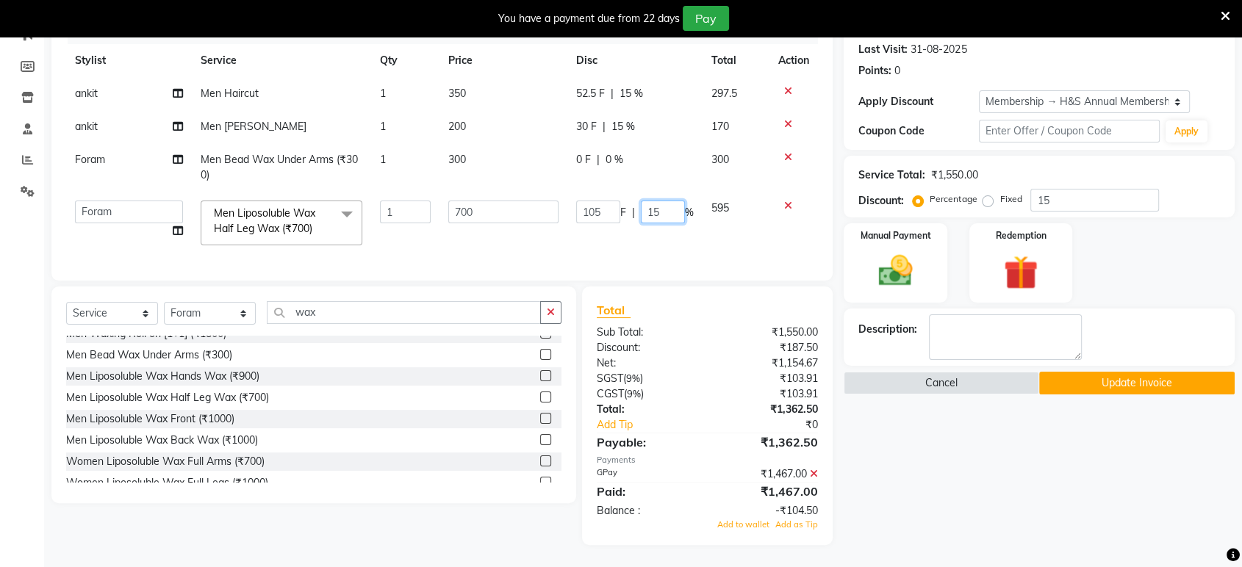
click at [663, 204] on input "15" at bounding box center [663, 212] width 44 height 23
type input "1"
type input "0"
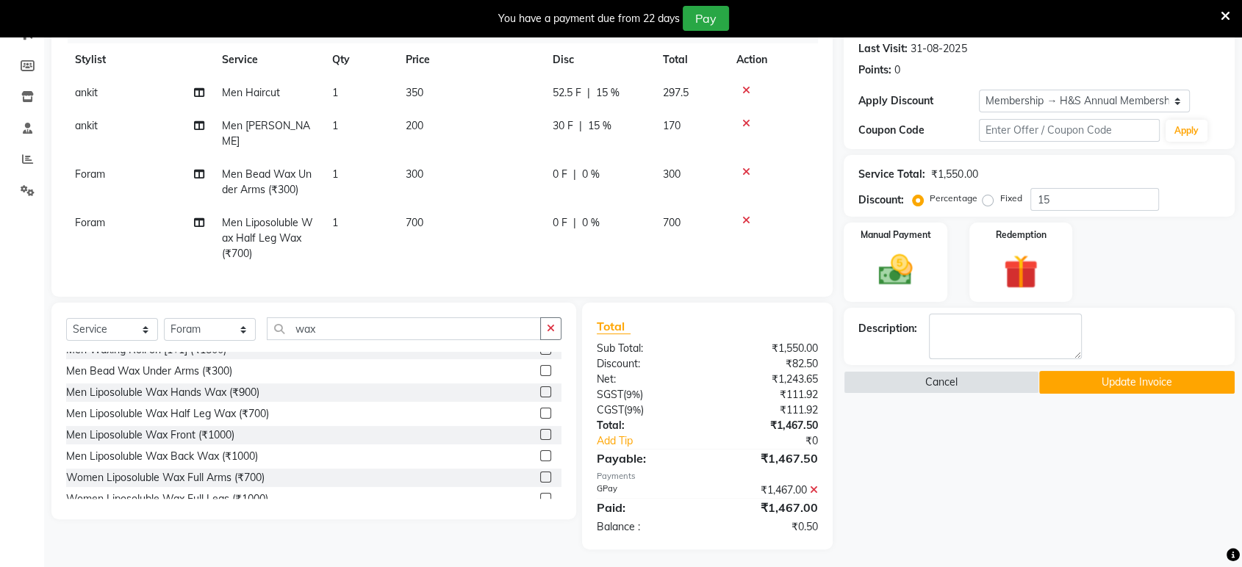
click at [966, 545] on div "Name: Ashish Membership: end on 31-08-2026 Total Visits: 14 Card on file: 0 Las…" at bounding box center [1045, 246] width 402 height 605
click at [215, 326] on select "Select Stylist ankit [PERSON_NAME] Foram [PERSON_NAME] [PERSON_NAME] [PERSON_NA…" at bounding box center [210, 329] width 92 height 23
select select "61692"
click at [164, 318] on select "Select Stylist ankit [PERSON_NAME] Foram [PERSON_NAME] [PERSON_NAME] [PERSON_NA…" at bounding box center [210, 329] width 92 height 23
click at [126, 320] on select "Select Service Product Membership Package Voucher Prepaid Gift Card" at bounding box center [112, 329] width 92 height 23
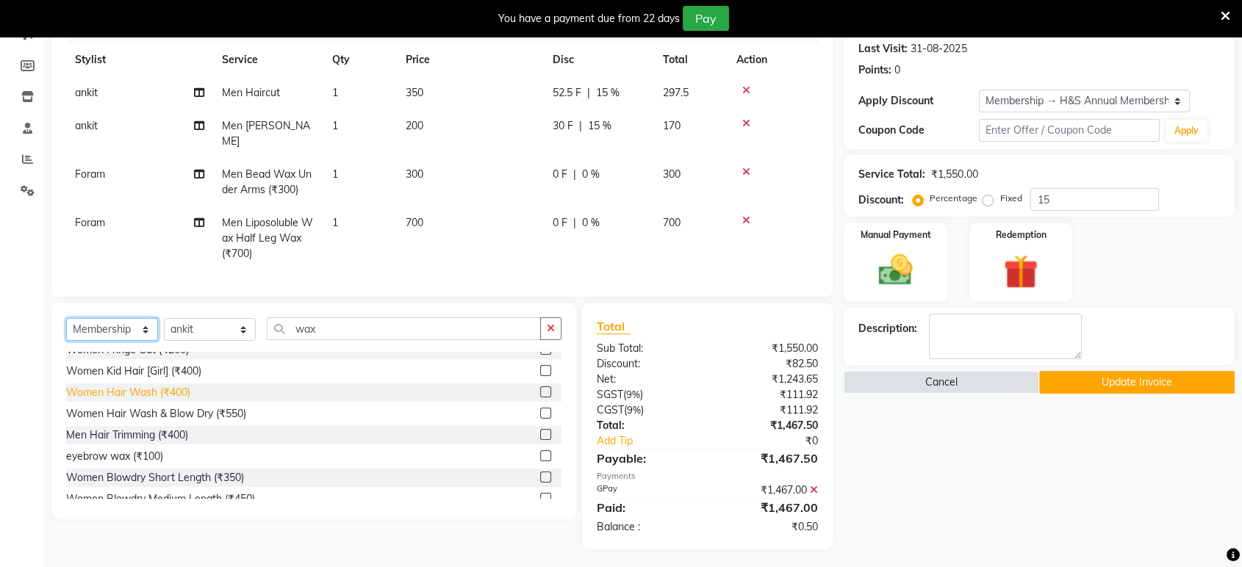
click at [66, 318] on select "Select Service Product Membership Package Voucher Prepaid Gift Card" at bounding box center [112, 329] width 92 height 23
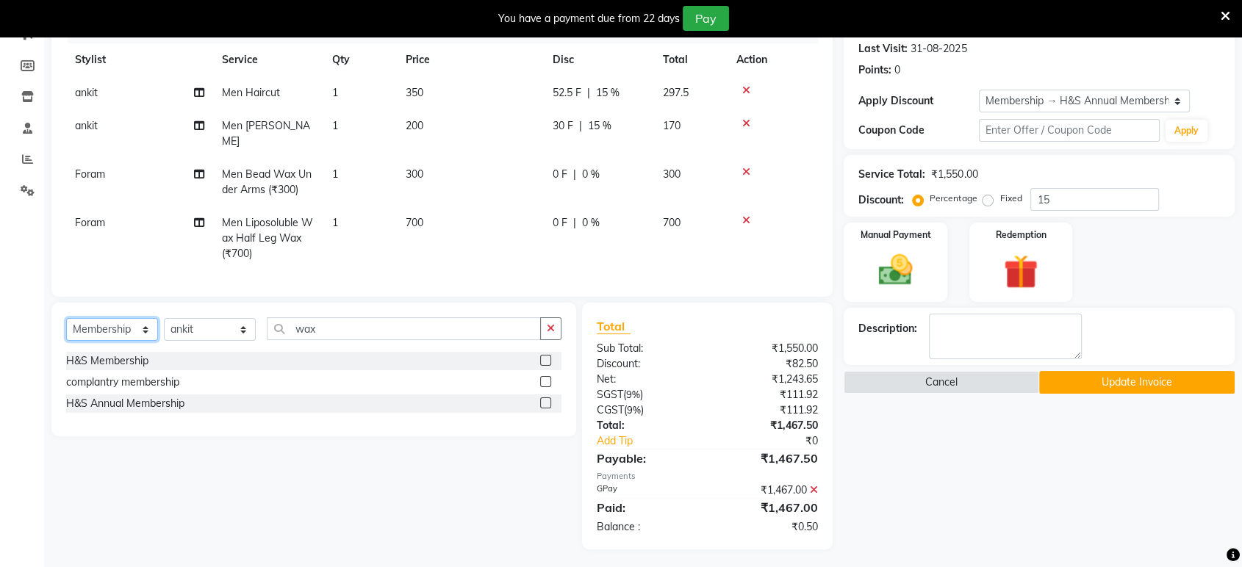
scroll to position [0, 0]
click at [544, 398] on label at bounding box center [545, 403] width 11 height 11
click at [544, 399] on input "checkbox" at bounding box center [545, 404] width 10 height 10
select select "select"
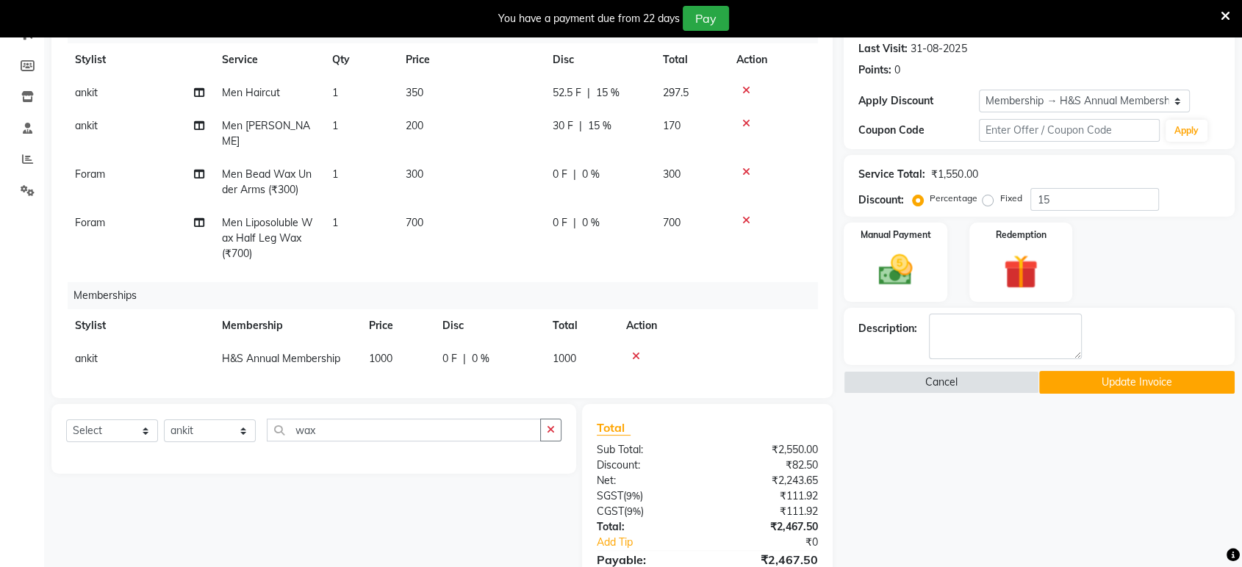
click at [551, 342] on td "1000" at bounding box center [580, 358] width 73 height 33
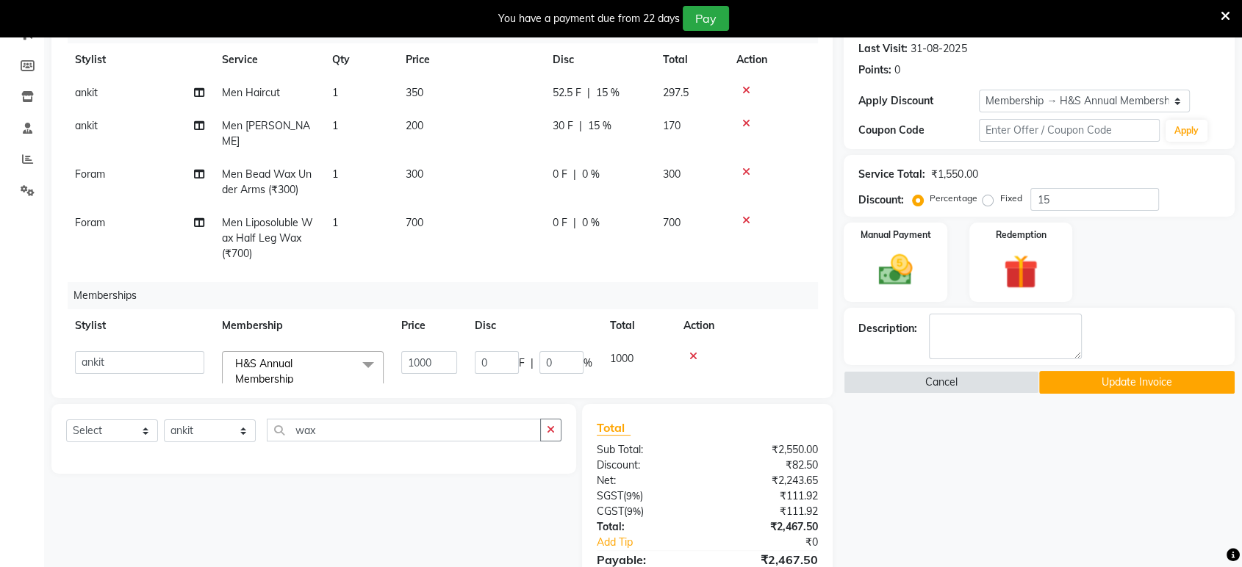
click at [642, 342] on td "1000" at bounding box center [637, 373] width 73 height 62
click at [442, 351] on input "1000" at bounding box center [429, 362] width 56 height 23
type input "1"
type input "0"
click at [1076, 507] on div "Name: Ashish Membership: end on 31-08-2026 Total Visits: 14 Card on file: 0 Las…" at bounding box center [1045, 297] width 402 height 707
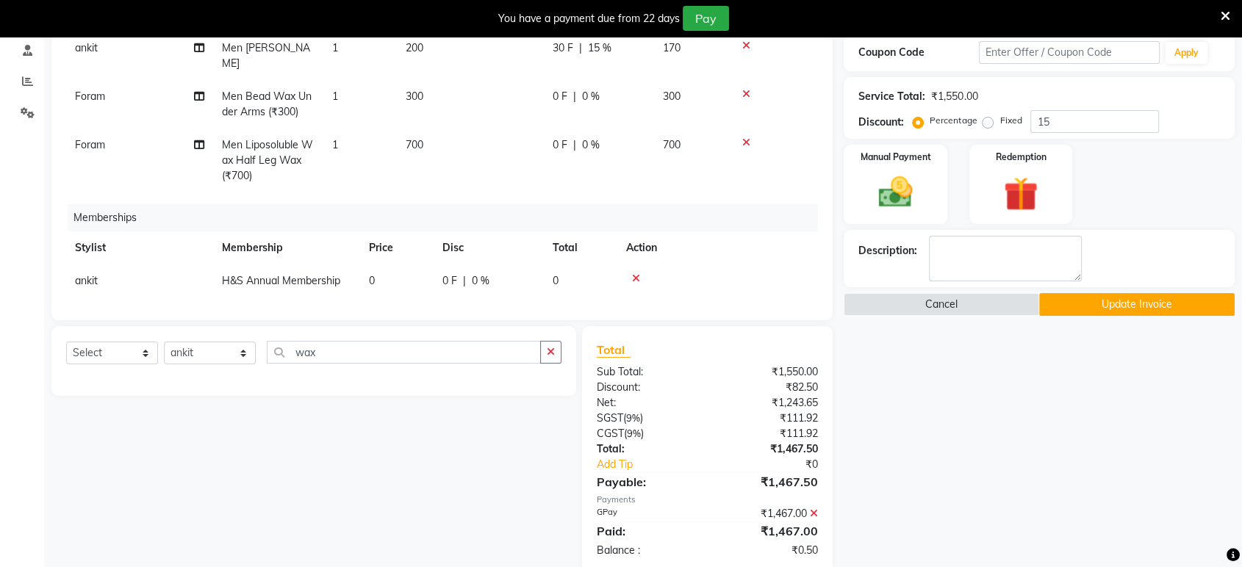
scroll to position [295, 0]
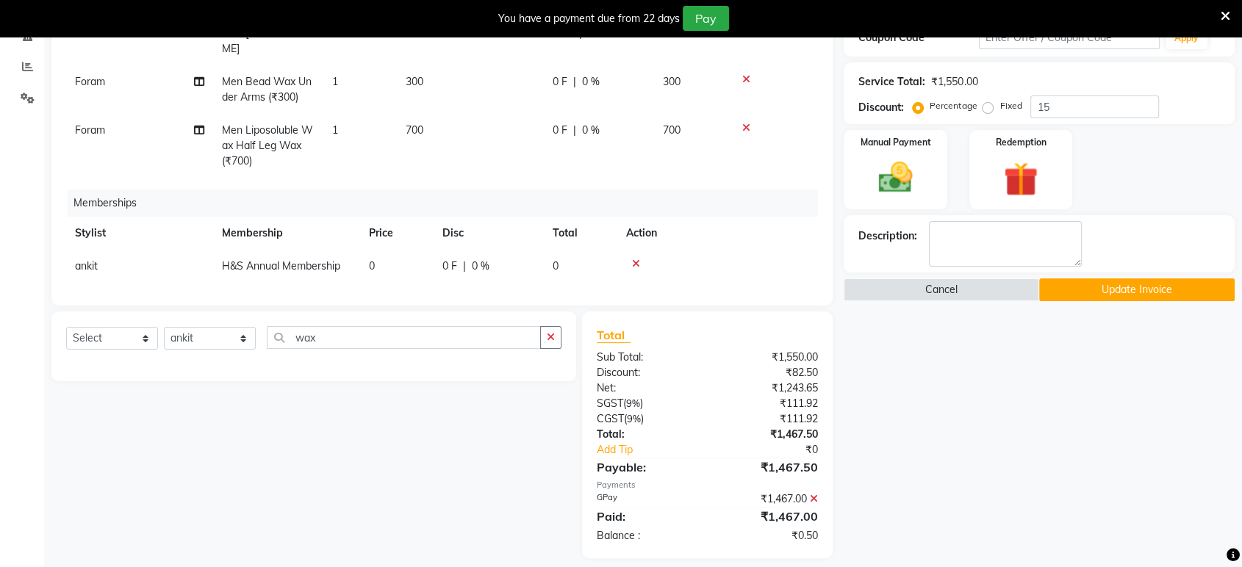
click at [1128, 285] on button "Update Invoice" at bounding box center [1136, 289] width 195 height 23
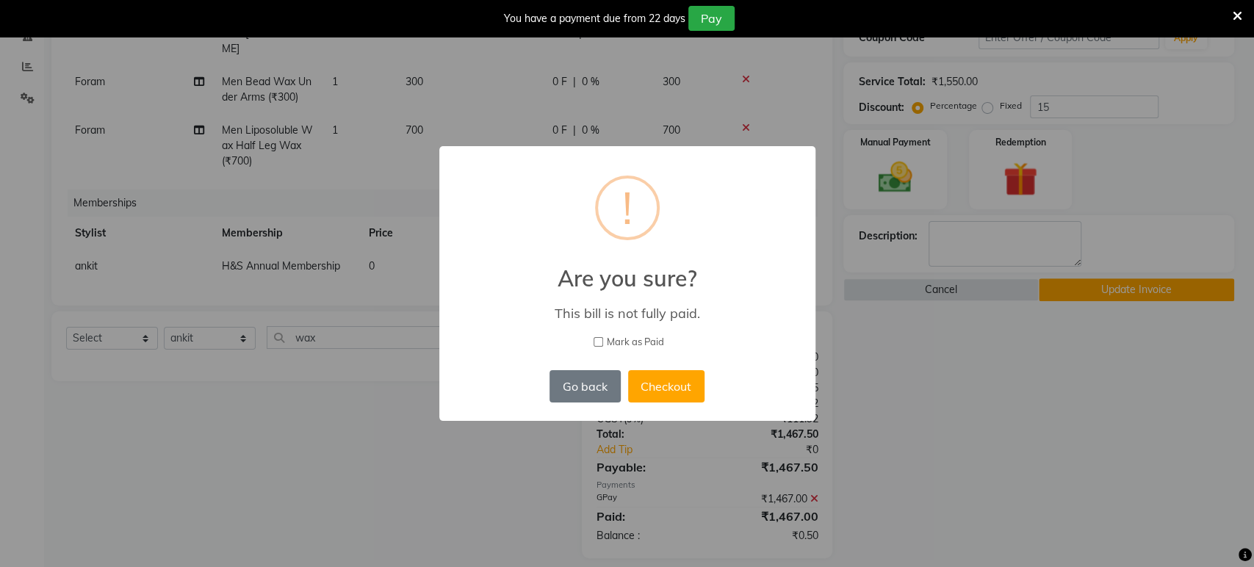
click at [531, 385] on div "× ! Are you sure? This bill is not fully paid. Mark as Paid Go back No Checkout" at bounding box center [627, 283] width 376 height 274
click at [613, 393] on button "Go back" at bounding box center [585, 386] width 71 height 32
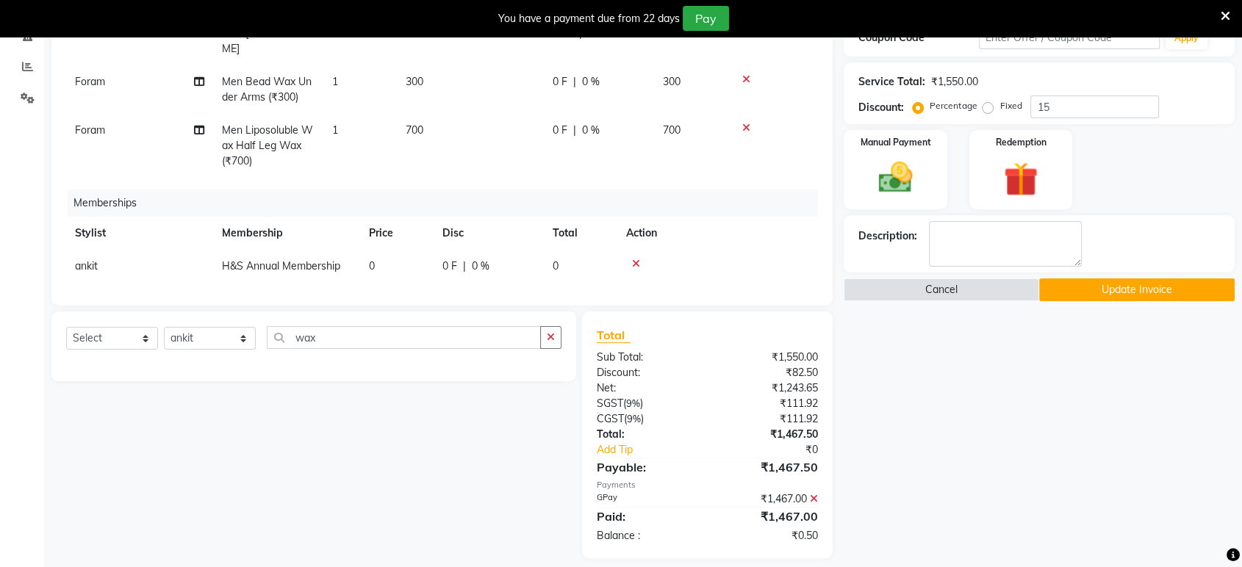
click at [817, 494] on icon at bounding box center [814, 499] width 8 height 10
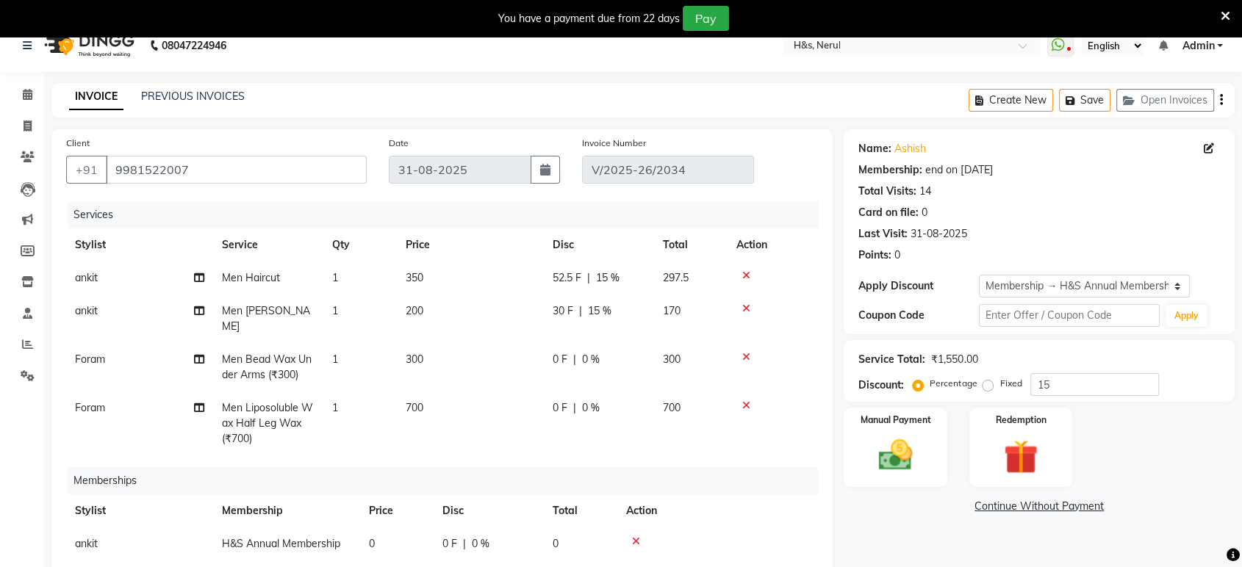
scroll to position [0, 0]
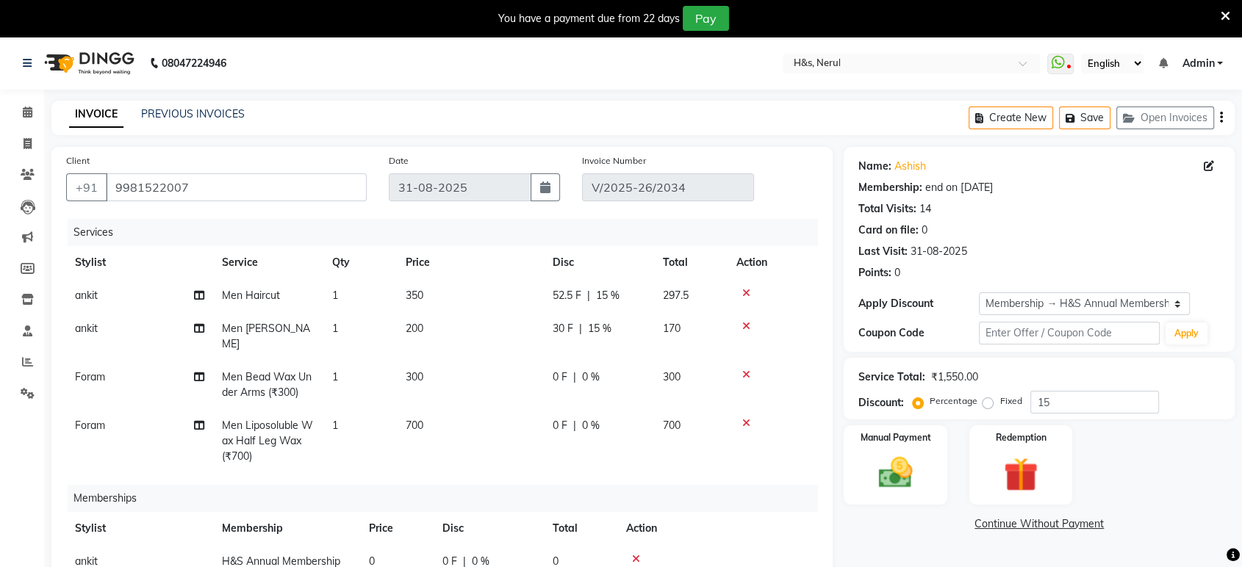
click at [690, 313] on td "170" at bounding box center [690, 336] width 73 height 48
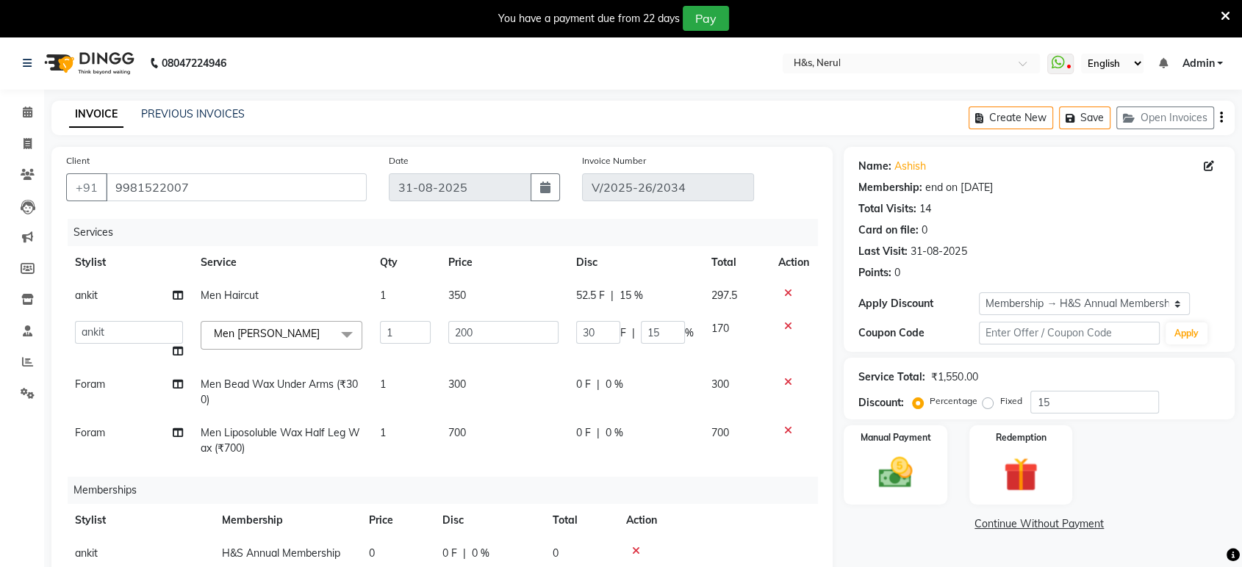
click at [746, 303] on td "297.5" at bounding box center [735, 295] width 67 height 33
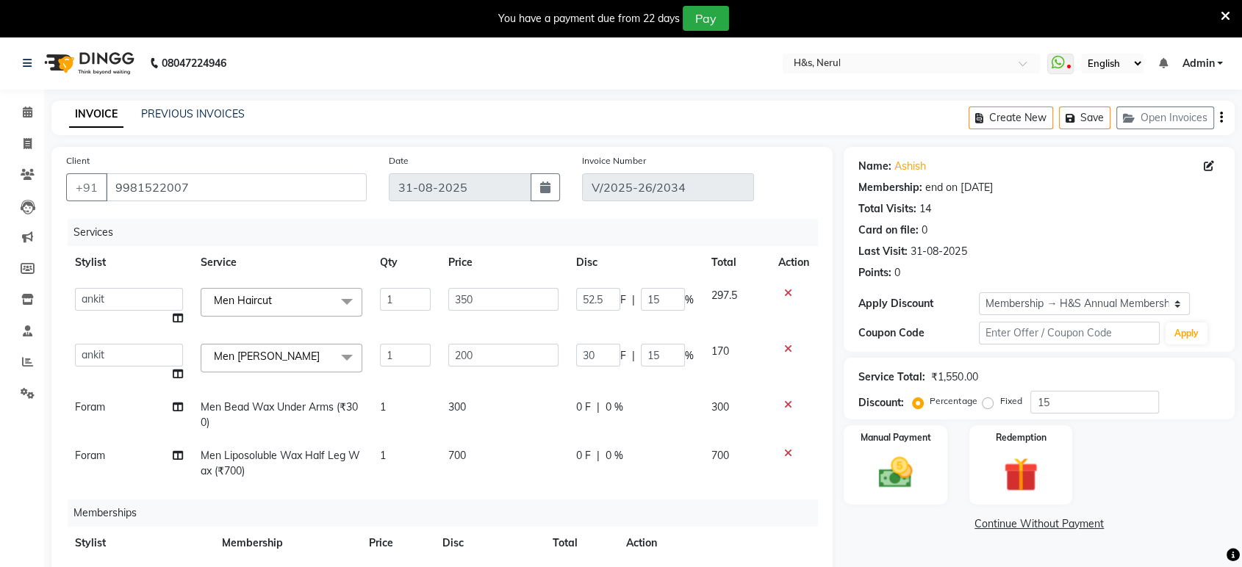
click at [769, 301] on td at bounding box center [793, 307] width 48 height 56
click at [603, 292] on input "52.5" at bounding box center [598, 299] width 44 height 23
type input "53"
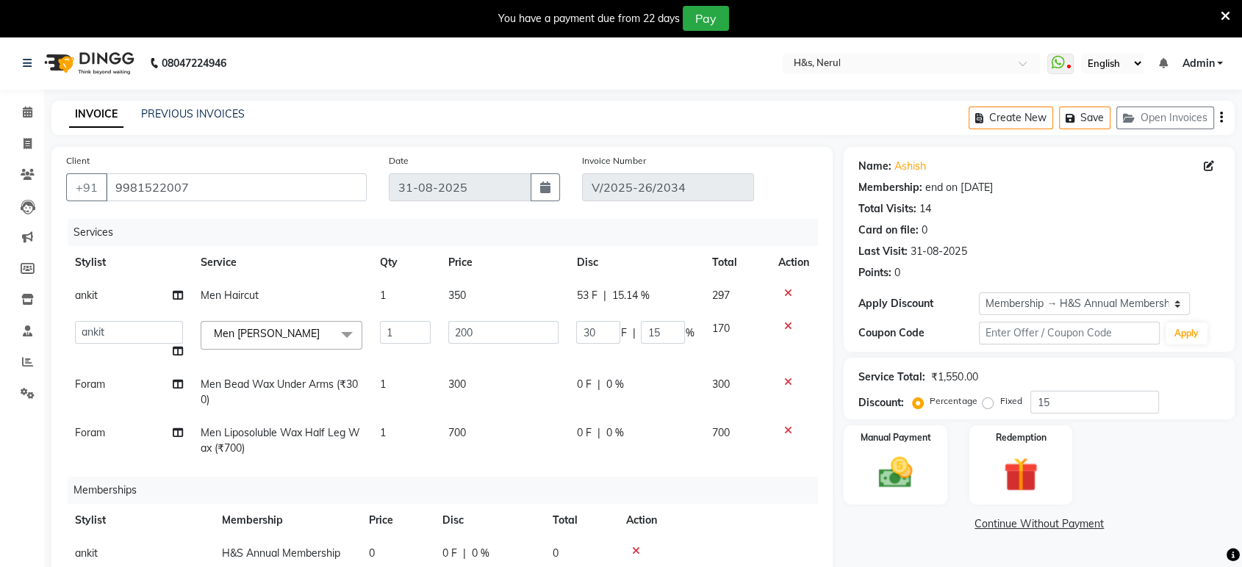
click at [1149, 414] on div "Service Total: ₹1,550.00 Discount: Percentage Fixed 15" at bounding box center [1039, 389] width 391 height 62
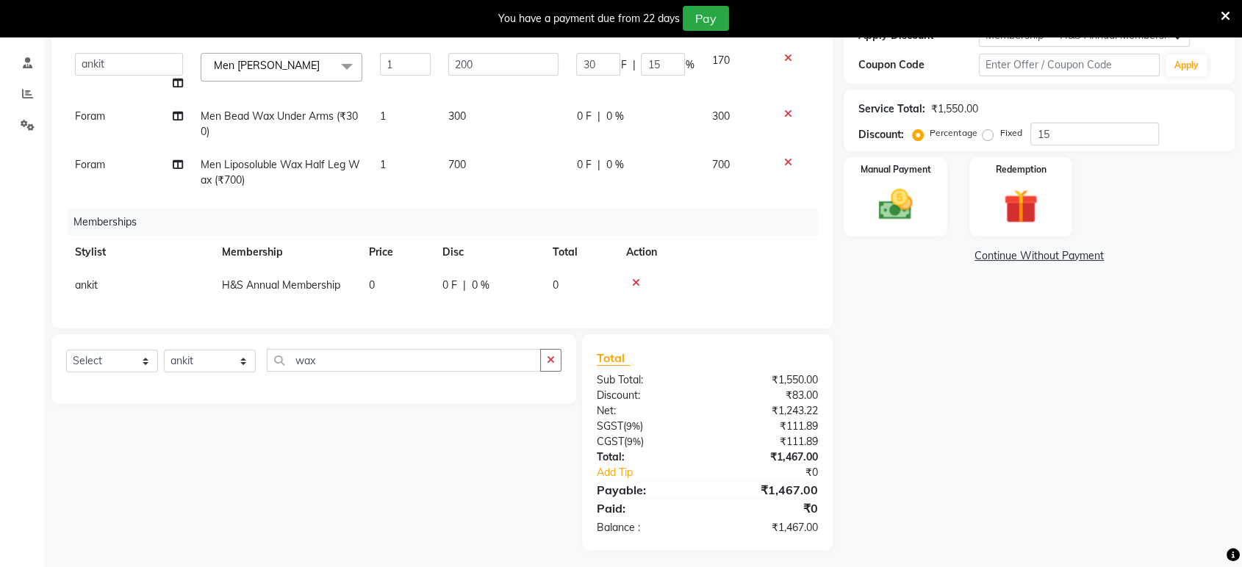
scroll to position [272, 0]
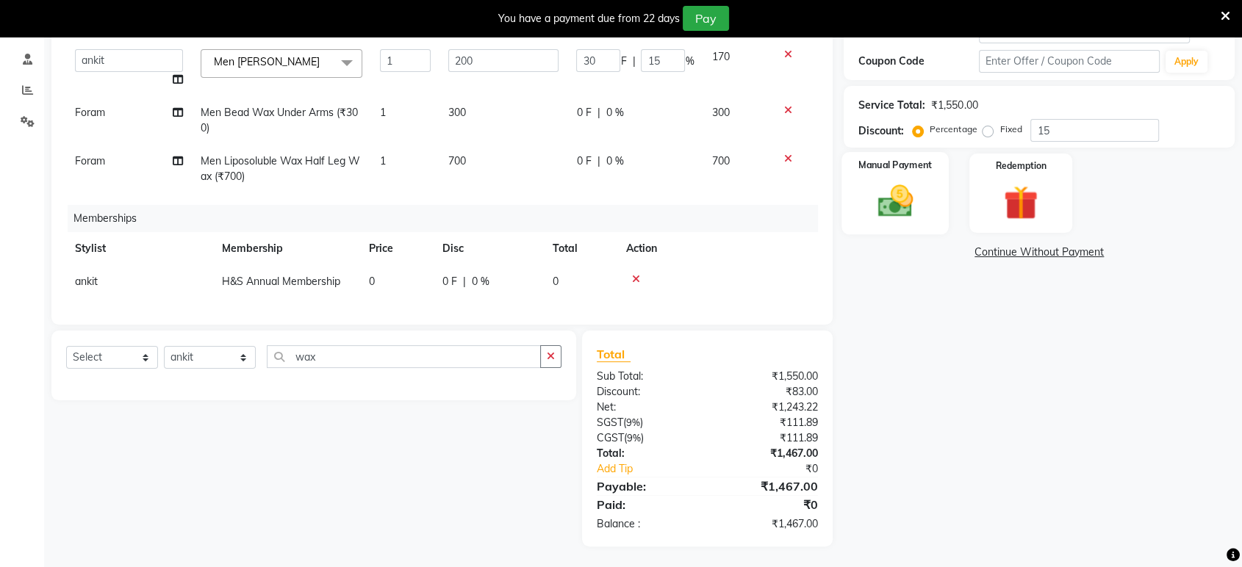
click at [864, 168] on label "Manual Payment" at bounding box center [895, 165] width 73 height 14
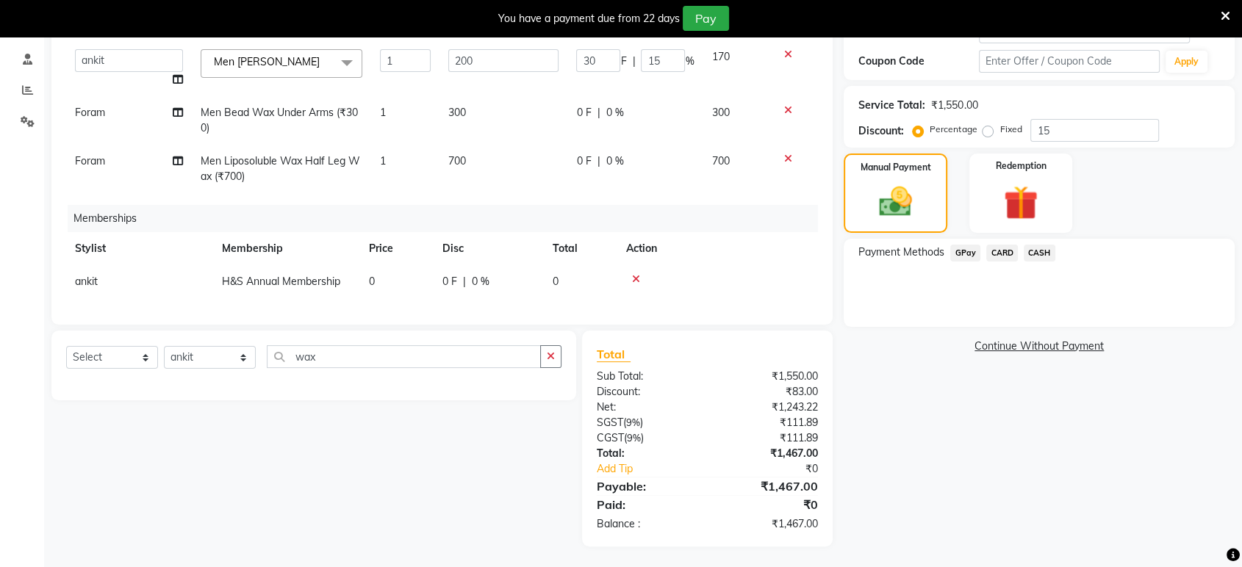
click at [970, 251] on span "GPay" at bounding box center [965, 253] width 30 height 17
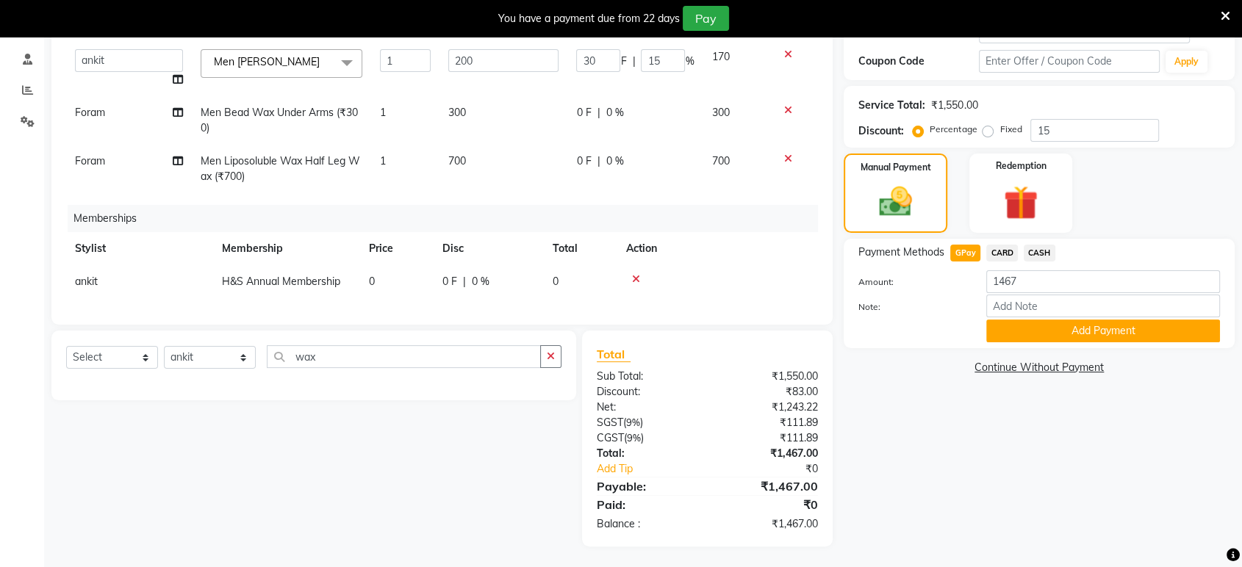
click at [1023, 326] on button "Add Payment" at bounding box center [1103, 331] width 234 height 23
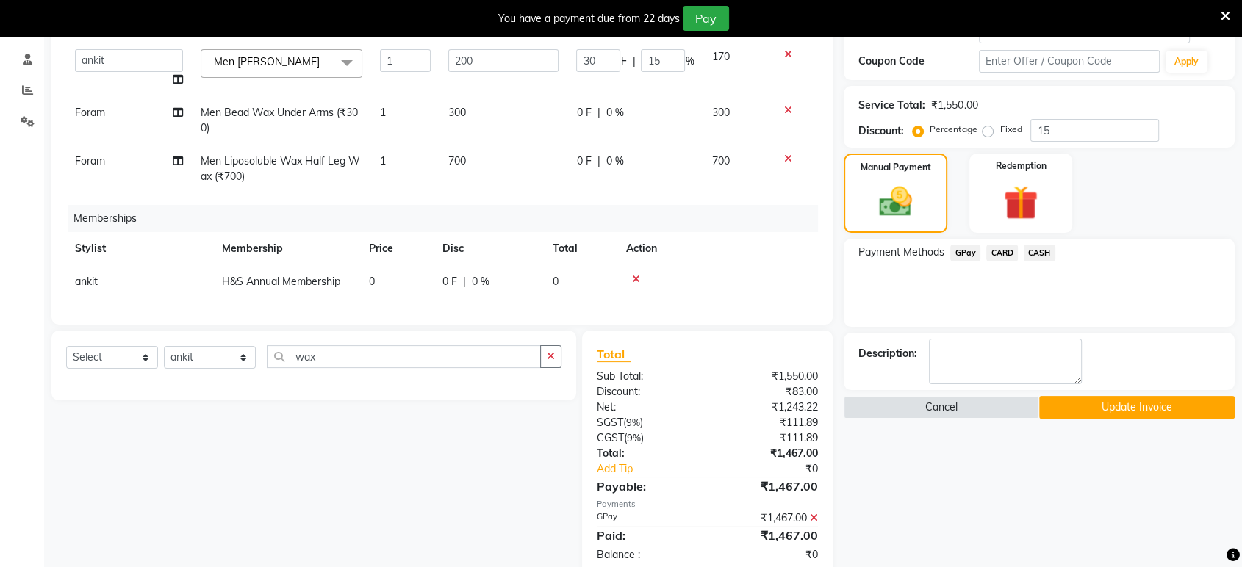
click at [1100, 410] on button "Update Invoice" at bounding box center [1136, 407] width 195 height 23
